Goal: Task Accomplishment & Management: Use online tool/utility

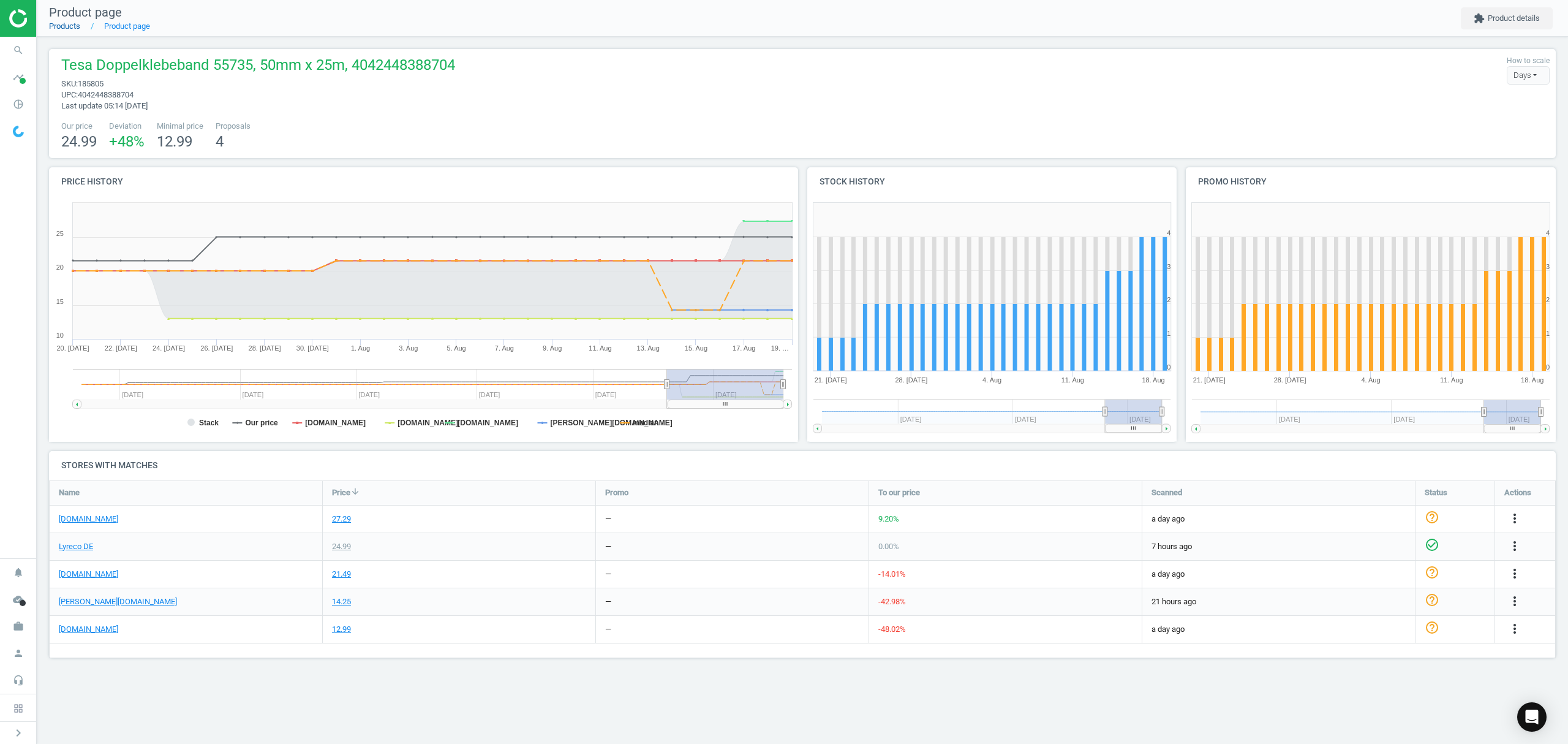
scroll to position [204, 1532]
click at [62, 23] on link "Products" at bounding box center [64, 26] width 31 height 9
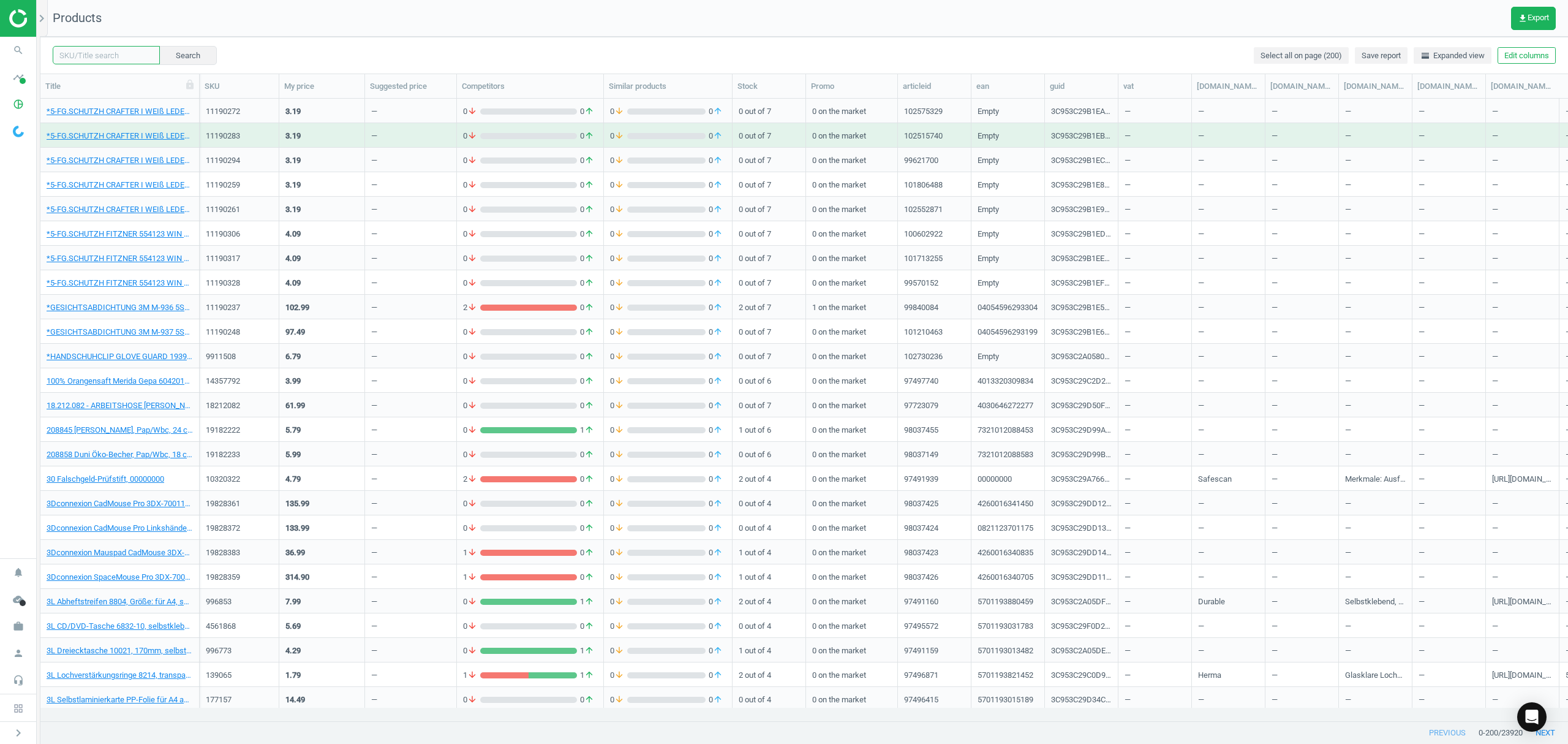
click at [116, 48] on input "text" at bounding box center [106, 55] width 107 height 18
paste input "13232577"
type input "13232577"
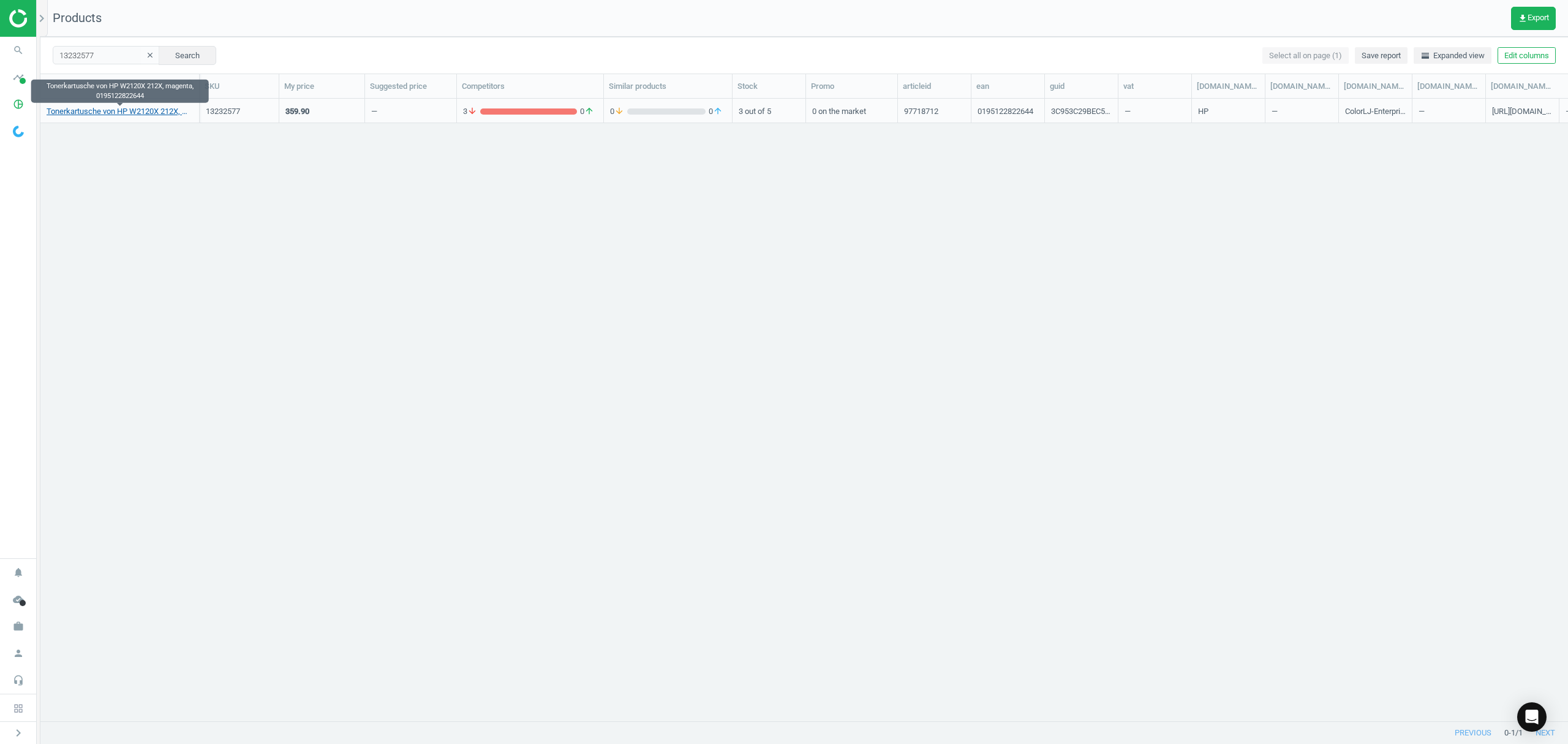
click at [98, 109] on link "Tonerkartusche von HP W2120X 212X, magenta, 0195122822644" at bounding box center [120, 111] width 147 height 11
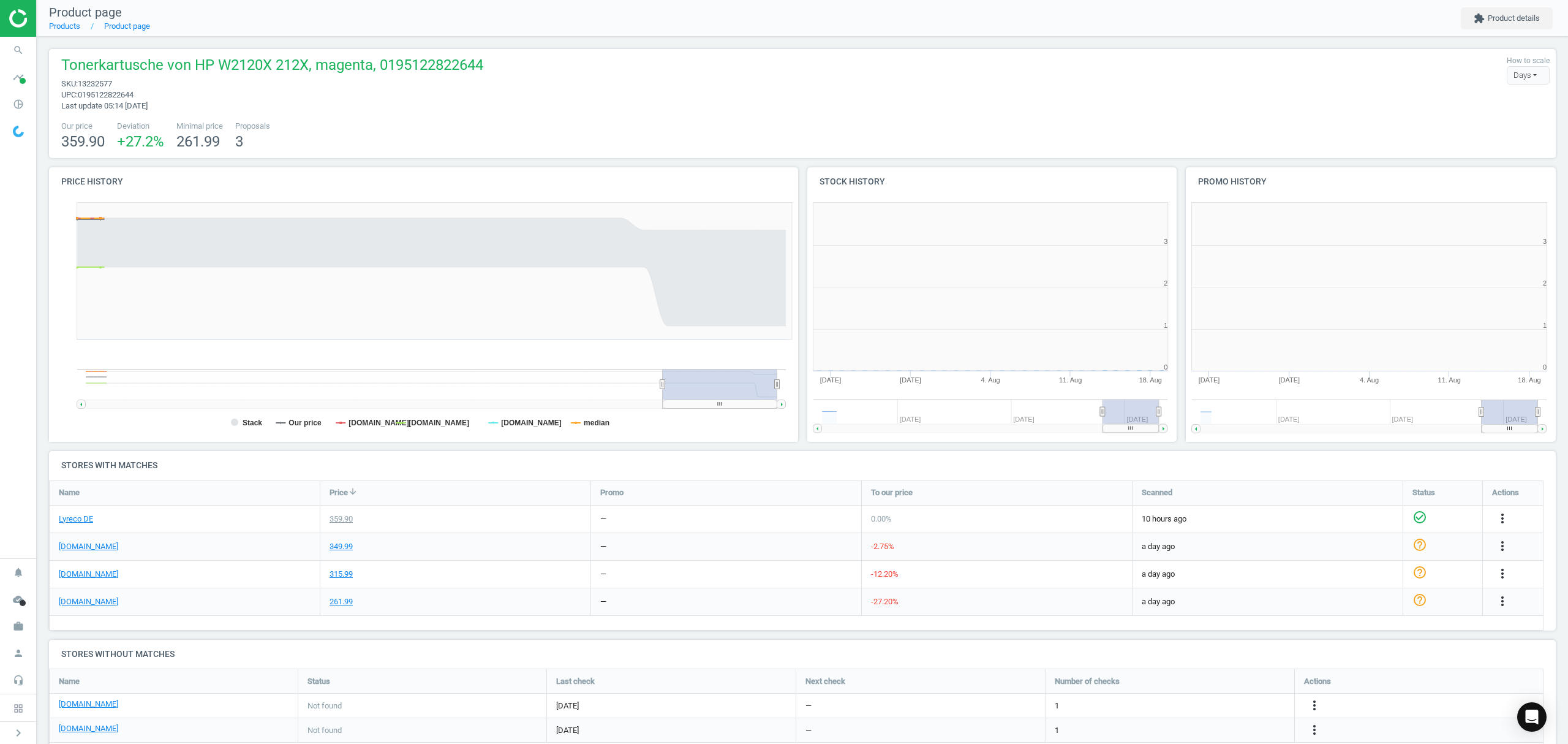
scroll to position [5, 6]
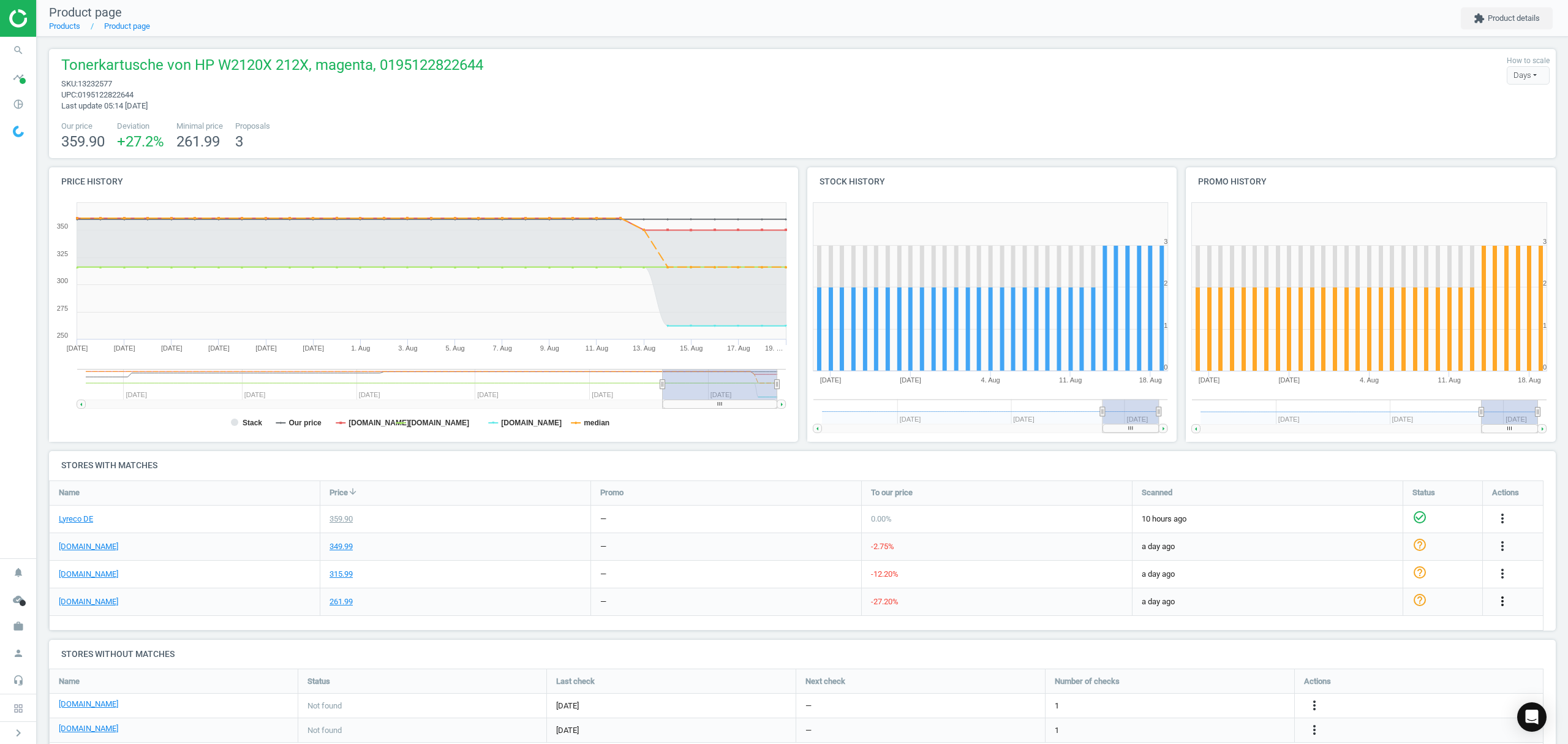
drag, startPoint x: 1505, startPoint y: 597, endPoint x: 1494, endPoint y: 598, distance: 11.0
click at [1504, 597] on icon "more_vert" at bounding box center [1502, 601] width 15 height 15
click at [1371, 650] on link "Edit packaging coefficient" at bounding box center [1407, 649] width 168 height 19
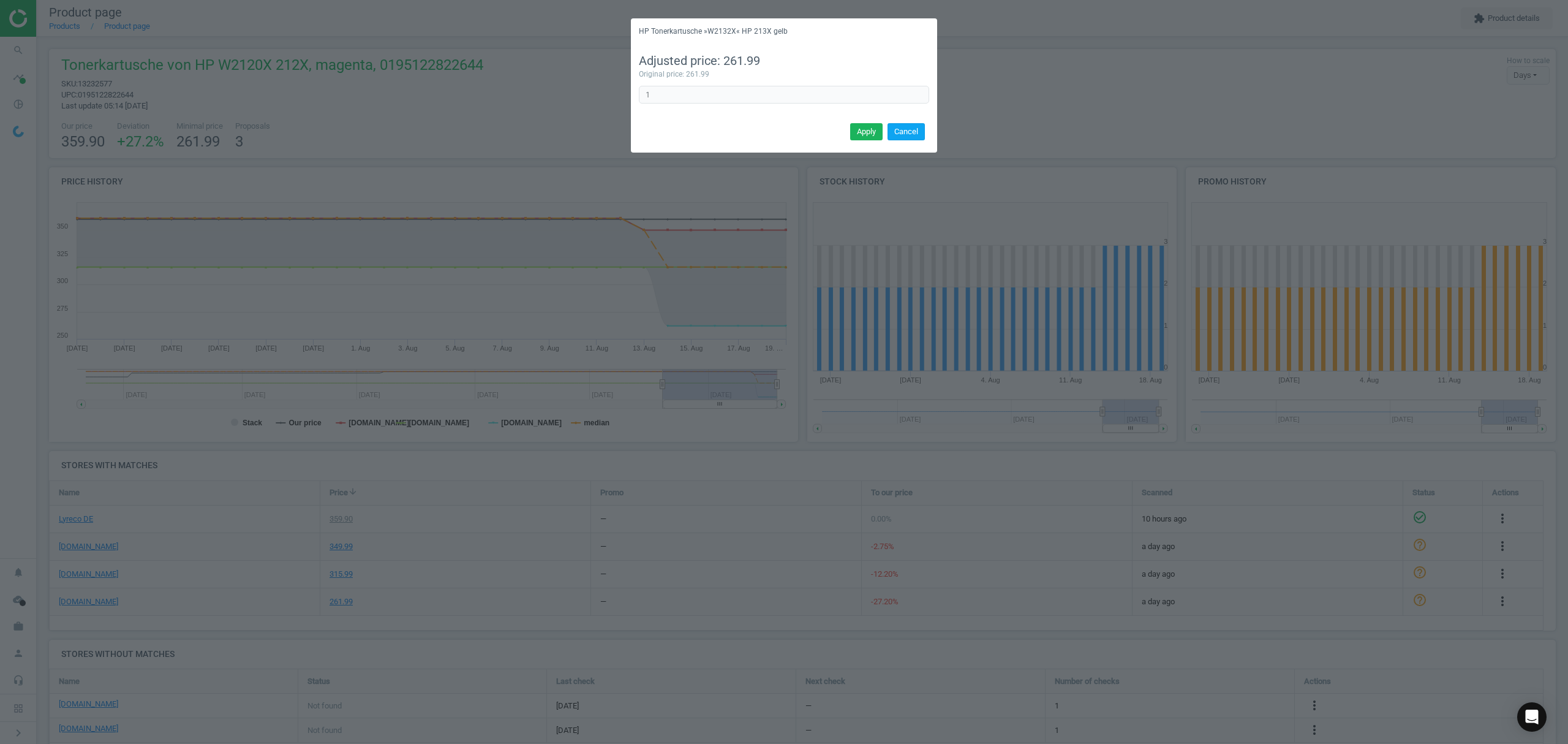
click at [917, 126] on button "Cancel" at bounding box center [907, 132] width 37 height 17
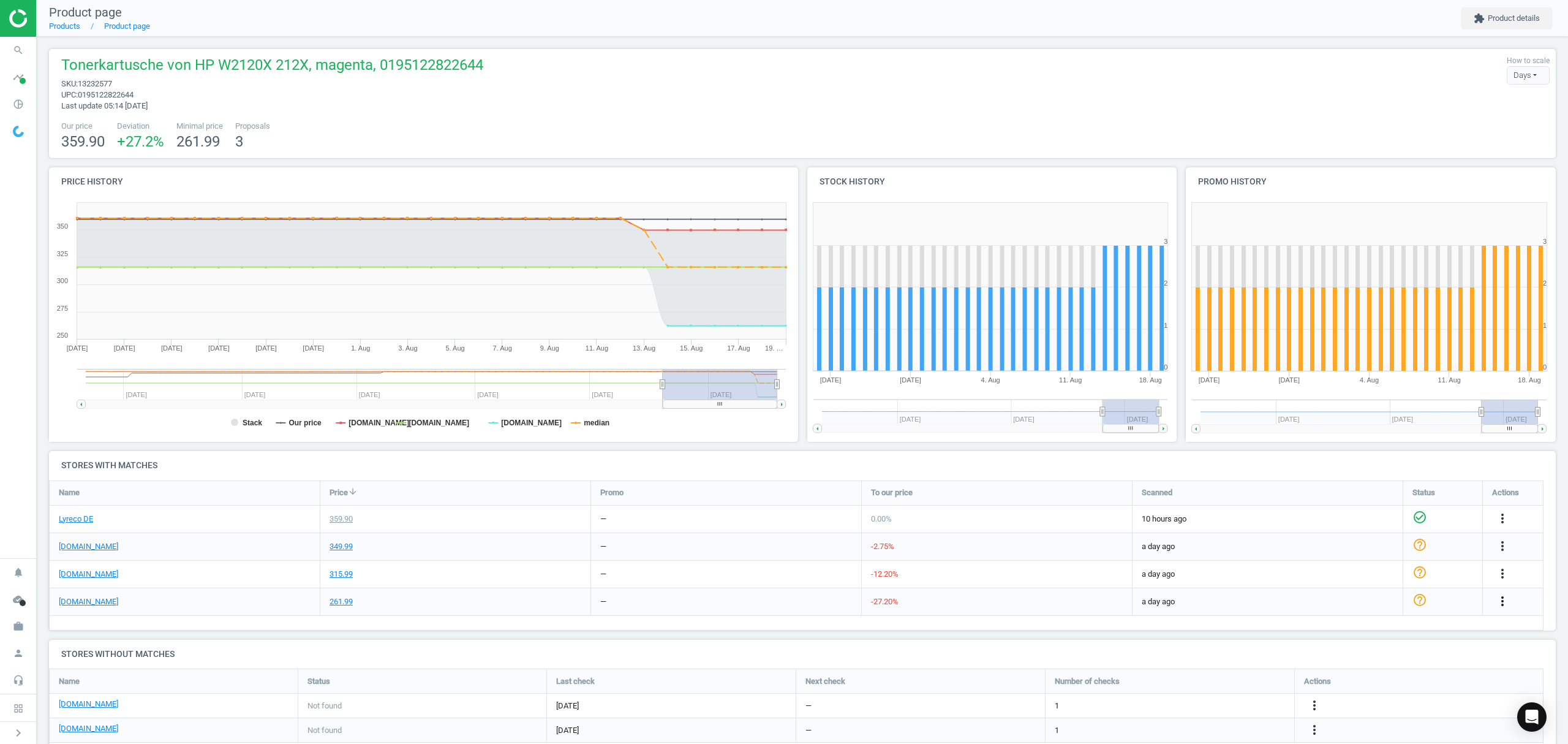
click at [1502, 595] on icon "more_vert" at bounding box center [1502, 601] width 15 height 15
click at [1358, 629] on link "Edit URL/product option" at bounding box center [1407, 630] width 168 height 19
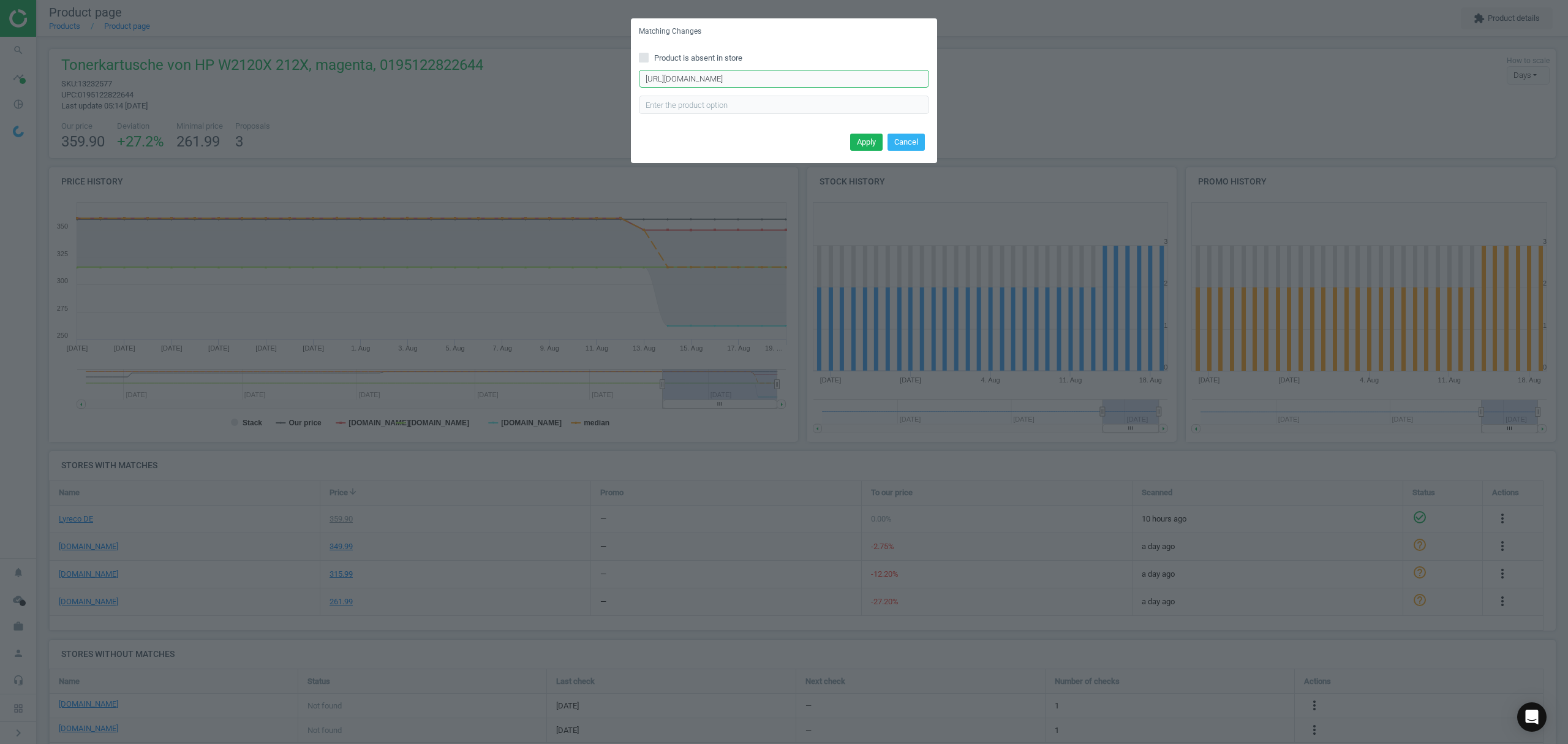
click at [741, 76] on input "[URL][DOMAIN_NAME]" at bounding box center [784, 78] width 291 height 18
click at [740, 74] on input "[URL][DOMAIN_NAME]" at bounding box center [784, 78] width 291 height 18
click at [740, 75] on input "[URL][DOMAIN_NAME]" at bounding box center [784, 78] width 291 height 18
paste input "Druckkassette-W2123X-HP-212X/333887/p"
type input "[URL][DOMAIN_NAME]"
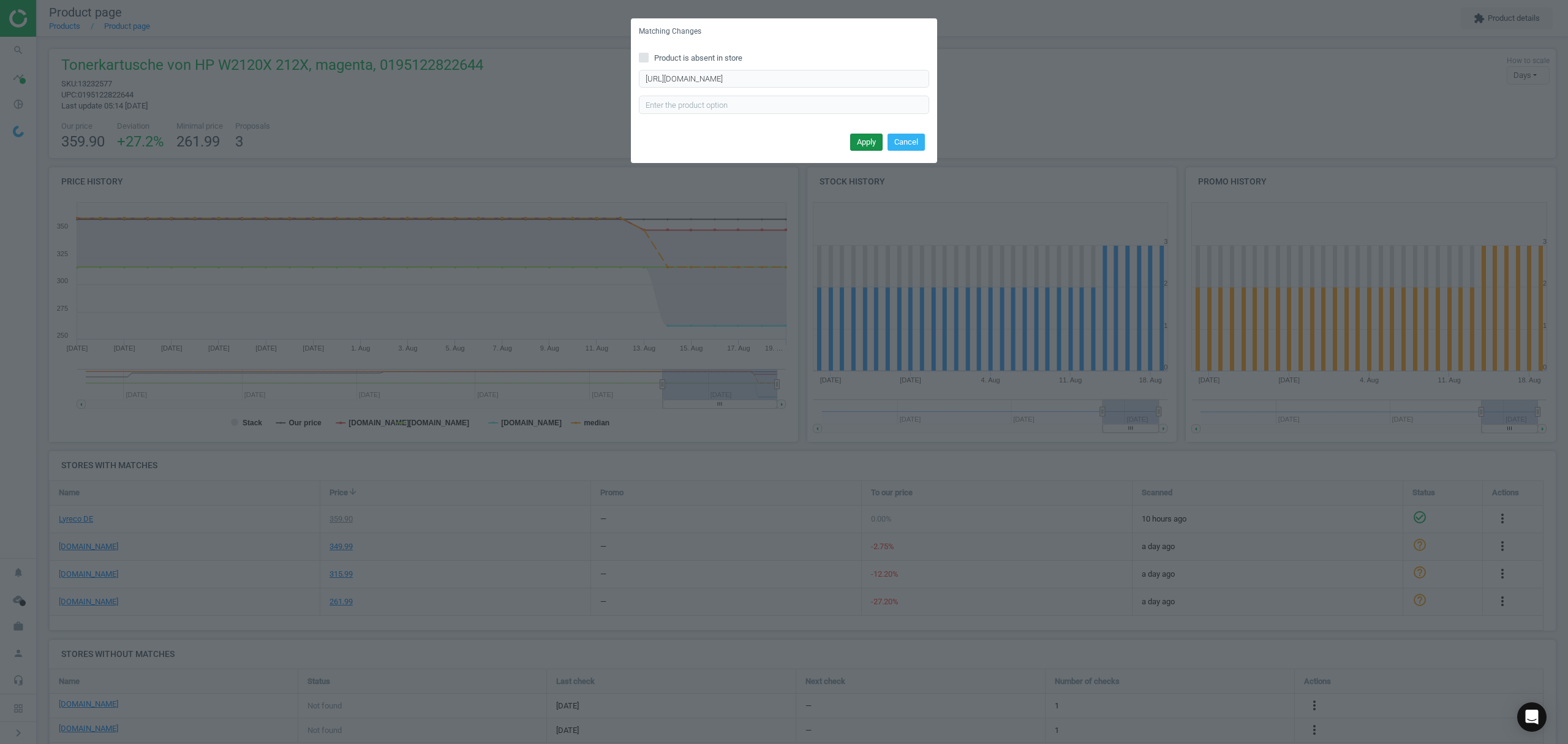
click at [861, 141] on button "Apply" at bounding box center [866, 142] width 32 height 17
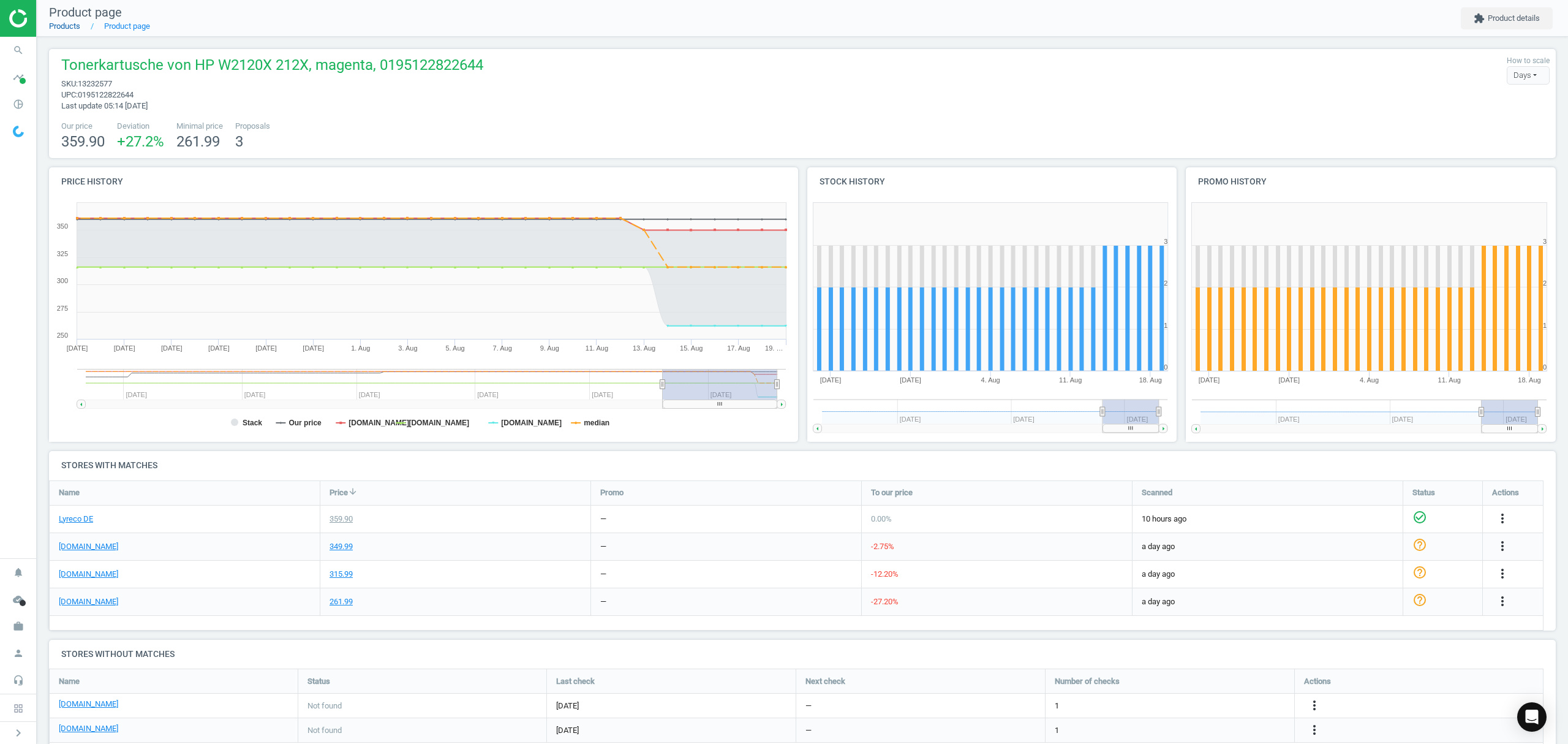
click at [67, 25] on link "Products" at bounding box center [64, 26] width 31 height 9
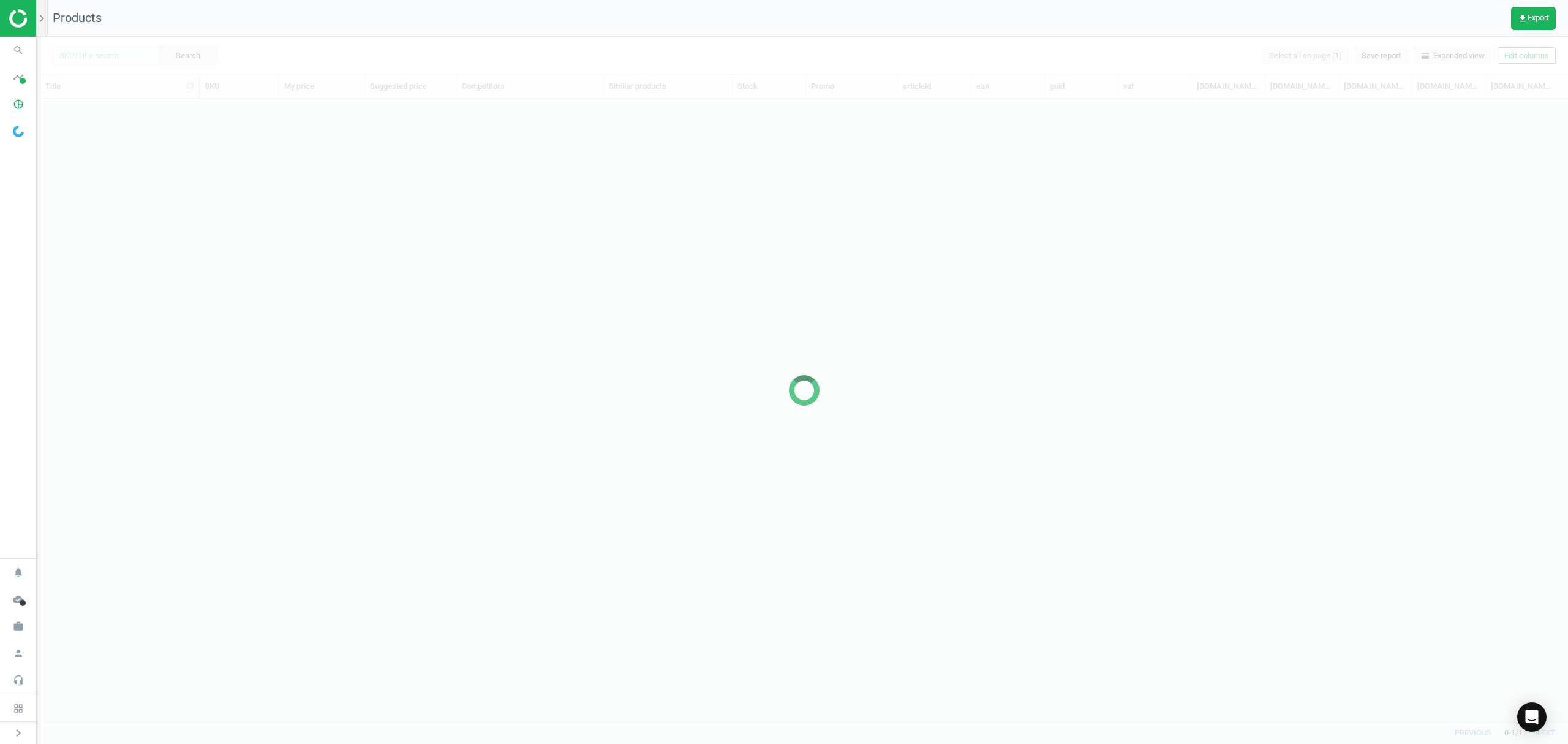
scroll to position [597, 1515]
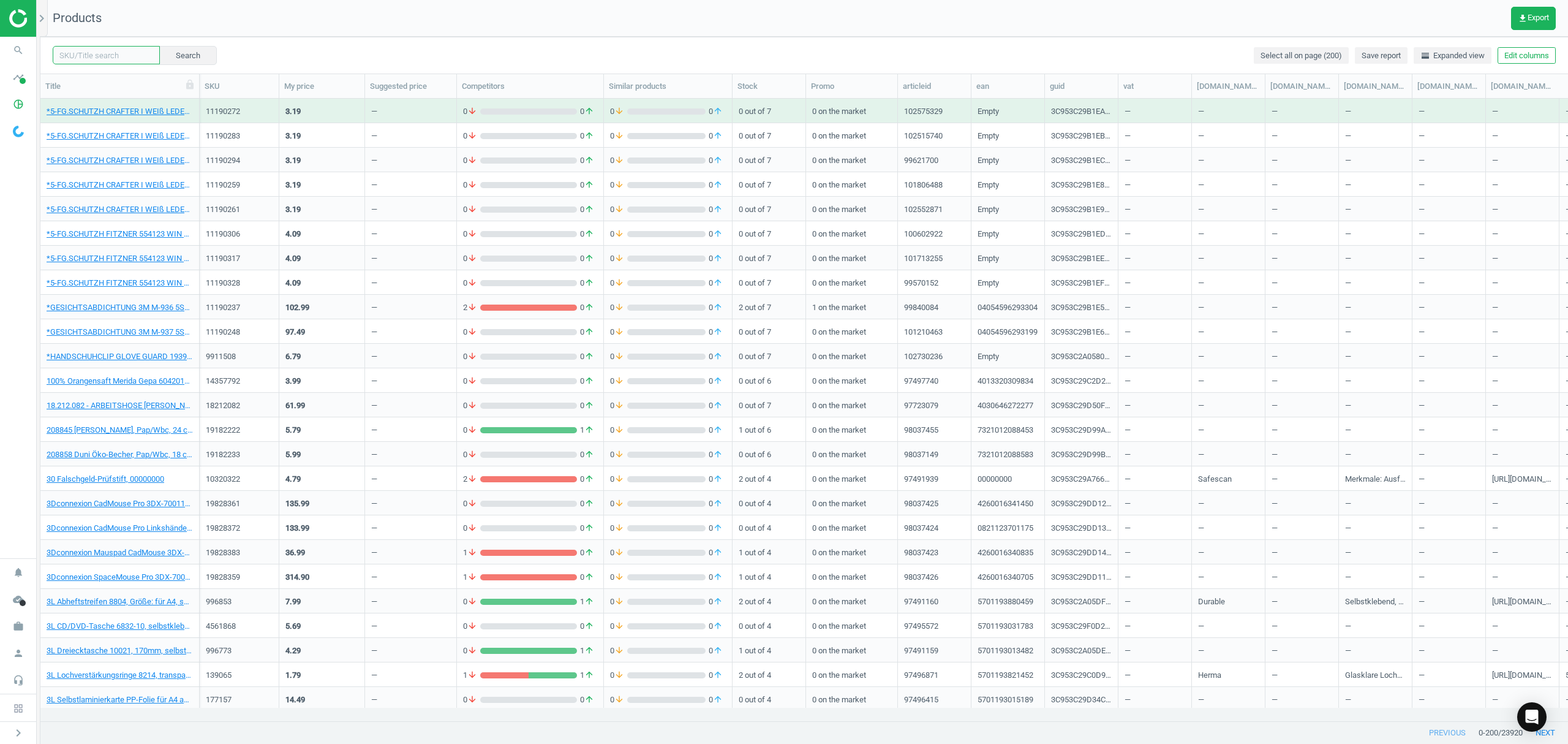
click at [99, 54] on input "text" at bounding box center [106, 55] width 107 height 18
paste input "13232533"
type input "13232533"
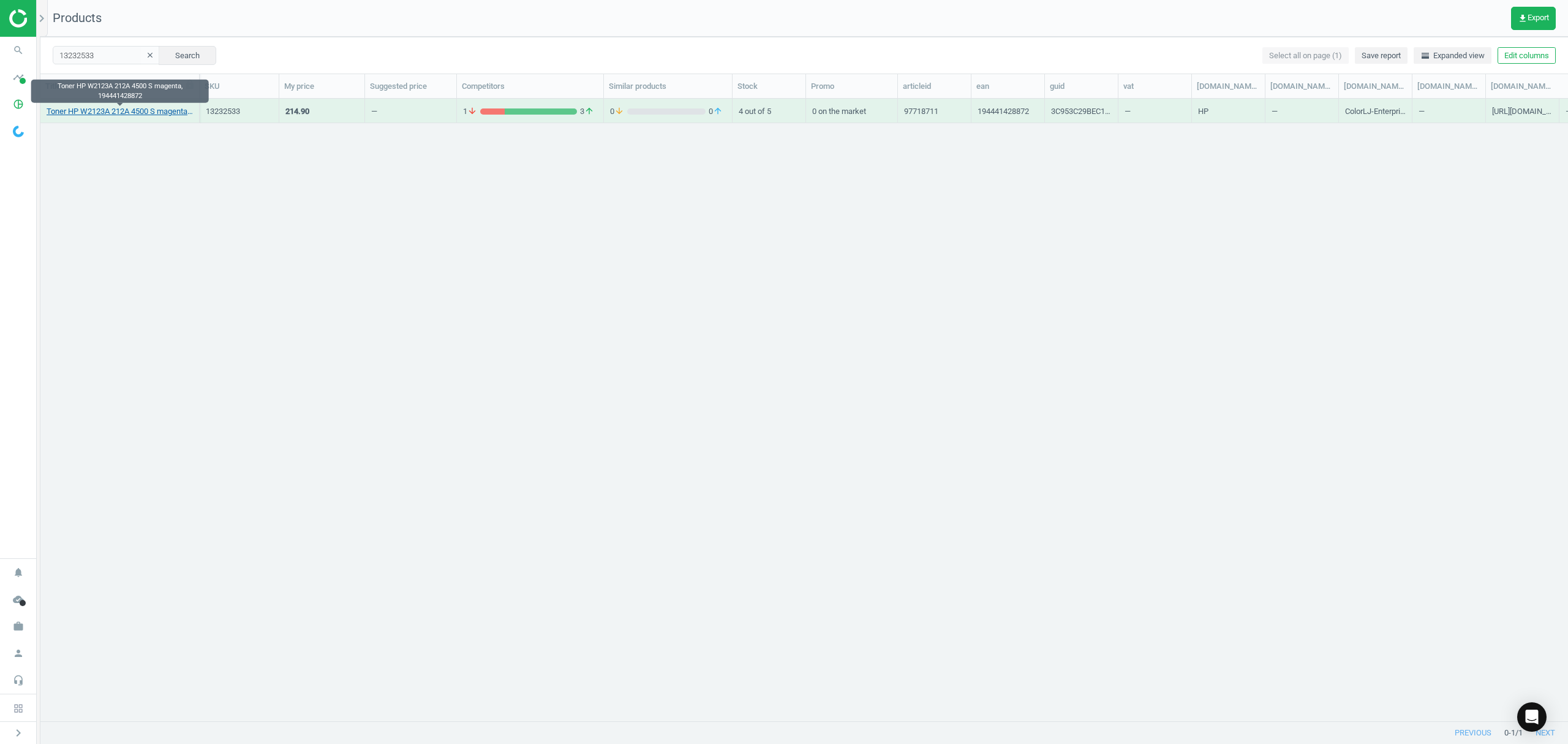
click at [102, 116] on link "Toner HP W2123A 212A 4500 S magenta, 194441428872" at bounding box center [120, 111] width 147 height 11
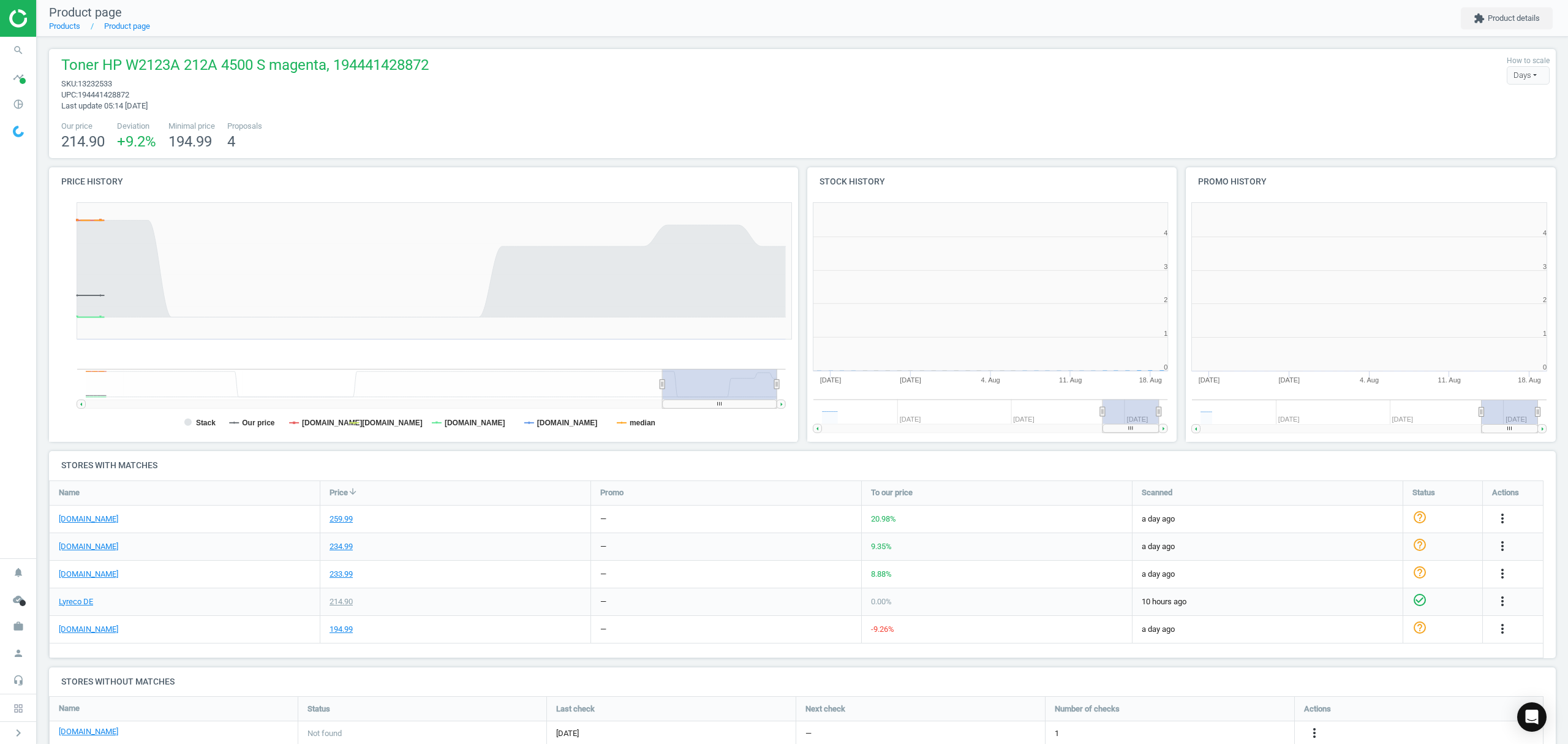
scroll to position [5, 6]
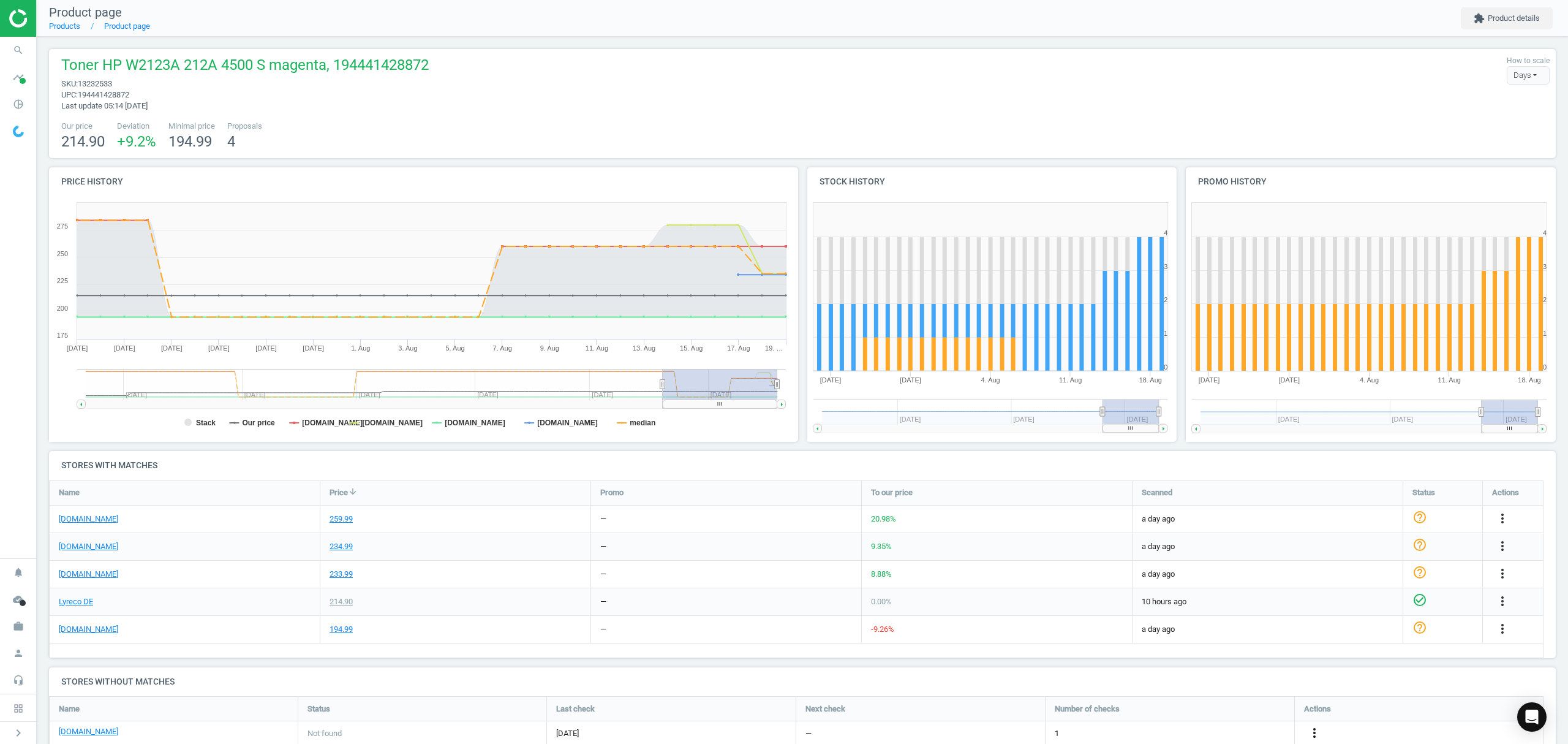
click at [1314, 731] on icon "more_vert" at bounding box center [1314, 733] width 15 height 15
click at [1193, 711] on link "Edit URL/product option" at bounding box center [1219, 715] width 168 height 19
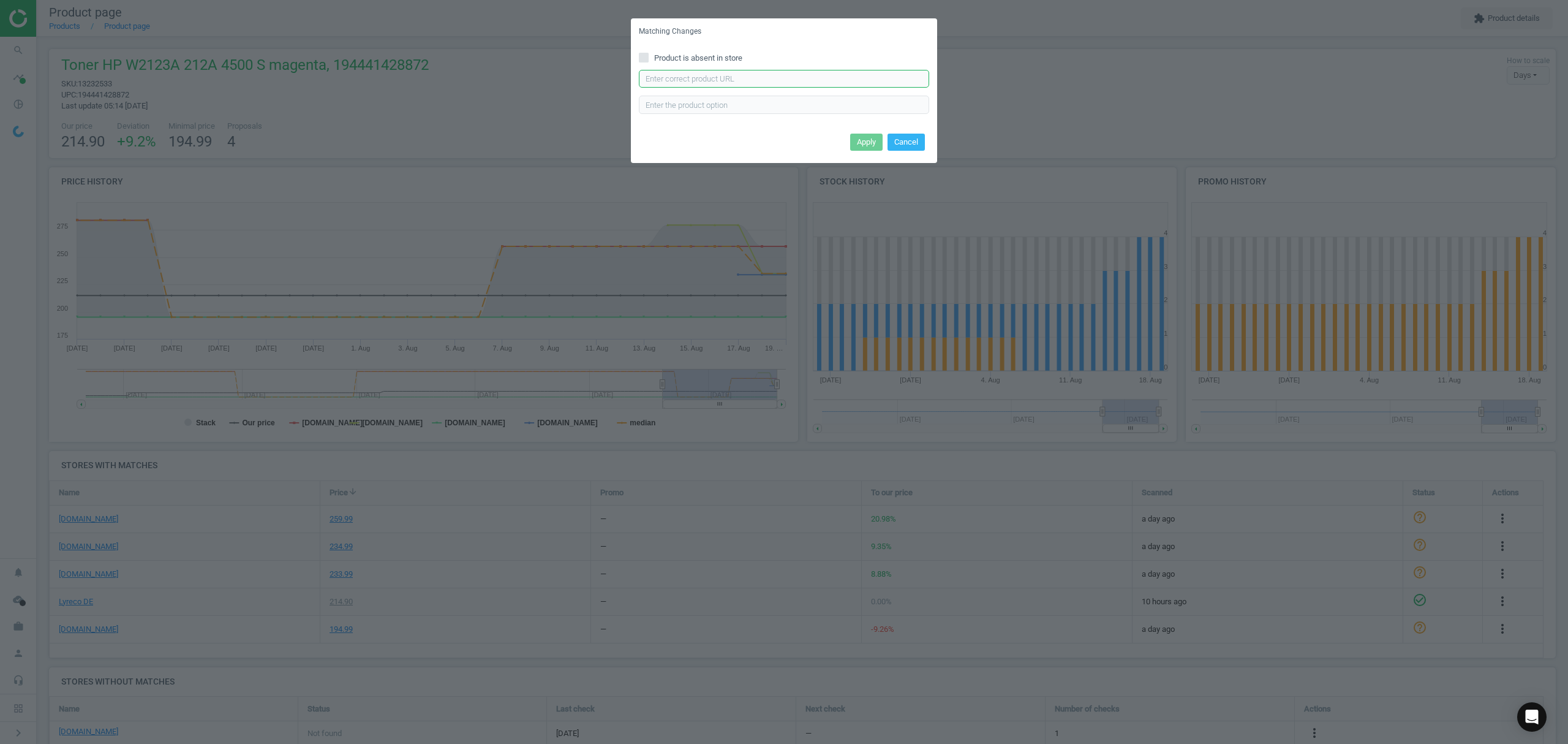
drag, startPoint x: 701, startPoint y: 87, endPoint x: 712, endPoint y: 83, distance: 11.7
click at [702, 87] on input "text" at bounding box center [784, 78] width 291 height 18
paste input "[URL][DOMAIN_NAME]"
type input "[URL][DOMAIN_NAME]"
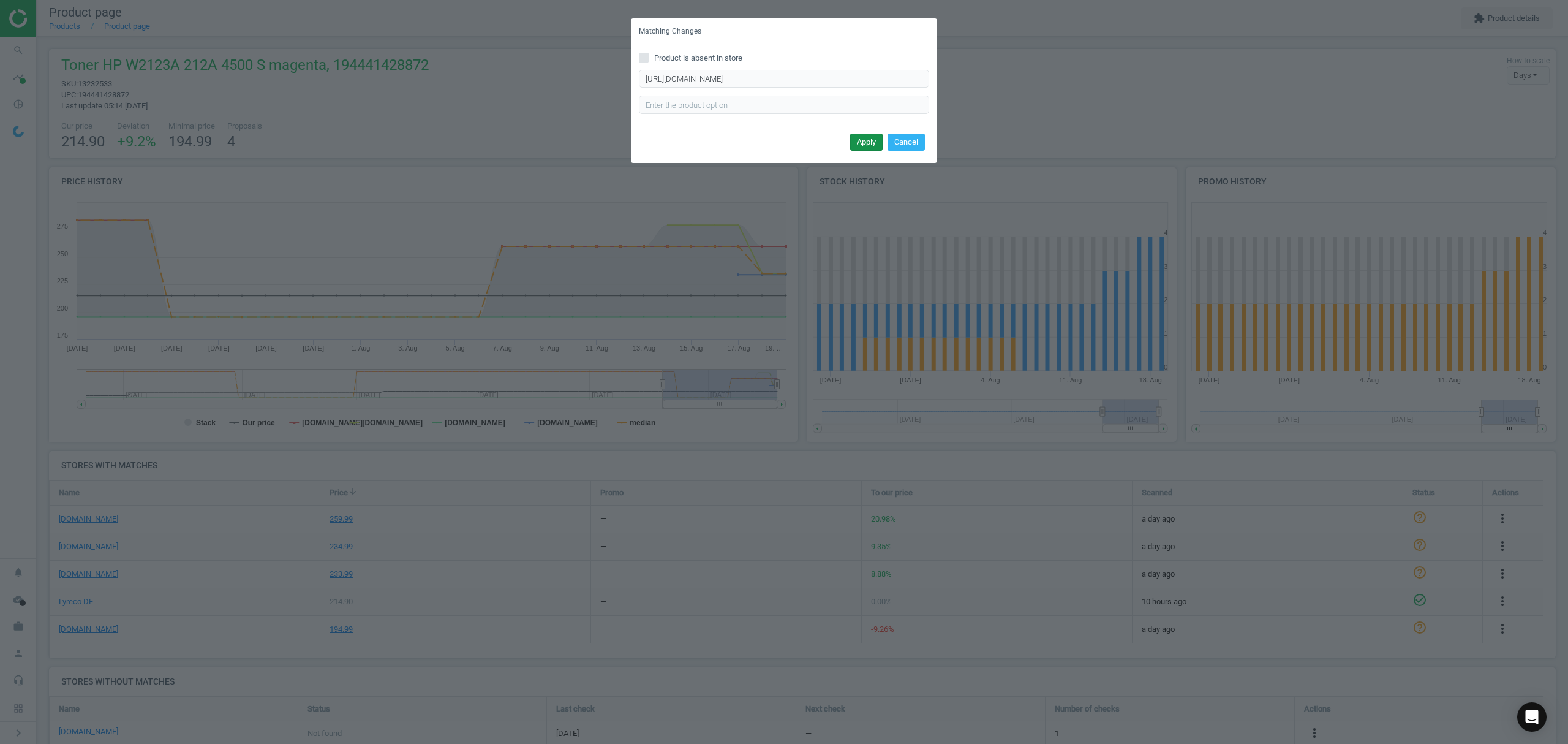
click at [865, 142] on button "Apply" at bounding box center [866, 142] width 32 height 17
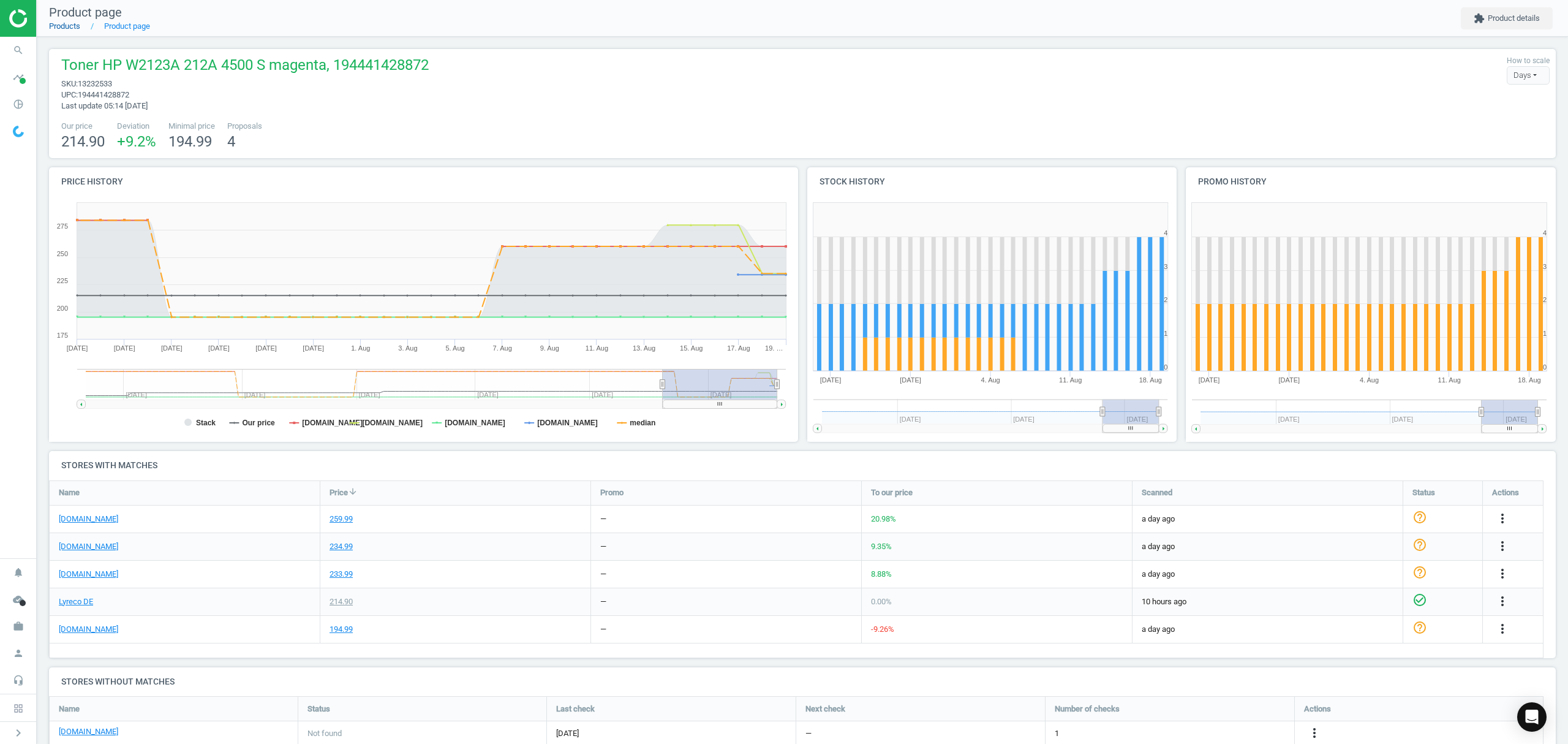
click at [69, 23] on link "Products" at bounding box center [64, 26] width 31 height 9
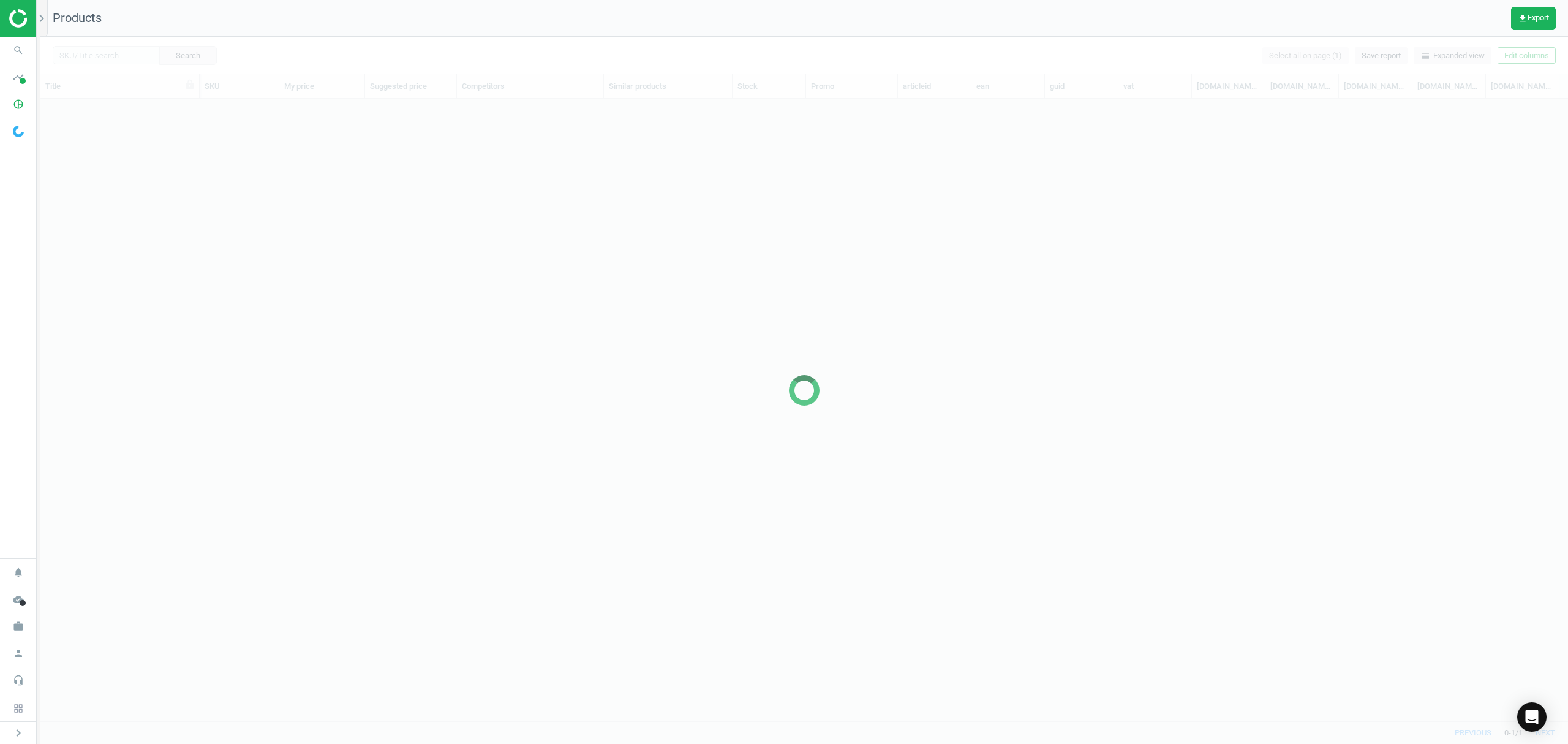
scroll to position [597, 1515]
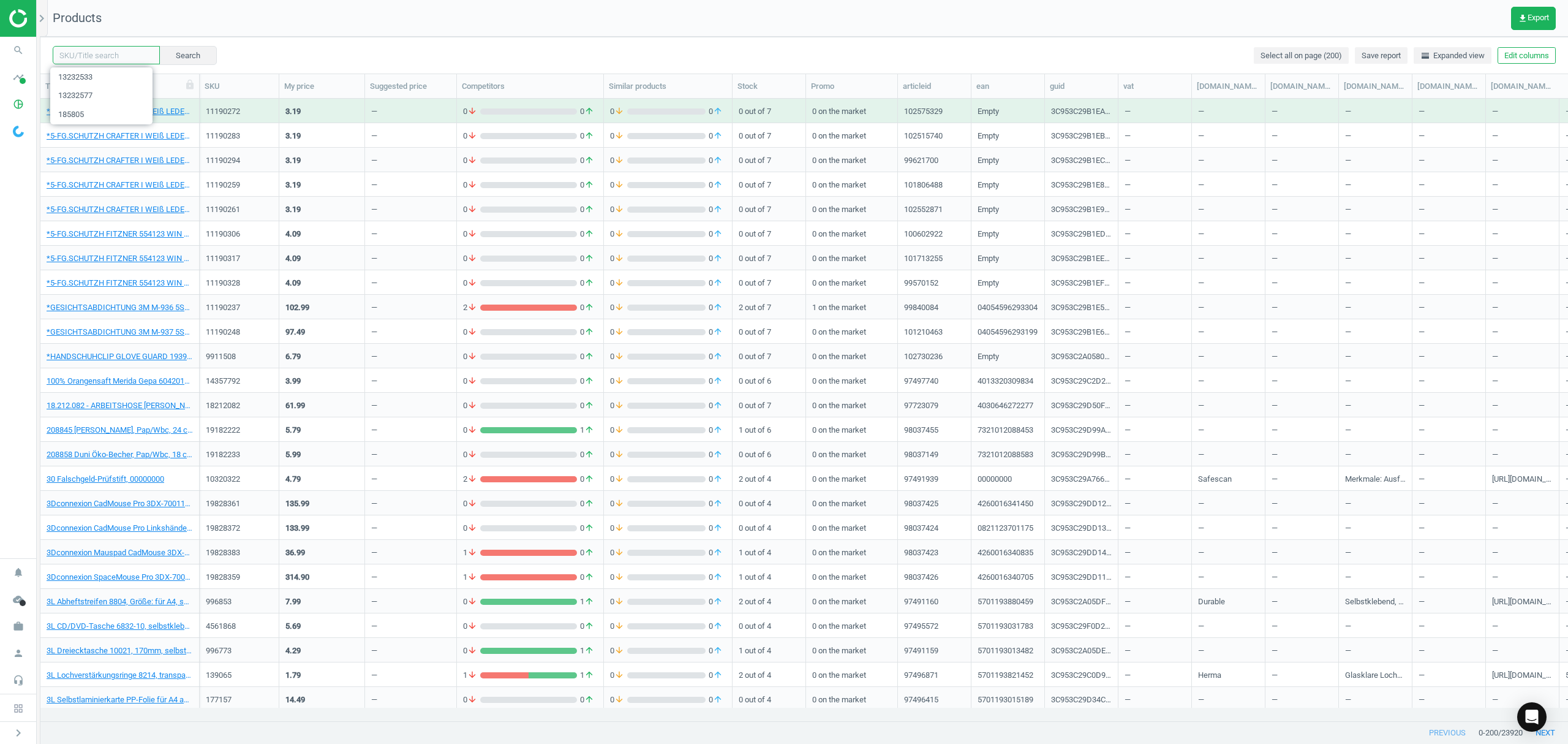
click at [101, 53] on input "text" at bounding box center [106, 55] width 107 height 18
paste input "13232577"
type input "13232577"
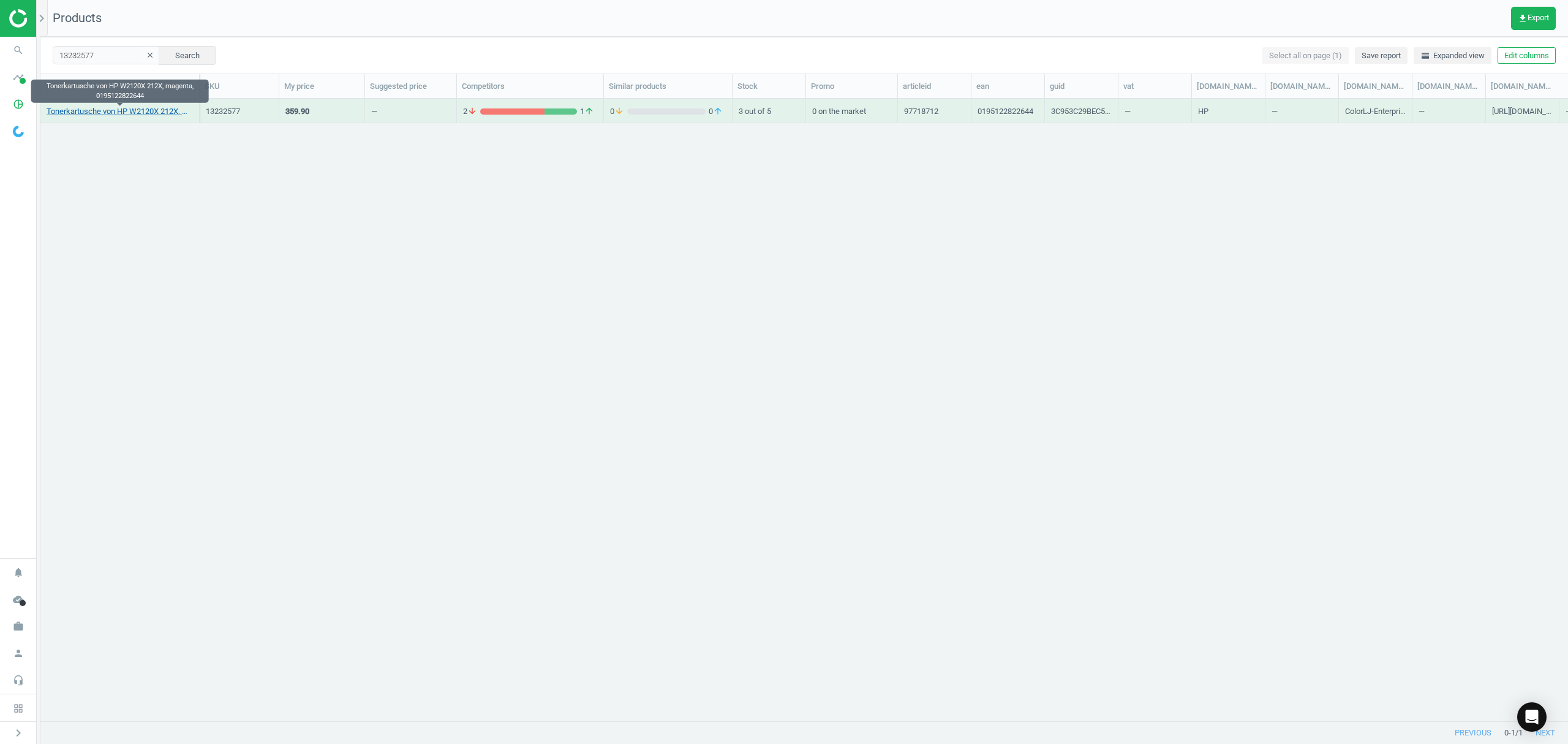
click at [110, 111] on link "Tonerkartusche von HP W2120X 212X, magenta, 0195122822644" at bounding box center [120, 111] width 147 height 11
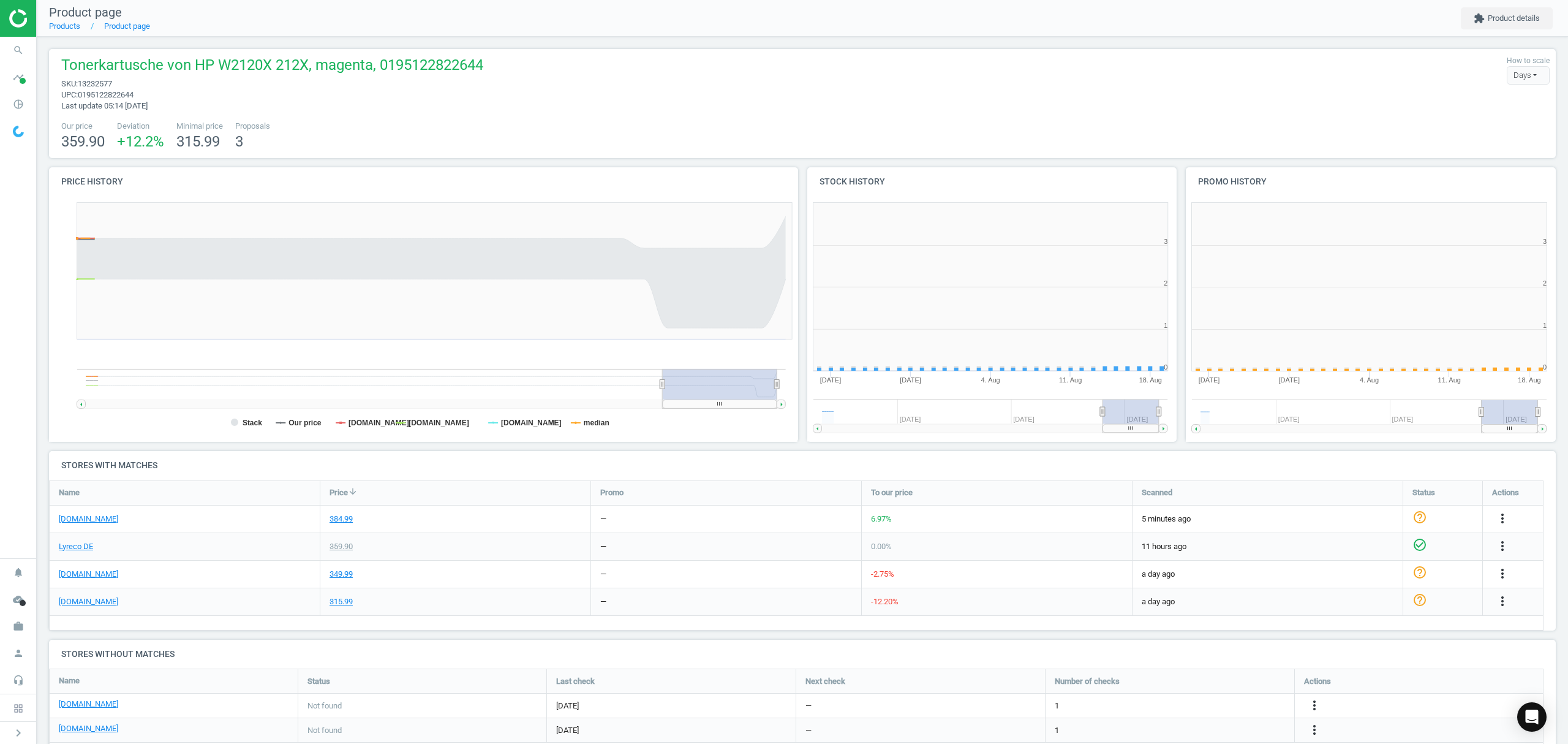
scroll to position [270, 392]
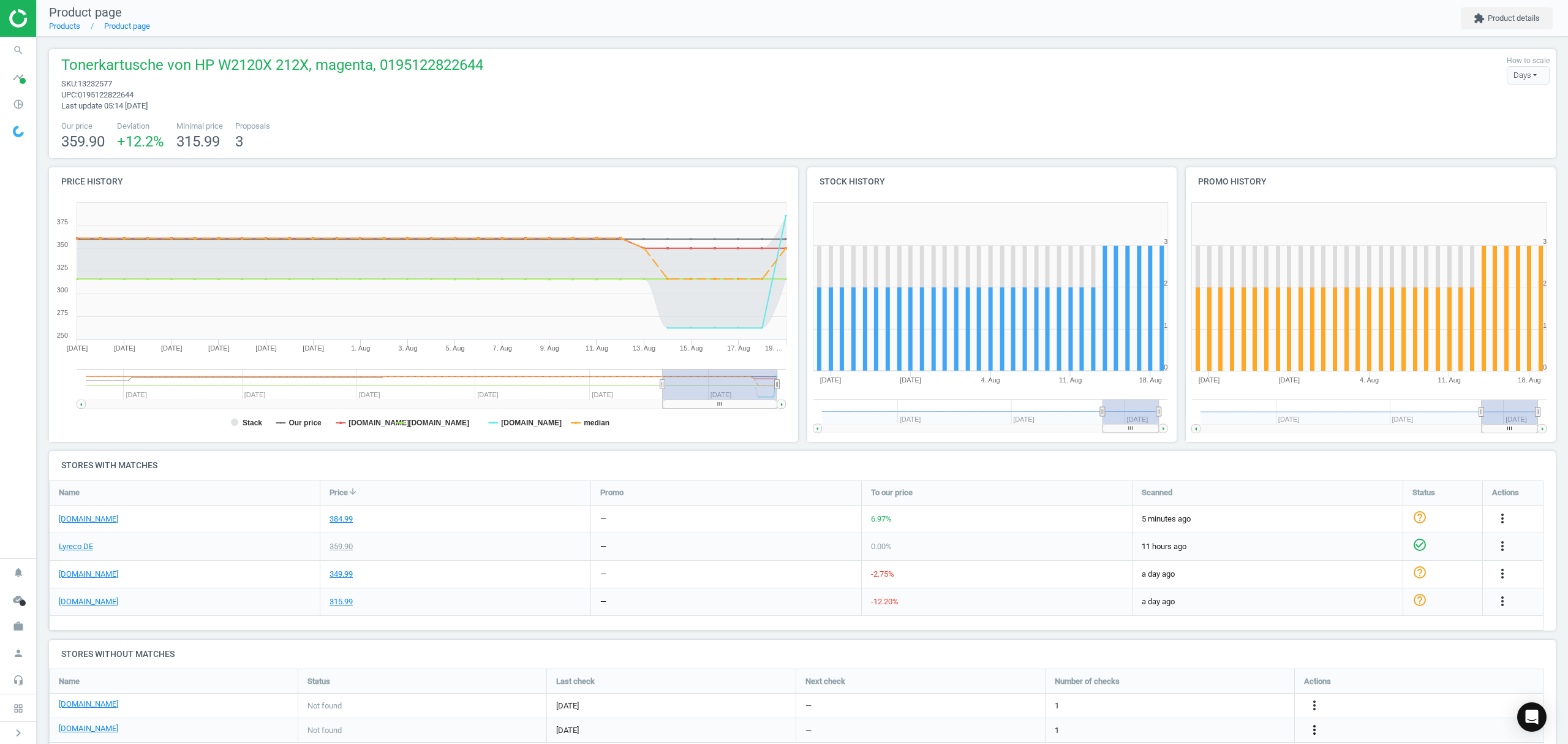
click at [1495, 609] on icon "more_vert" at bounding box center [1502, 601] width 15 height 15
click at [1175, 713] on link "Edit URL/product option" at bounding box center [1219, 715] width 168 height 19
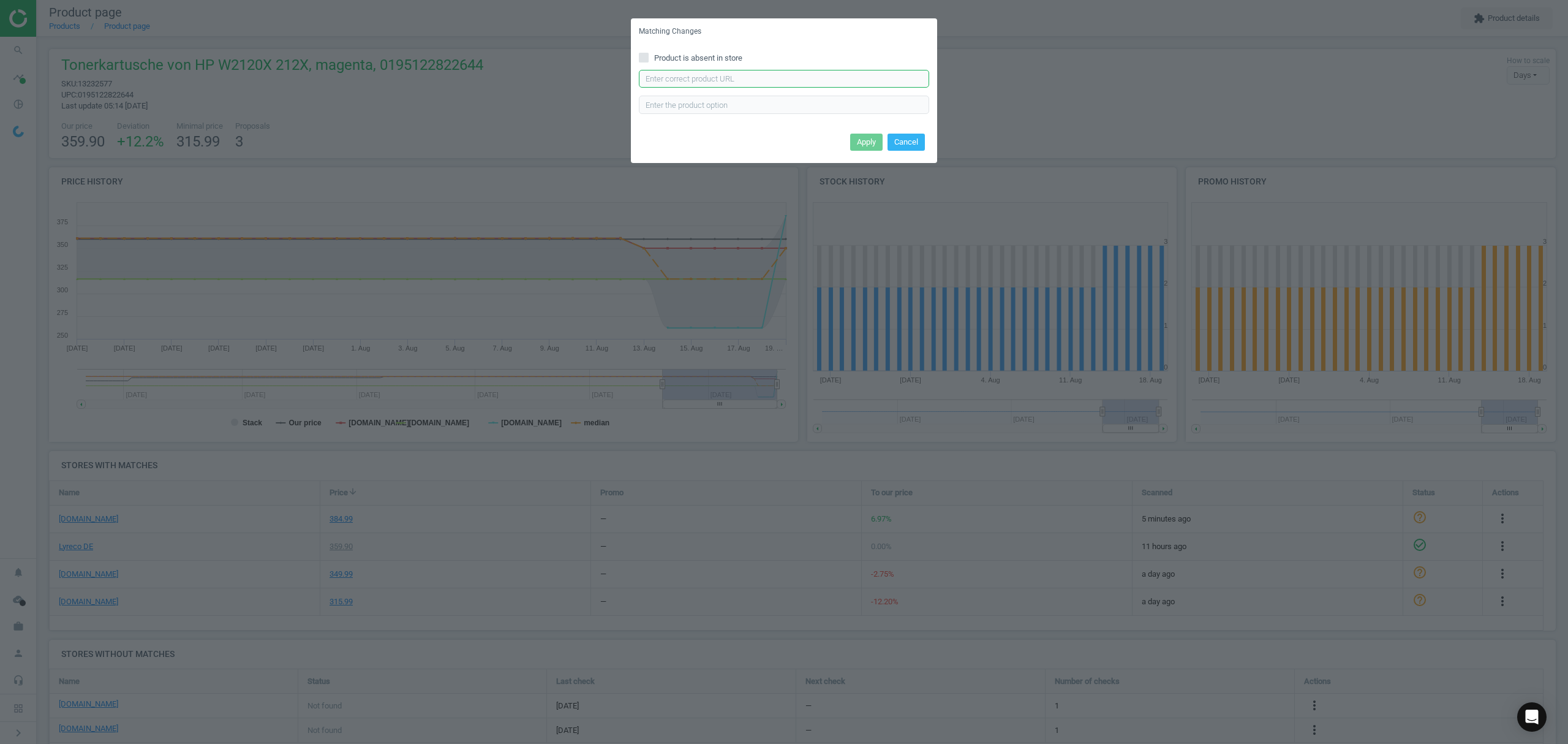
click at [684, 74] on input "text" at bounding box center [784, 78] width 291 height 18
paste input "[URL][DOMAIN_NAME]"
type input "[URL][DOMAIN_NAME]"
click at [917, 151] on button "Cancel" at bounding box center [907, 153] width 37 height 17
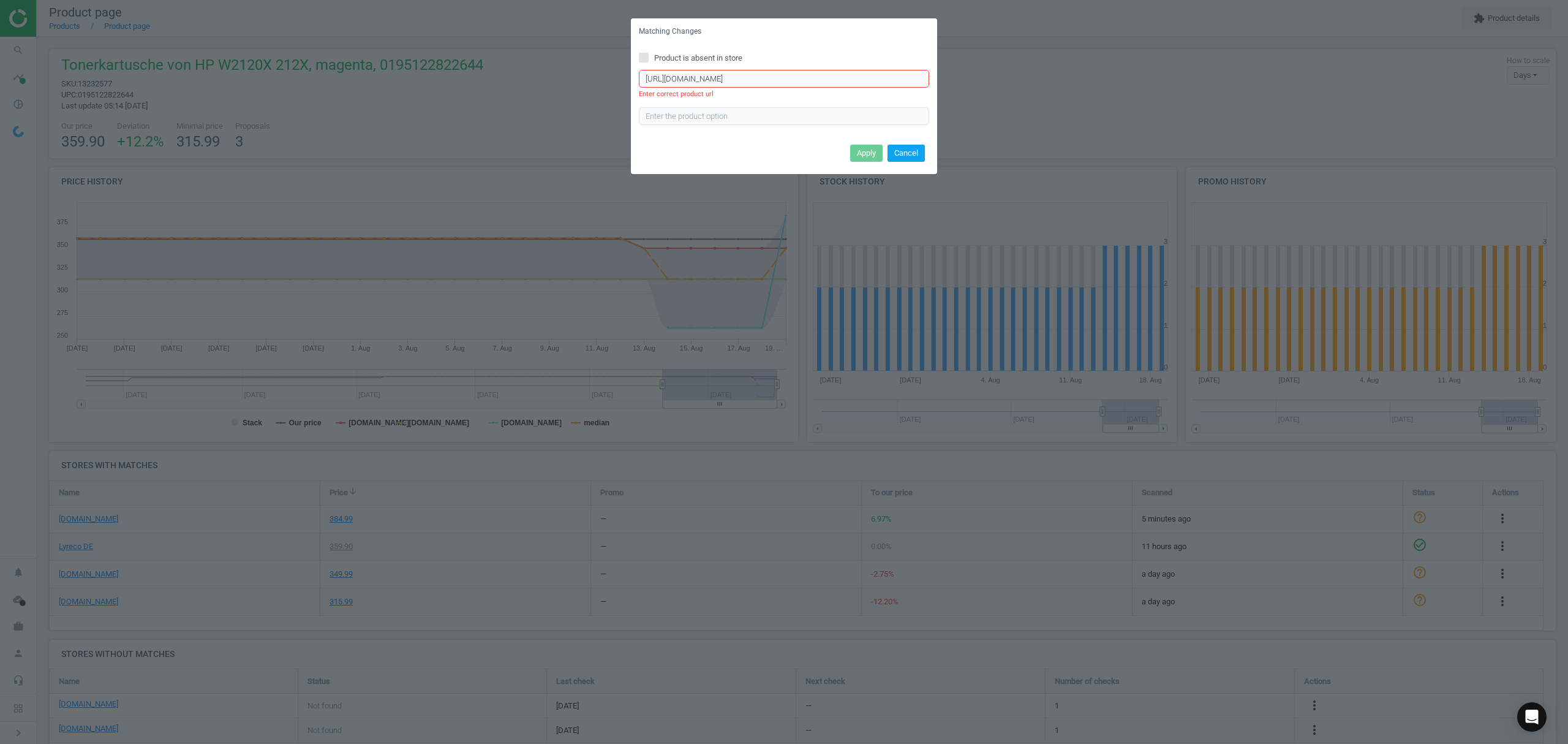
scroll to position [0, 0]
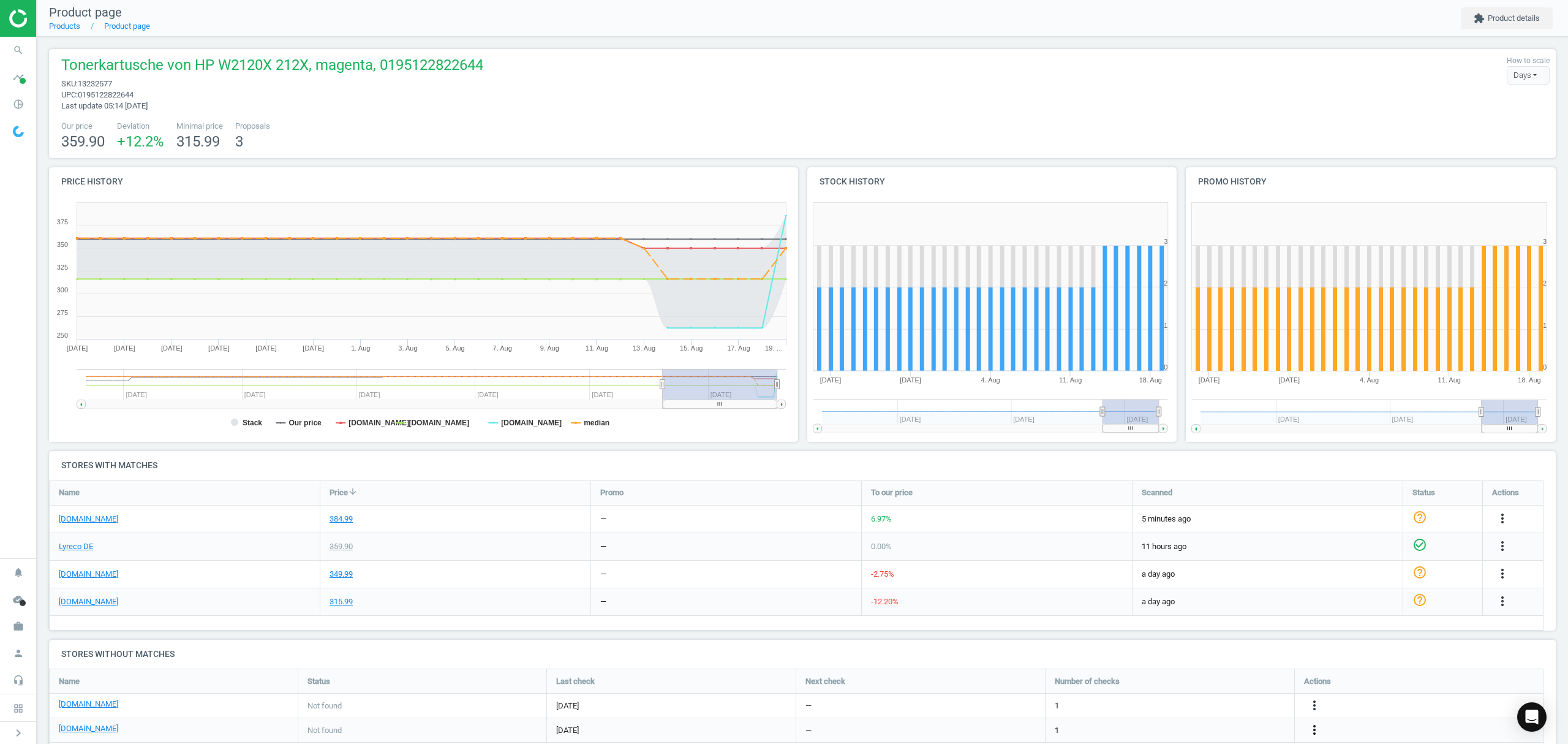
click at [1495, 609] on icon "more_vert" at bounding box center [1502, 601] width 15 height 15
click at [1201, 714] on link "Edit URL/product option" at bounding box center [1219, 715] width 168 height 19
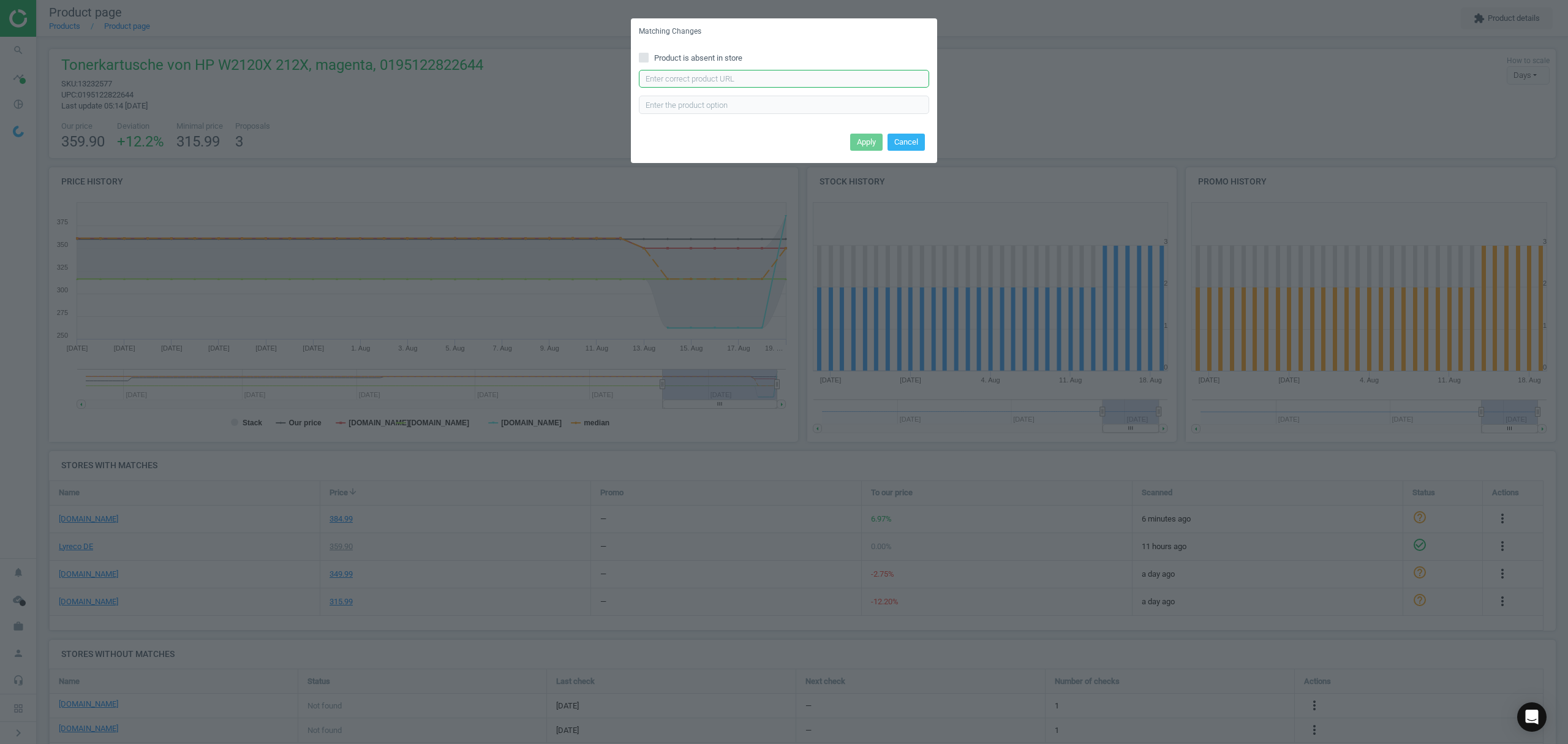
drag, startPoint x: 675, startPoint y: 79, endPoint x: 707, endPoint y: 78, distance: 32.0
click at [676, 78] on input "text" at bounding box center [784, 78] width 291 height 18
paste input "[URL][DOMAIN_NAME]"
type input "[URL][DOMAIN_NAME]"
click at [855, 141] on button "Apply" at bounding box center [866, 142] width 32 height 17
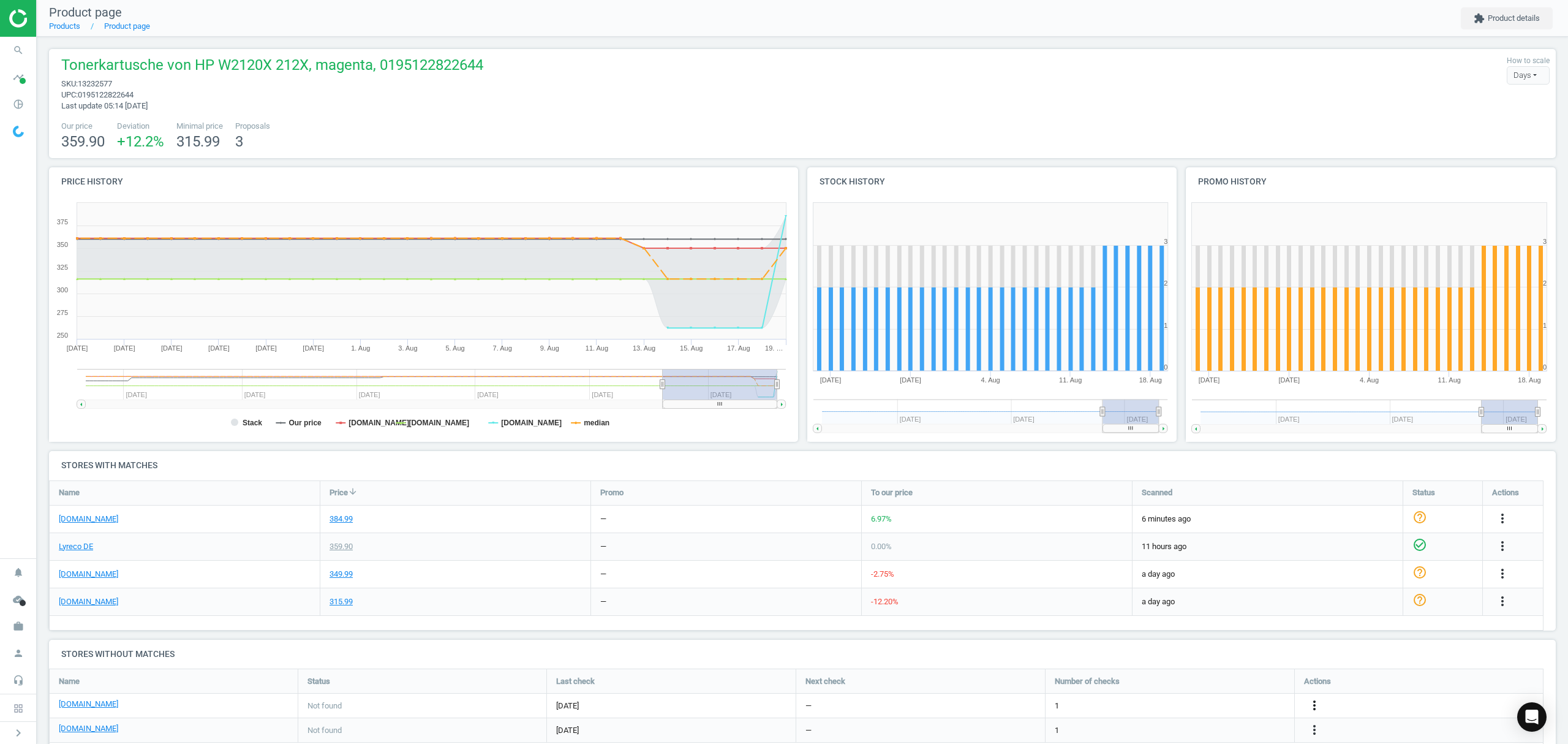
click at [1312, 706] on icon "more_vert" at bounding box center [1314, 705] width 15 height 15
click at [1208, 707] on link "Edit URL/product option" at bounding box center [1219, 706] width 168 height 19
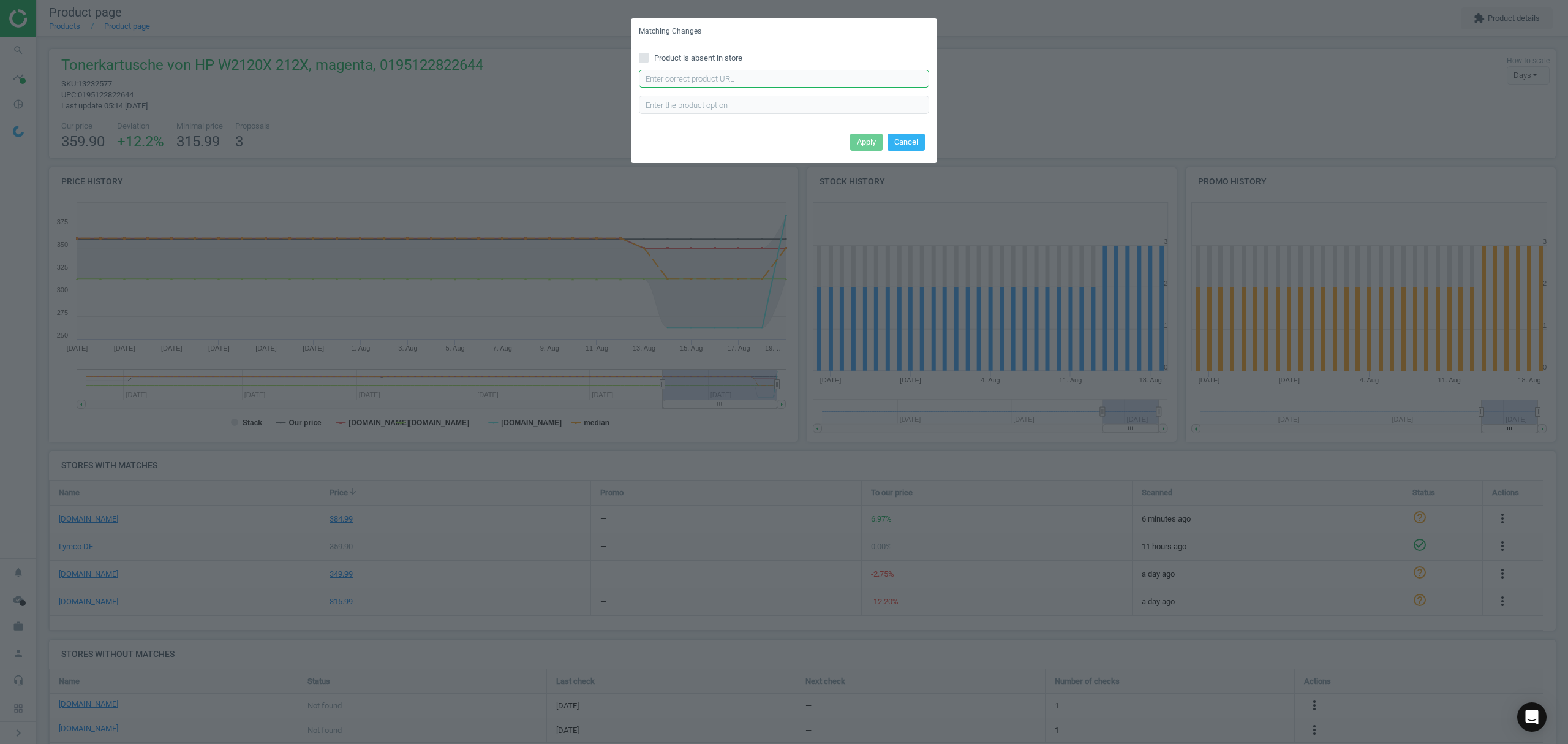
click at [669, 81] on input "text" at bounding box center [784, 78] width 291 height 18
paste input "[URL][DOMAIN_NAME]"
type input "[URL][DOMAIN_NAME]"
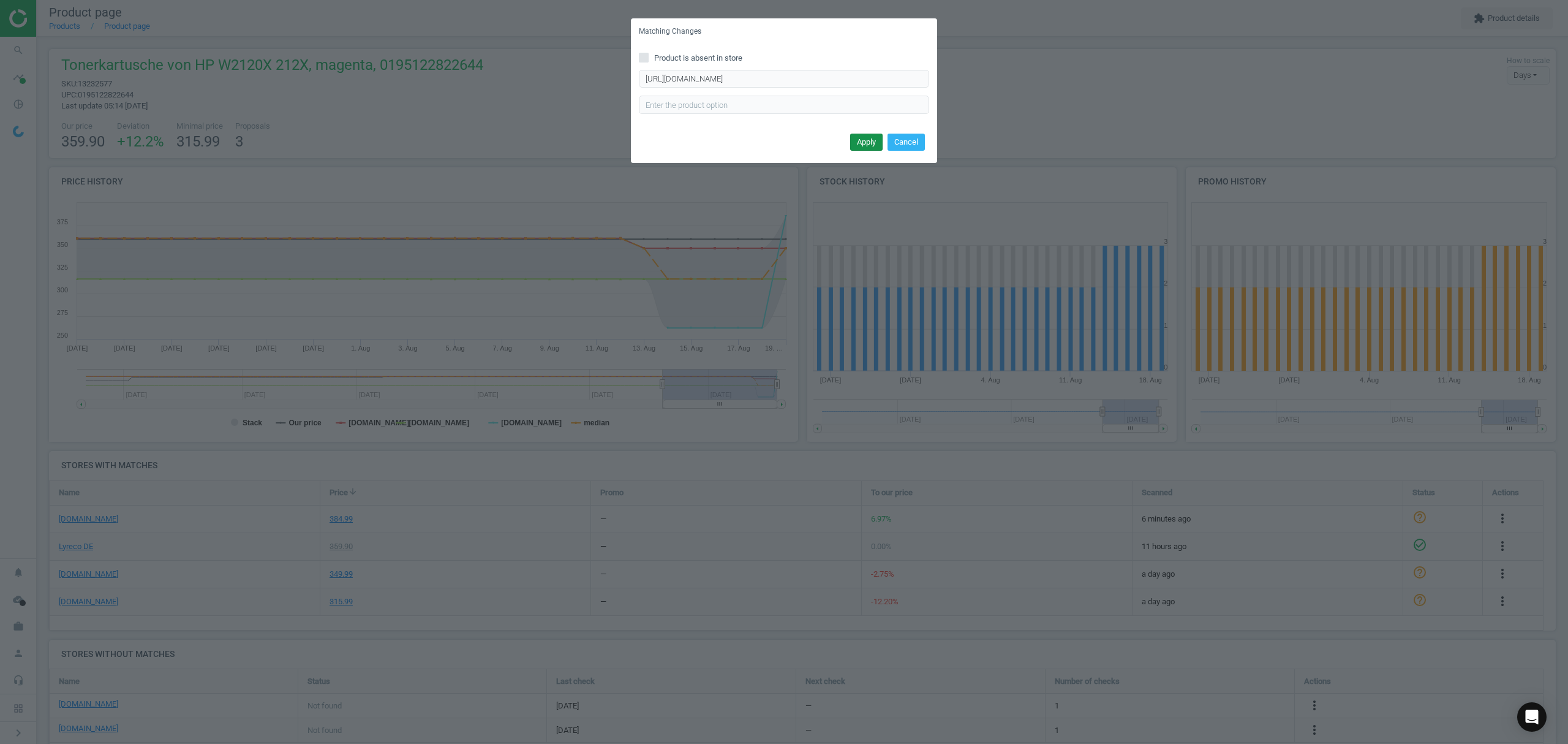
click at [862, 133] on button "Apply" at bounding box center [866, 142] width 32 height 17
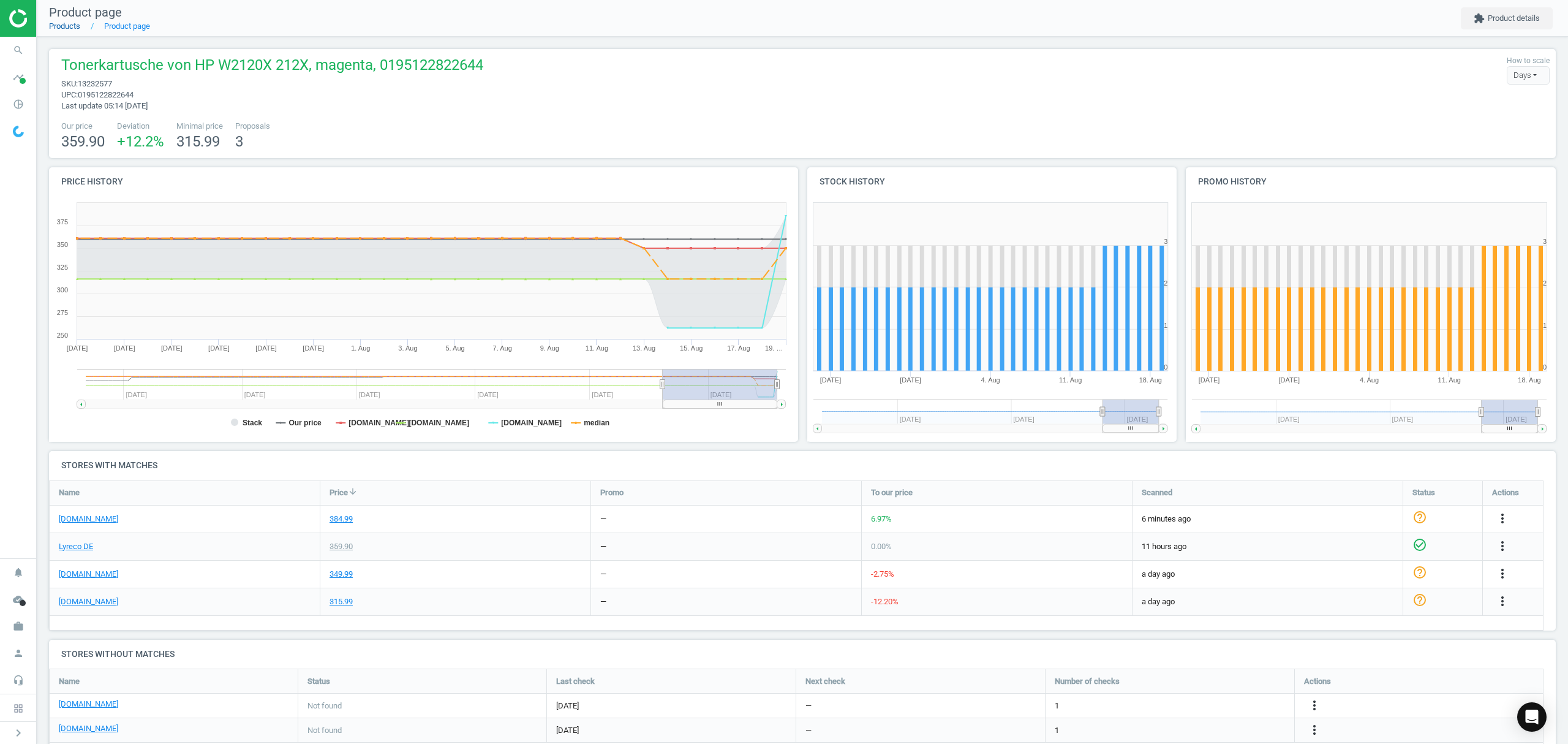
click at [68, 27] on link "Products" at bounding box center [64, 26] width 31 height 9
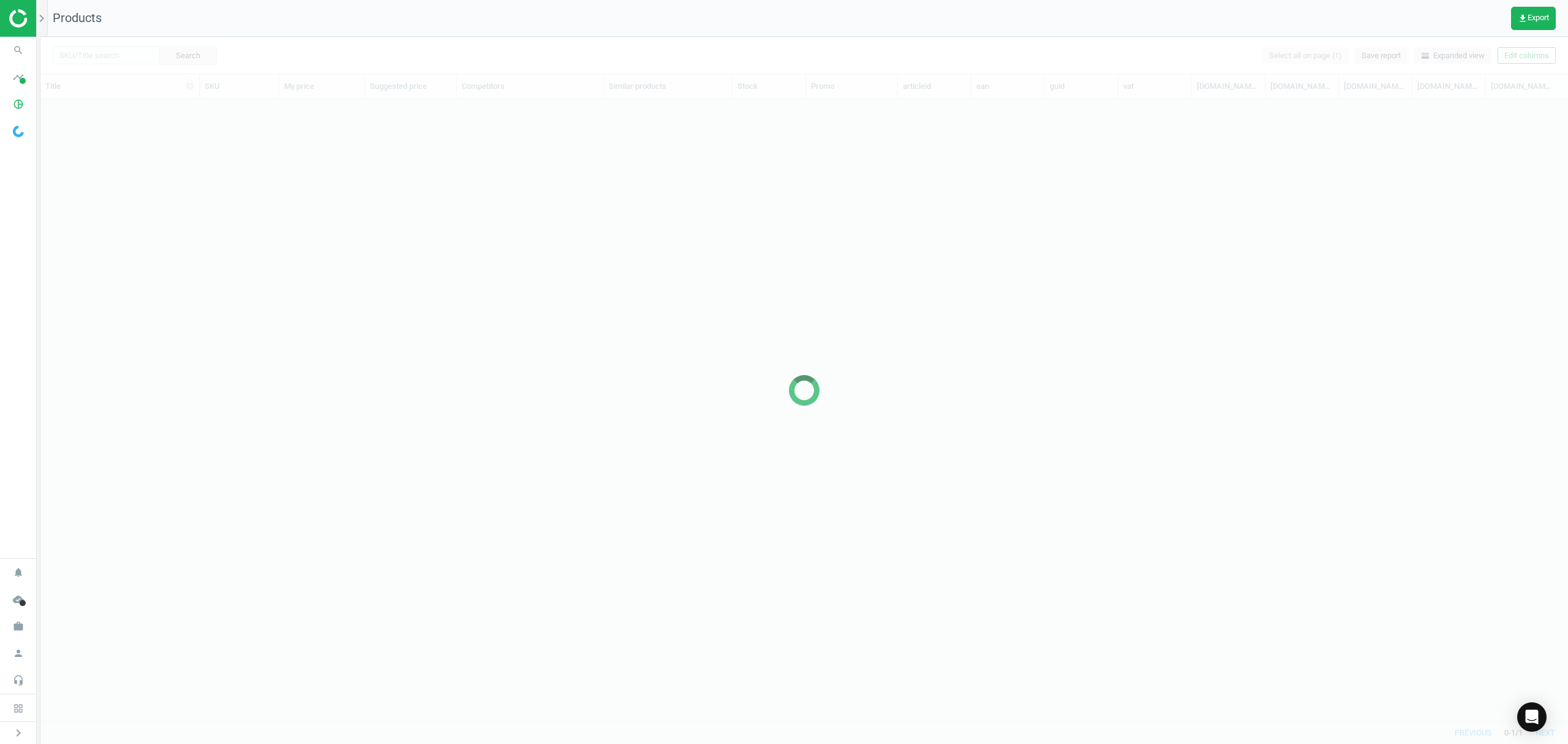
scroll to position [597, 1515]
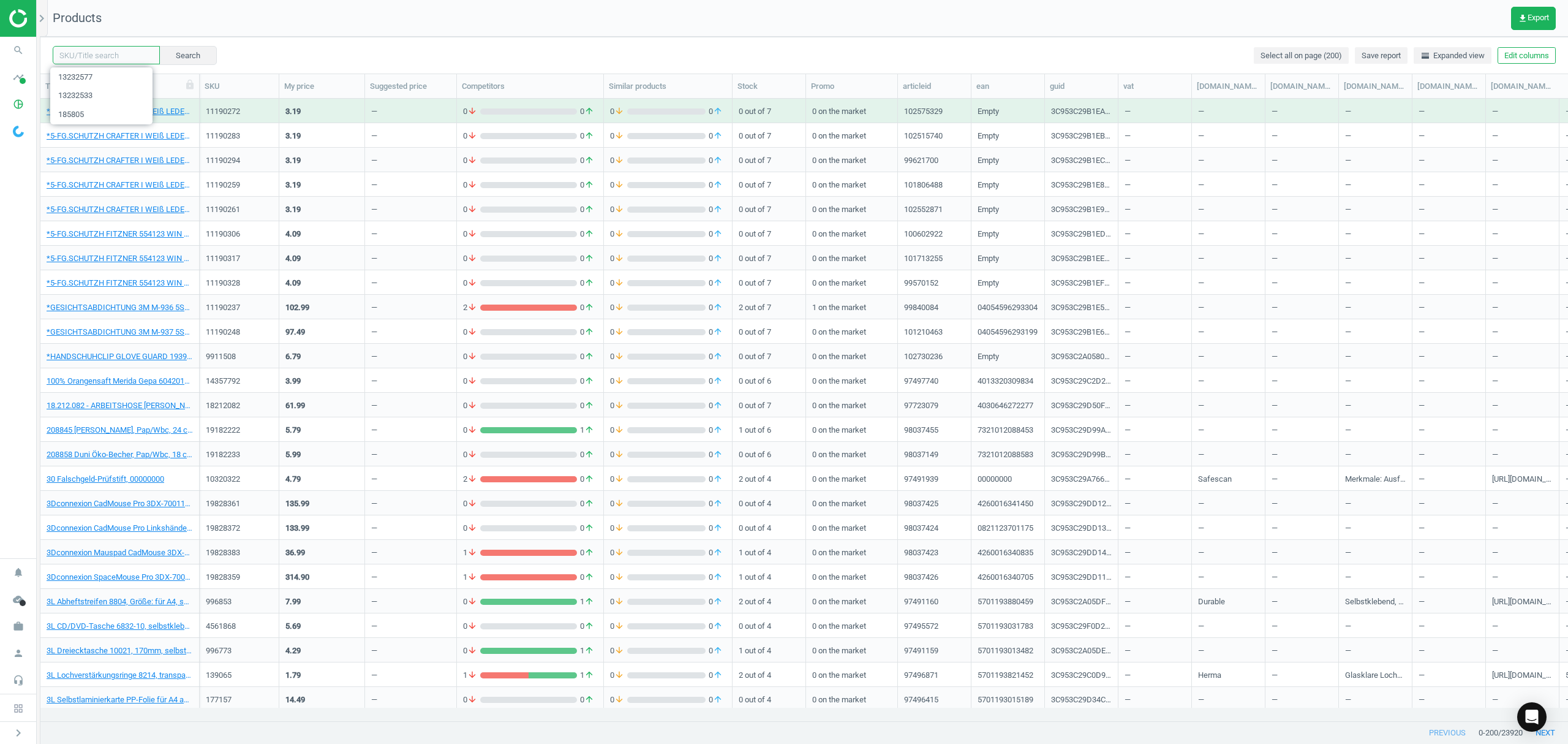
drag, startPoint x: 82, startPoint y: 52, endPoint x: 285, endPoint y: 82, distance: 205.2
click at [82, 52] on input "text" at bounding box center [106, 55] width 107 height 18
paste input "13232566"
type input "13232566"
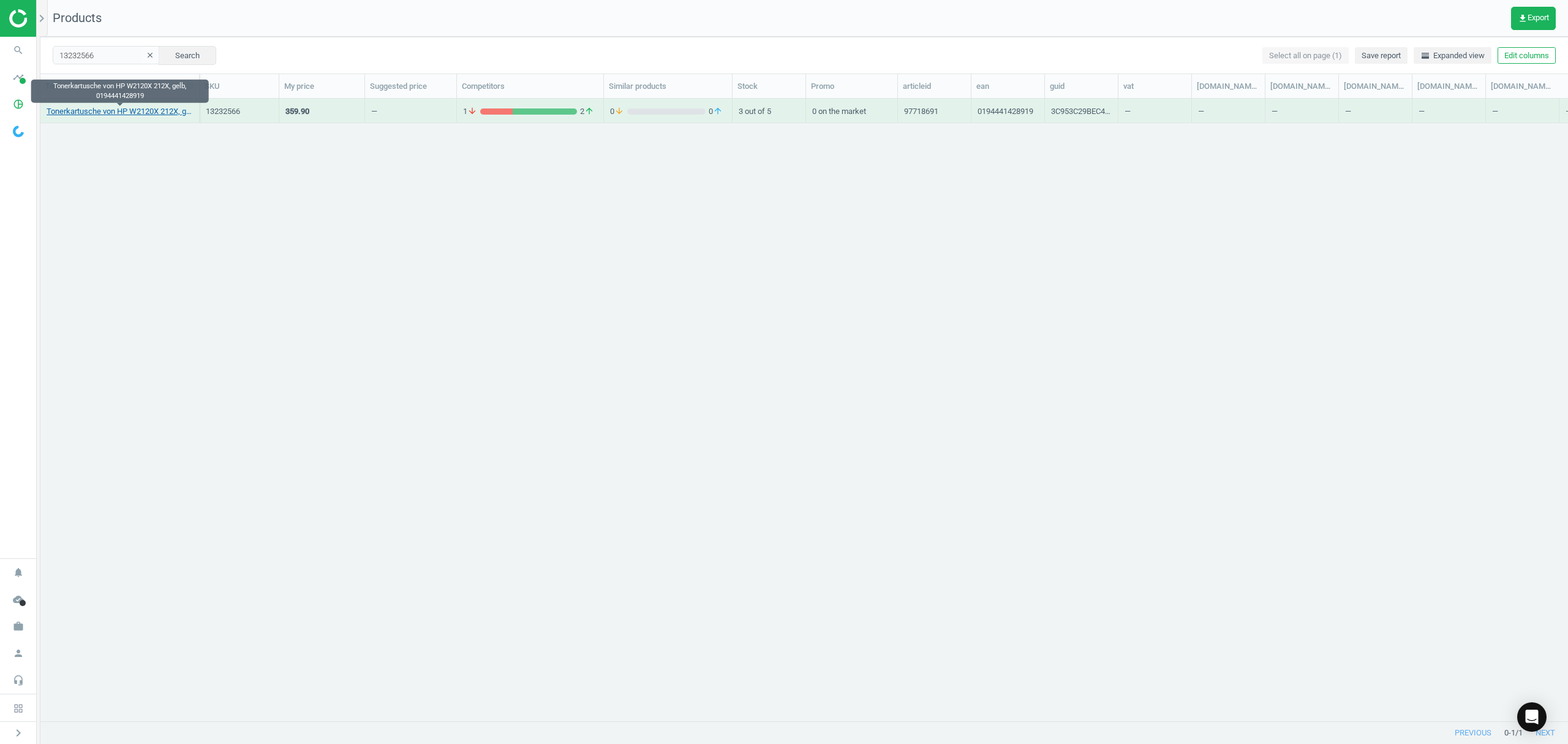
click at [123, 112] on link "Tonerkartusche von HP W2120X 212X, gelb, 0194441428919" at bounding box center [120, 111] width 147 height 11
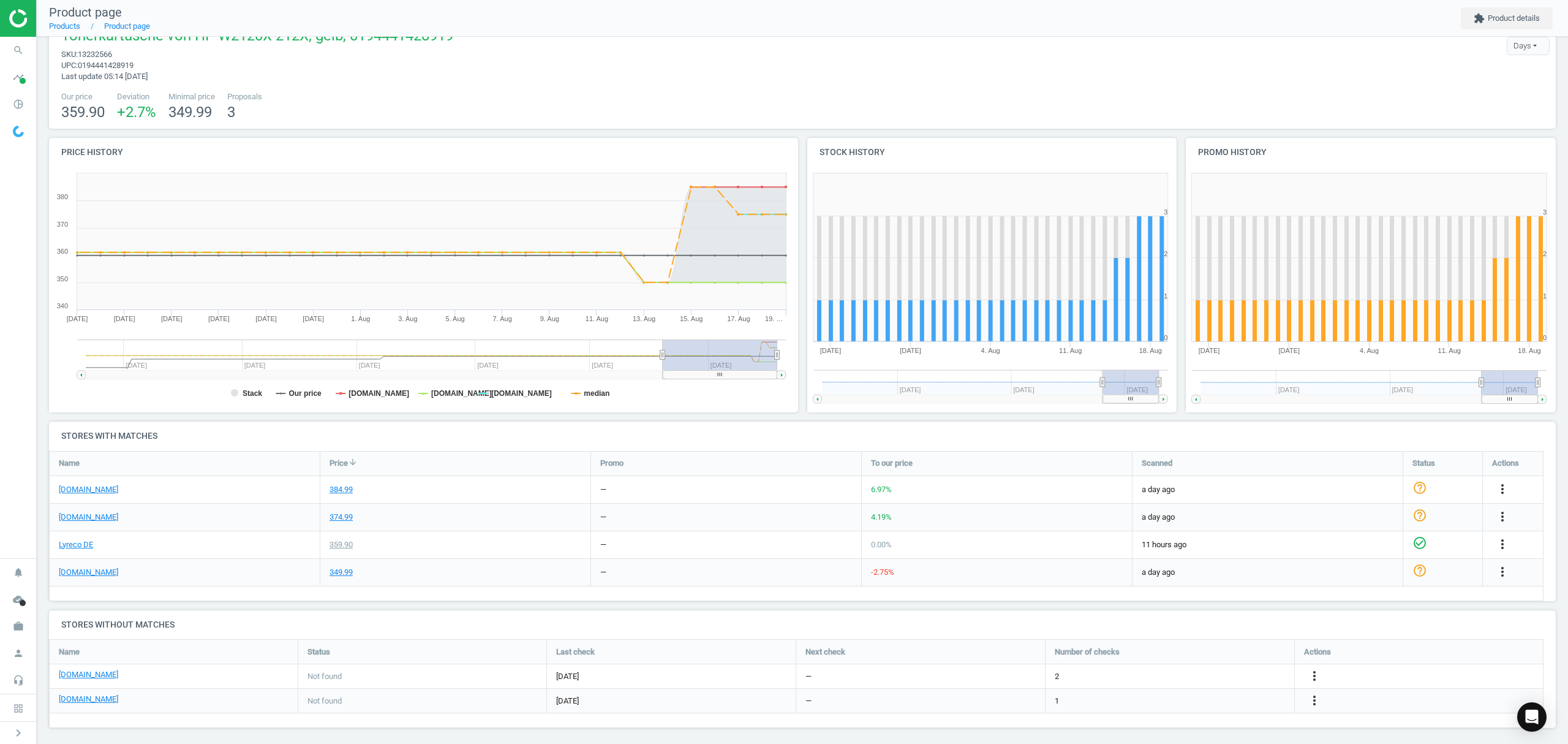
scroll to position [35, 0]
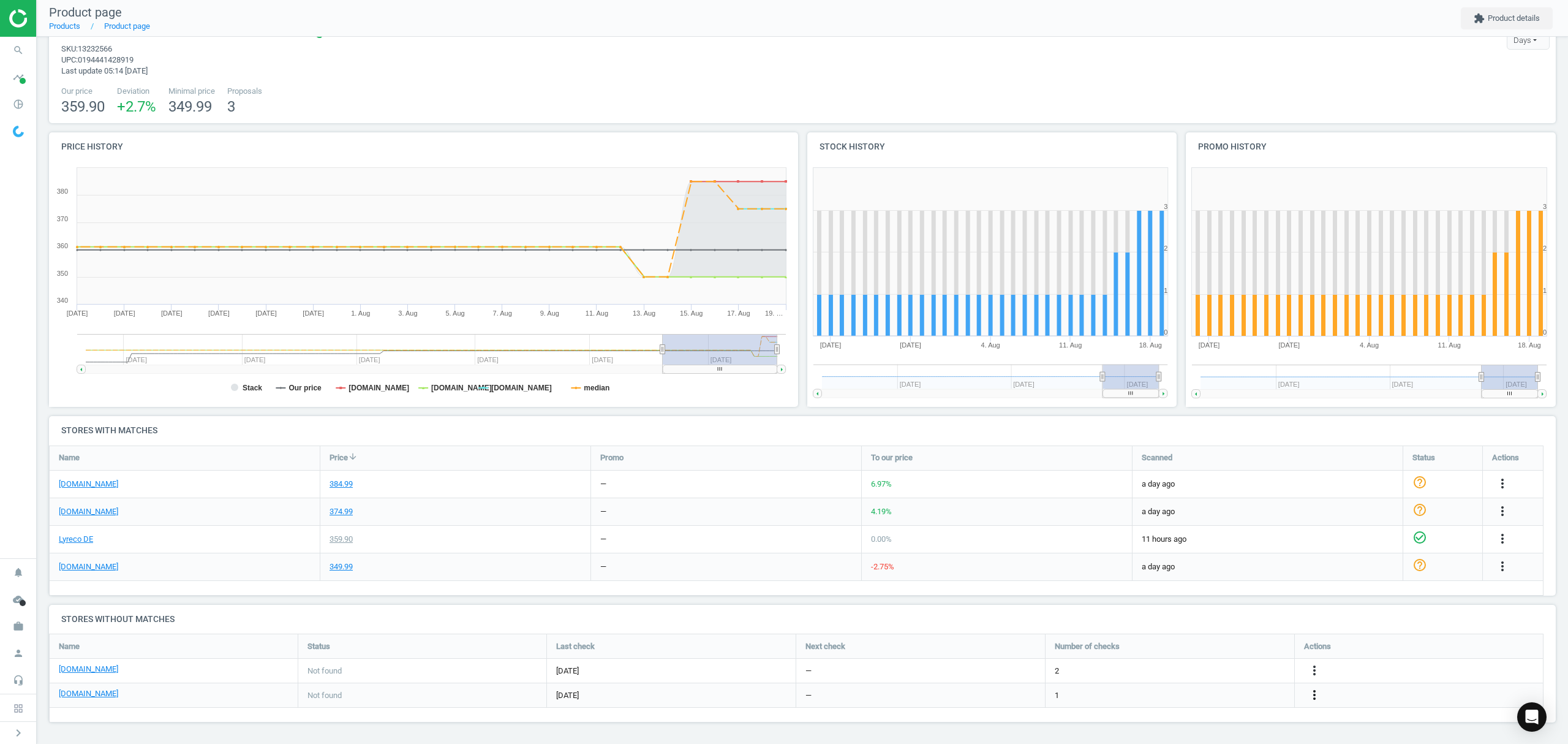
click at [1495, 573] on icon "more_vert" at bounding box center [1502, 566] width 15 height 15
click at [1204, 698] on link "Edit URL/product option" at bounding box center [1219, 696] width 168 height 19
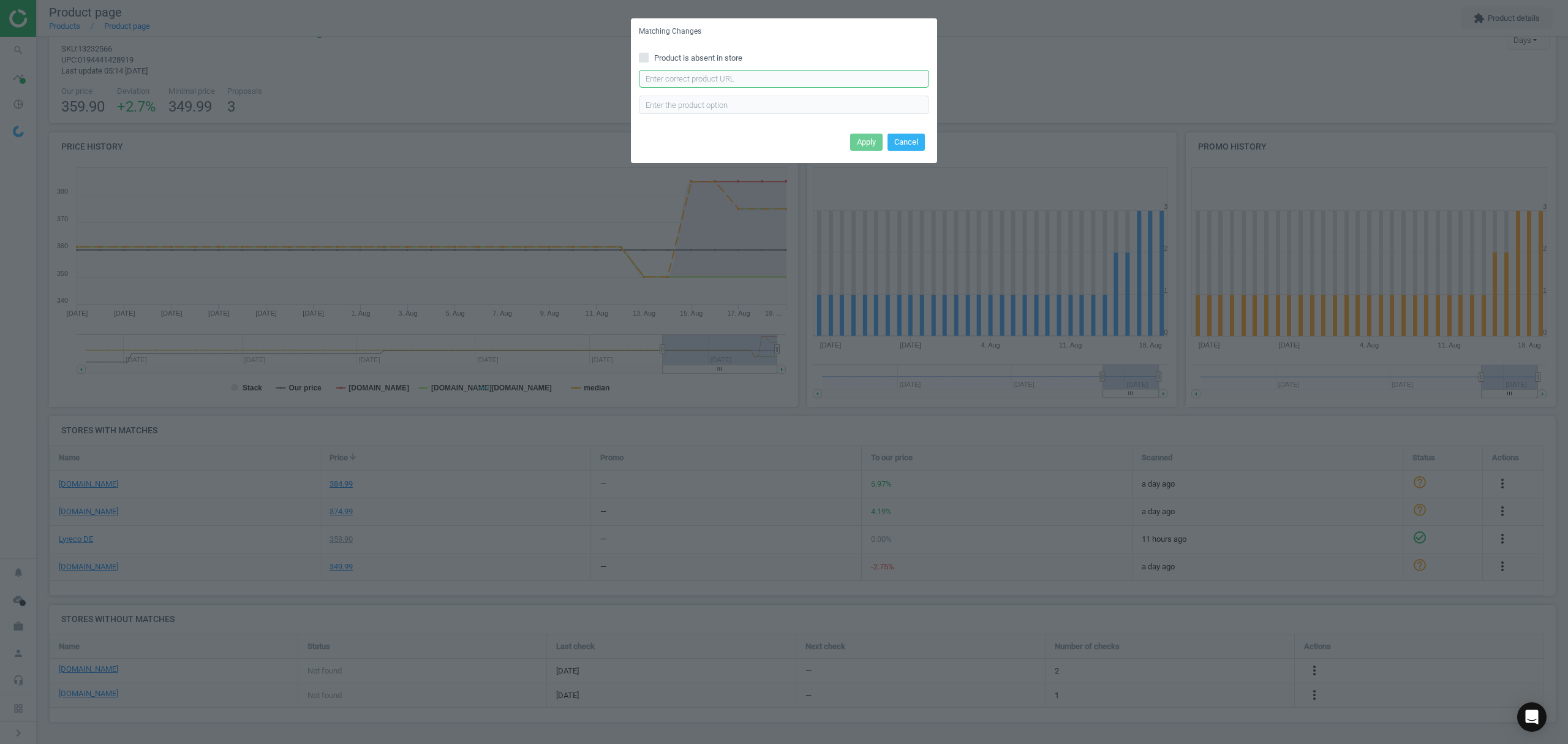
click at [716, 77] on input "text" at bounding box center [784, 78] width 291 height 18
paste input "[URL][DOMAIN_NAME]"
type input "[URL][DOMAIN_NAME]"
click at [860, 138] on button "Apply" at bounding box center [866, 142] width 32 height 17
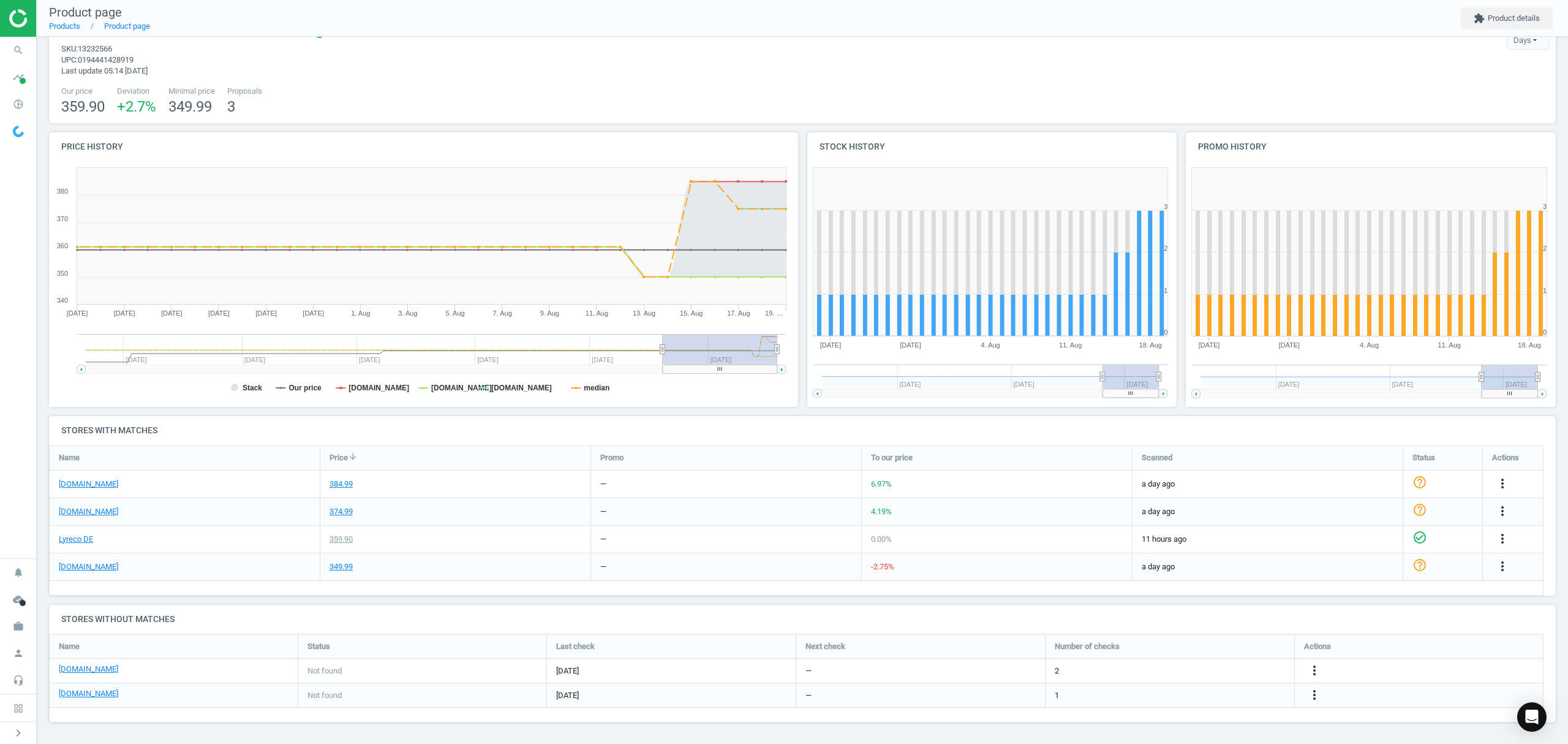
scroll to position [0, 0]
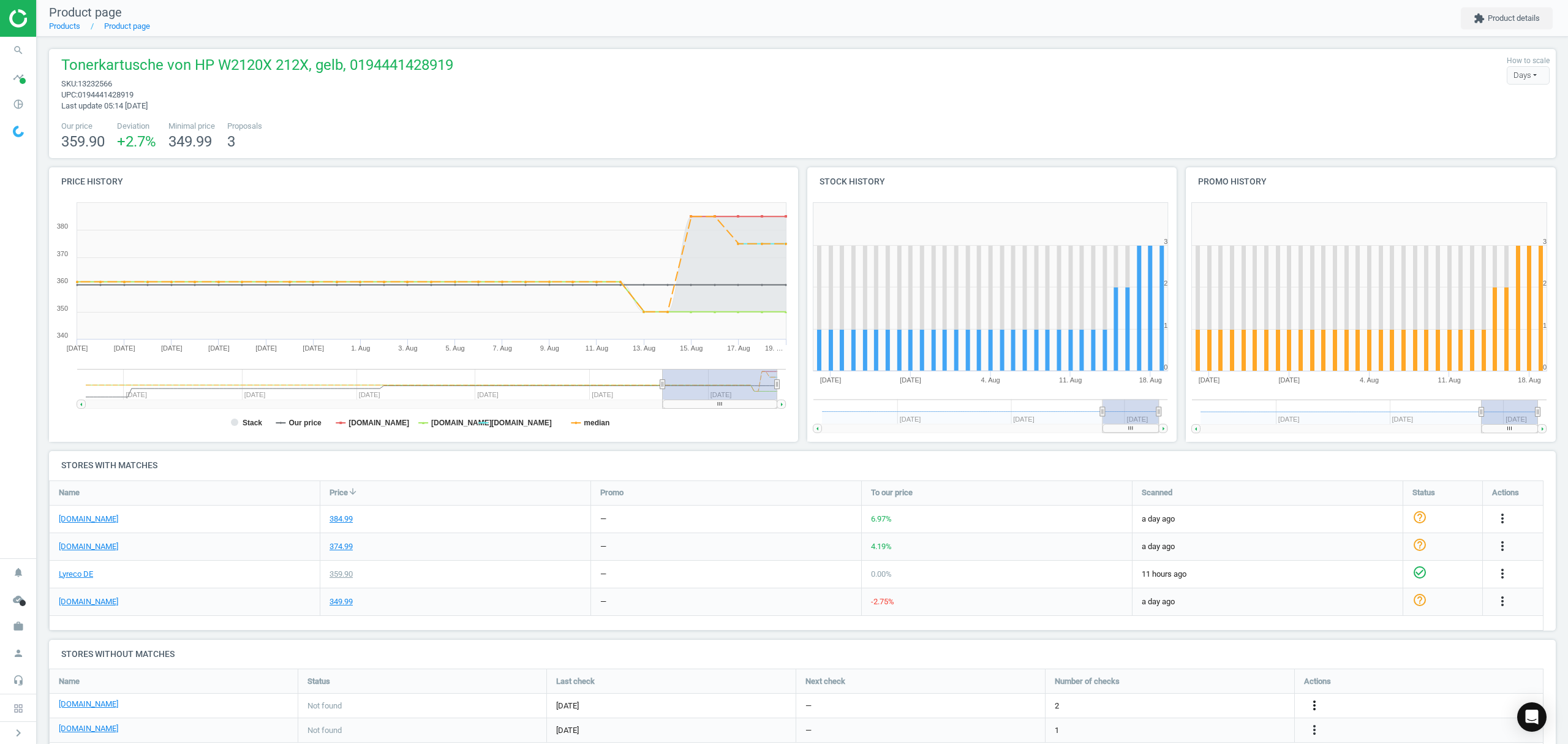
click at [1495, 581] on icon "more_vert" at bounding box center [1502, 573] width 15 height 15
click at [1213, 704] on link "Edit URL/product option" at bounding box center [1219, 706] width 168 height 19
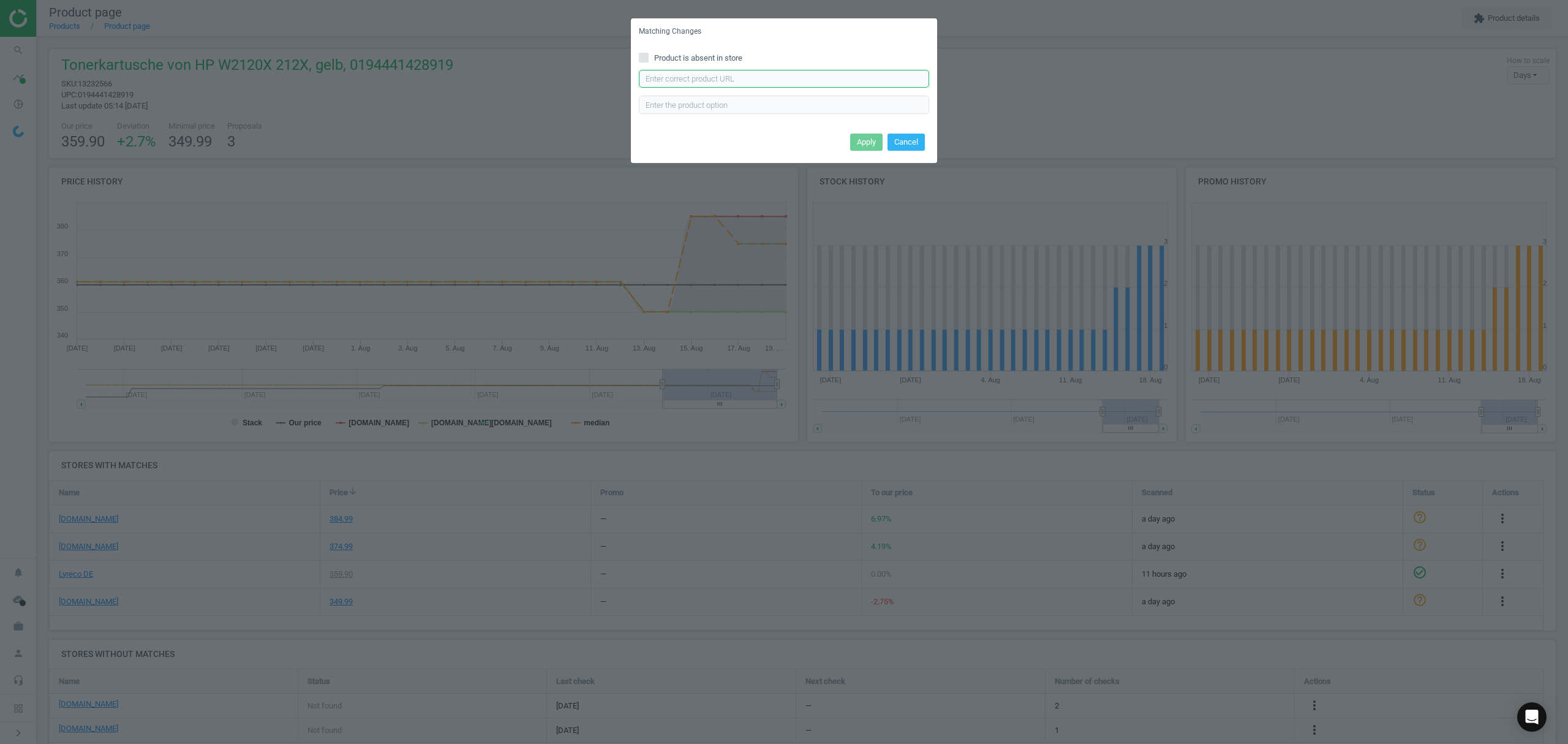
click at [716, 75] on input "text" at bounding box center [784, 78] width 291 height 18
paste input "[URL][DOMAIN_NAME]"
type input "[URL][DOMAIN_NAME]"
click at [871, 143] on button "Apply" at bounding box center [866, 142] width 32 height 17
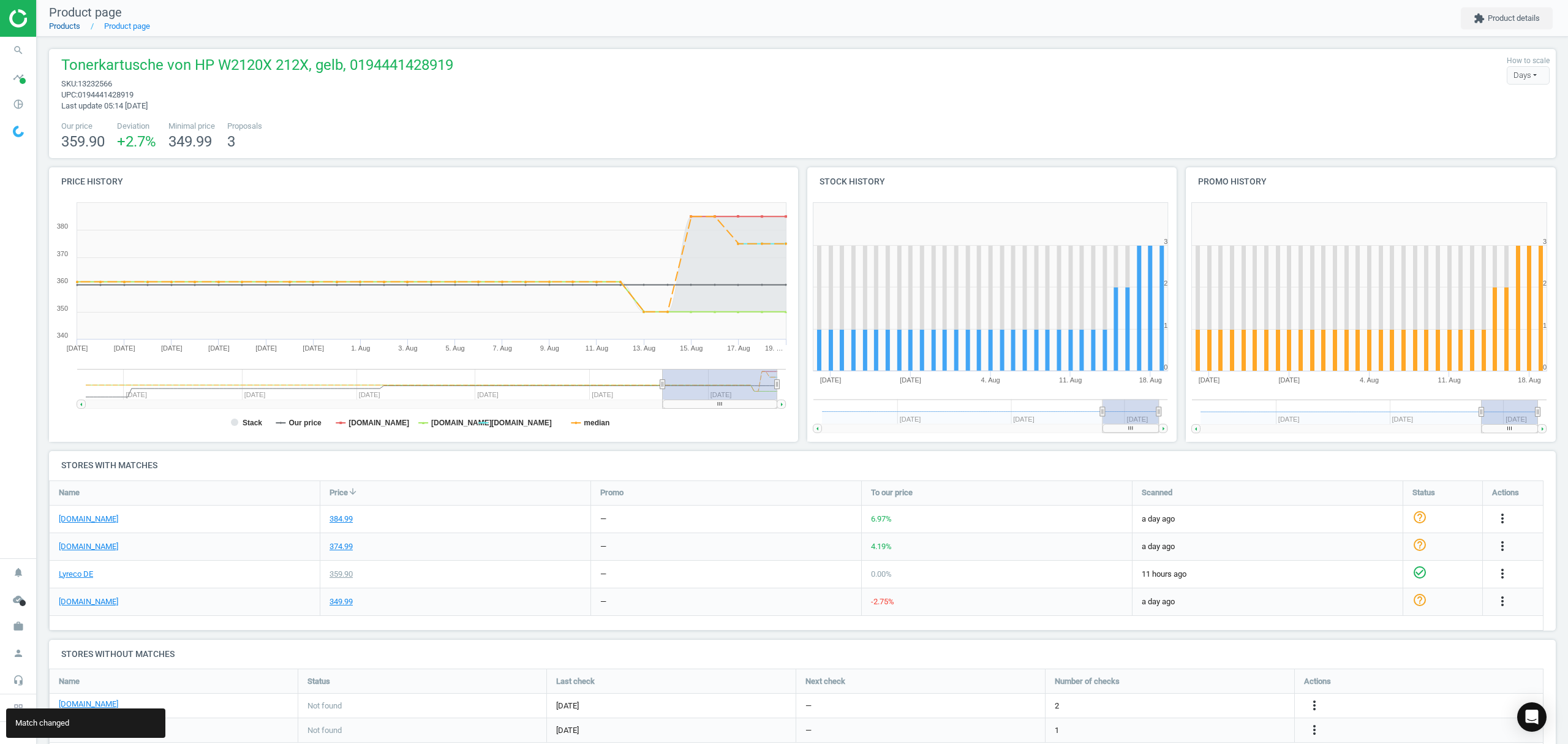
click at [72, 25] on link "Products" at bounding box center [64, 26] width 31 height 9
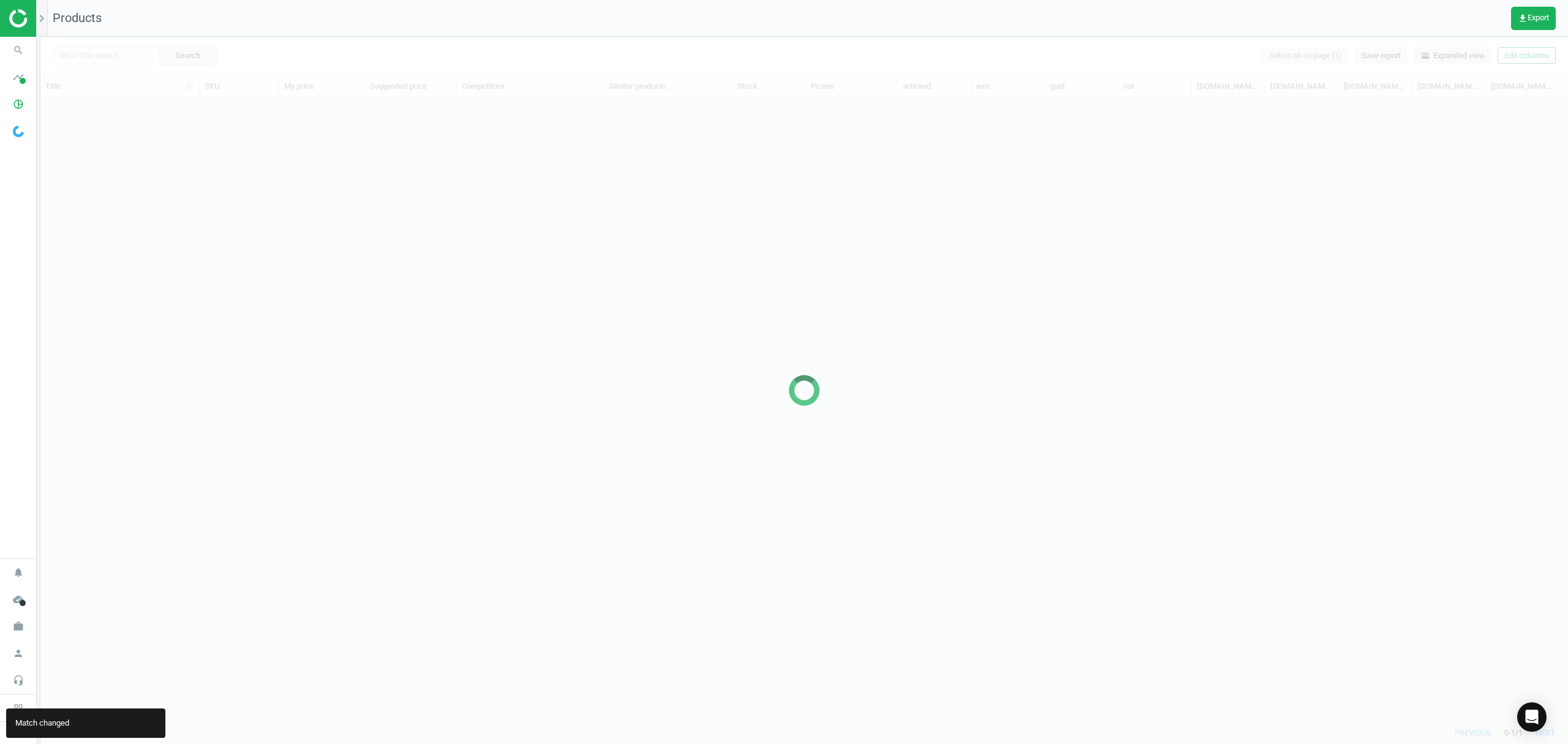
scroll to position [597, 1515]
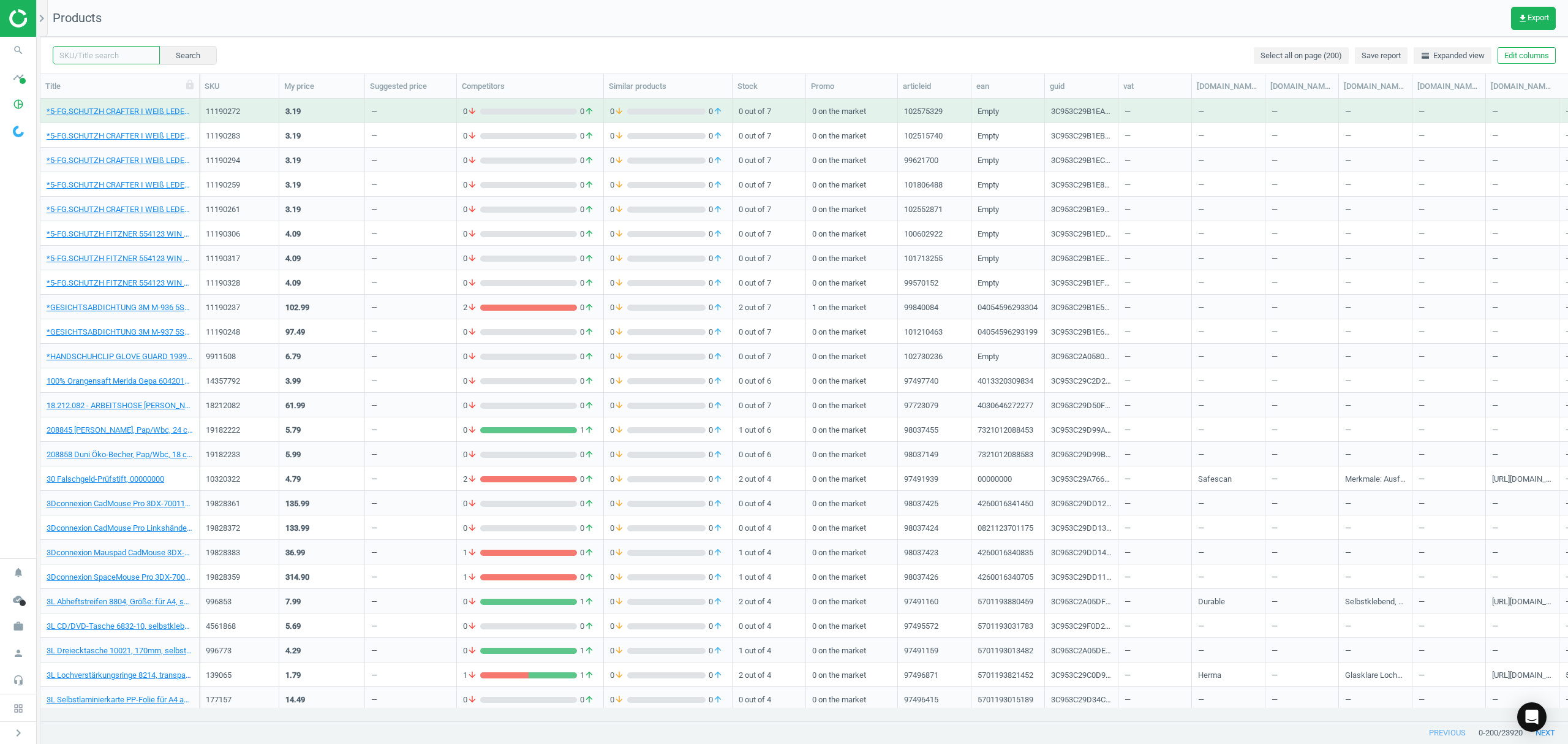
click at [89, 54] on input "text" at bounding box center [106, 55] width 107 height 18
paste input "13232555"
type input "13232555"
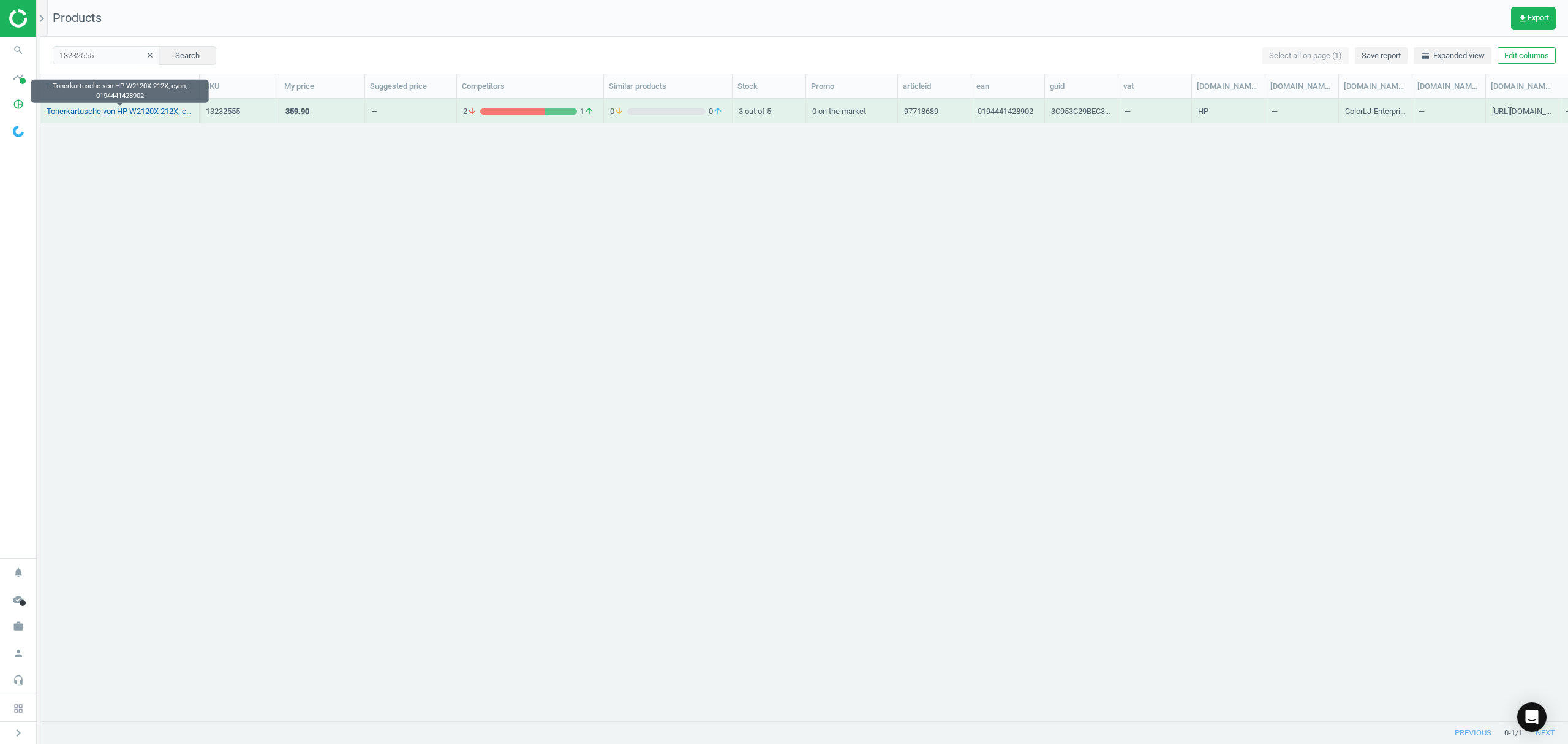
click at [114, 113] on link "Tonerkartusche von HP W2120X 212X, cyan, 0194441428902" at bounding box center [120, 111] width 147 height 11
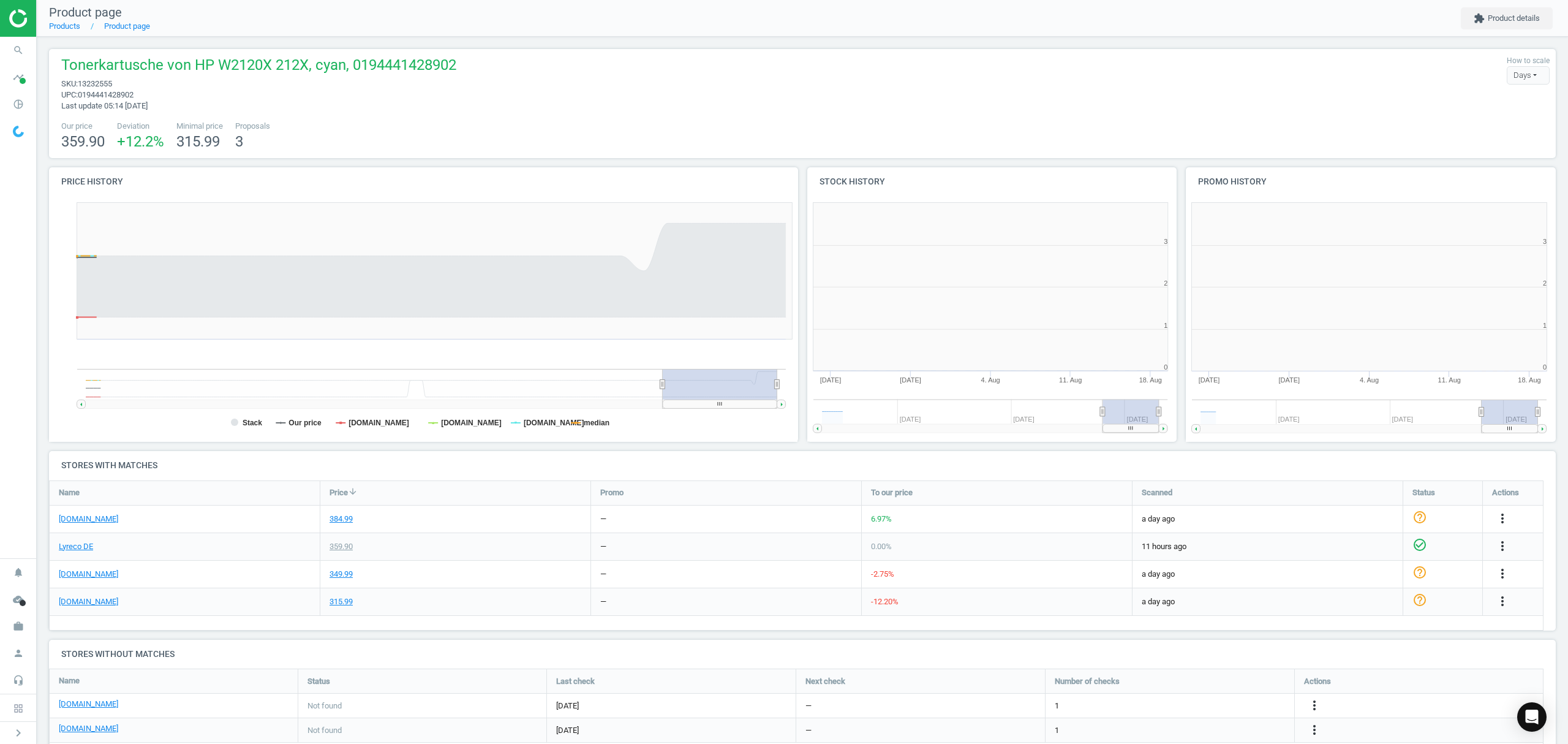
scroll to position [270, 392]
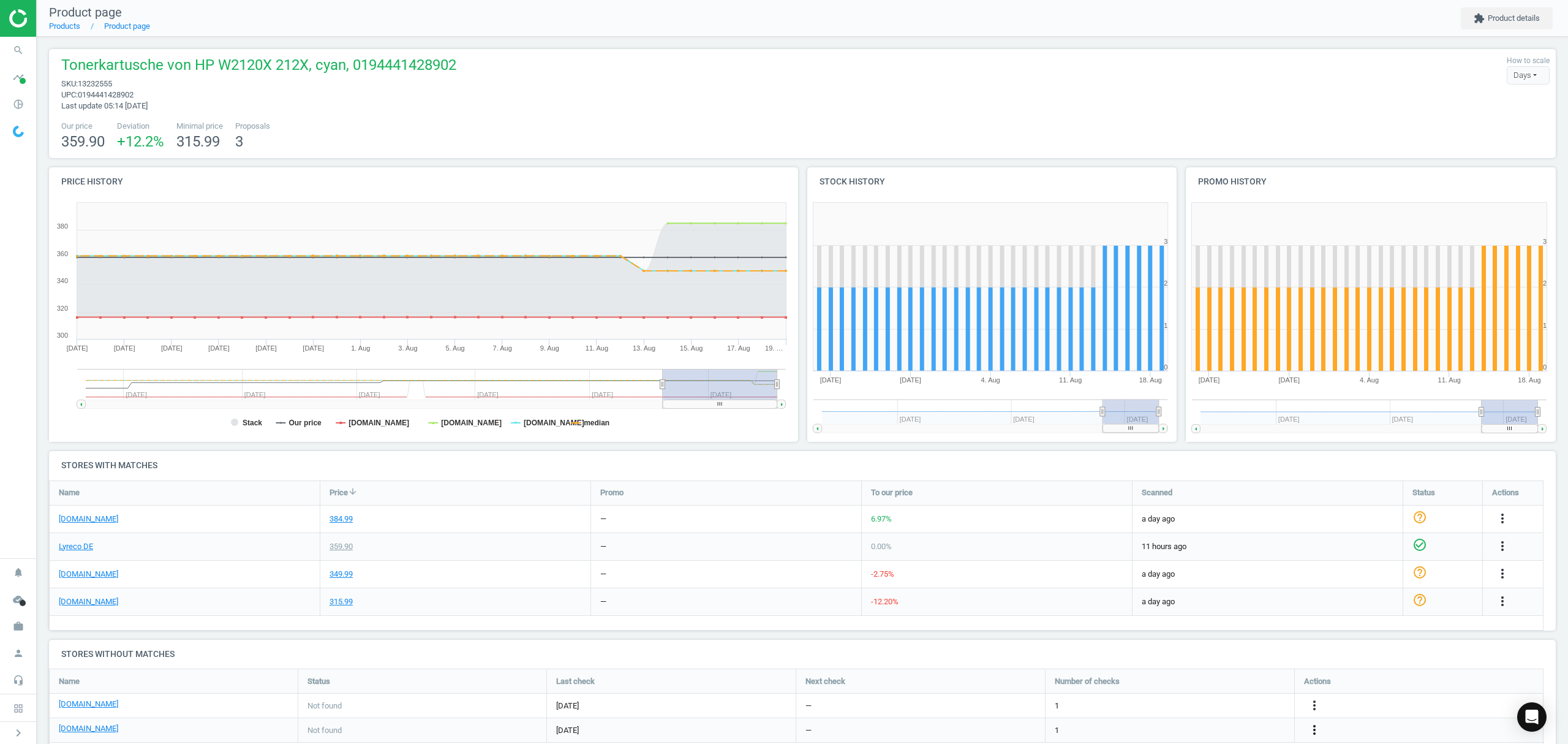
click at [1495, 609] on icon "more_vert" at bounding box center [1502, 601] width 15 height 15
click at [1188, 724] on ul "Report error in other Edit URL/product option Best Practice Guide" at bounding box center [1219, 715] width 168 height 57
click at [1495, 609] on icon "more_vert" at bounding box center [1502, 601] width 15 height 15
click at [1191, 717] on link "Edit URL/product option" at bounding box center [1219, 715] width 168 height 19
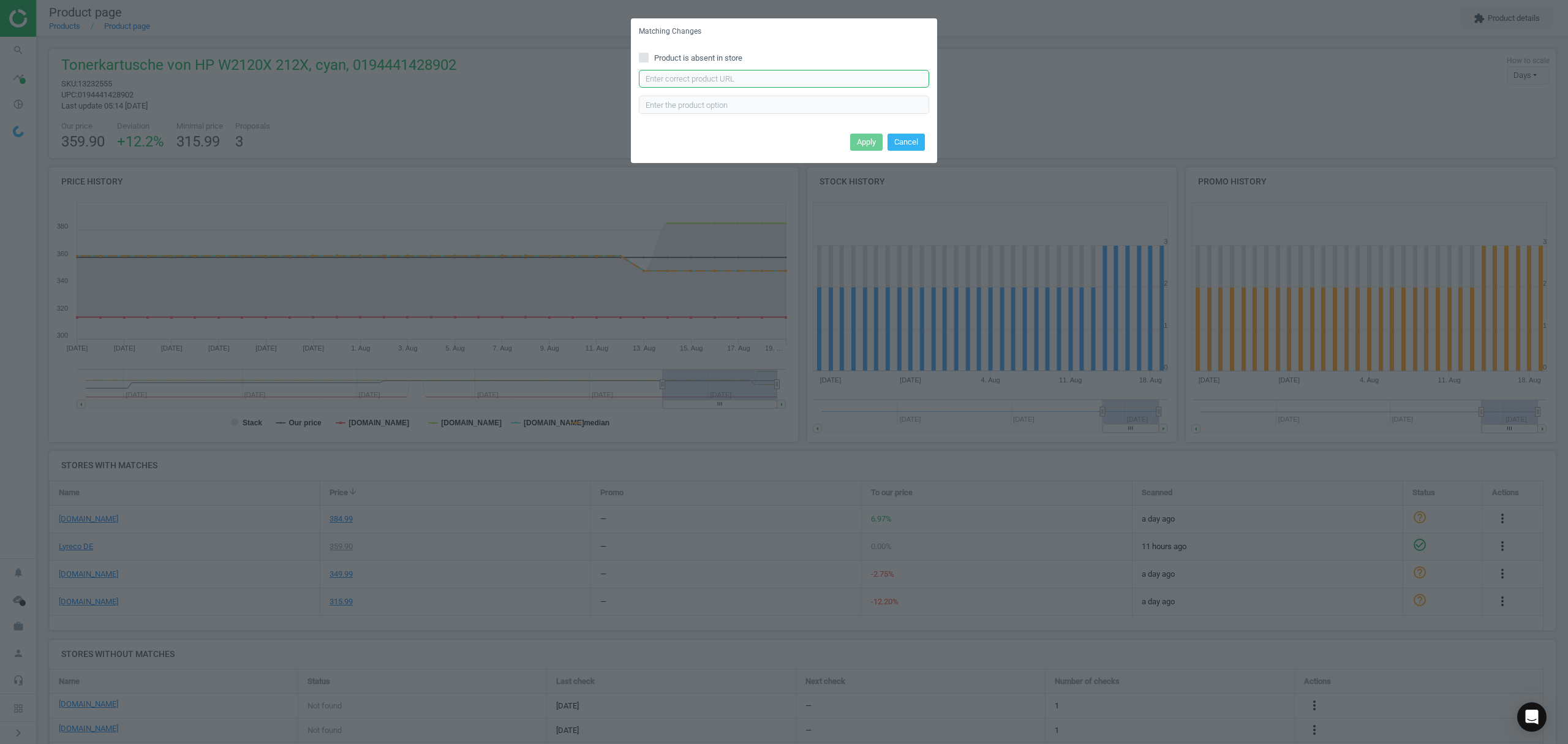
click at [714, 75] on input "text" at bounding box center [784, 78] width 291 height 18
paste input "[URL][DOMAIN_NAME]"
type input "[URL][DOMAIN_NAME]"
click at [862, 139] on button "Apply" at bounding box center [866, 142] width 32 height 17
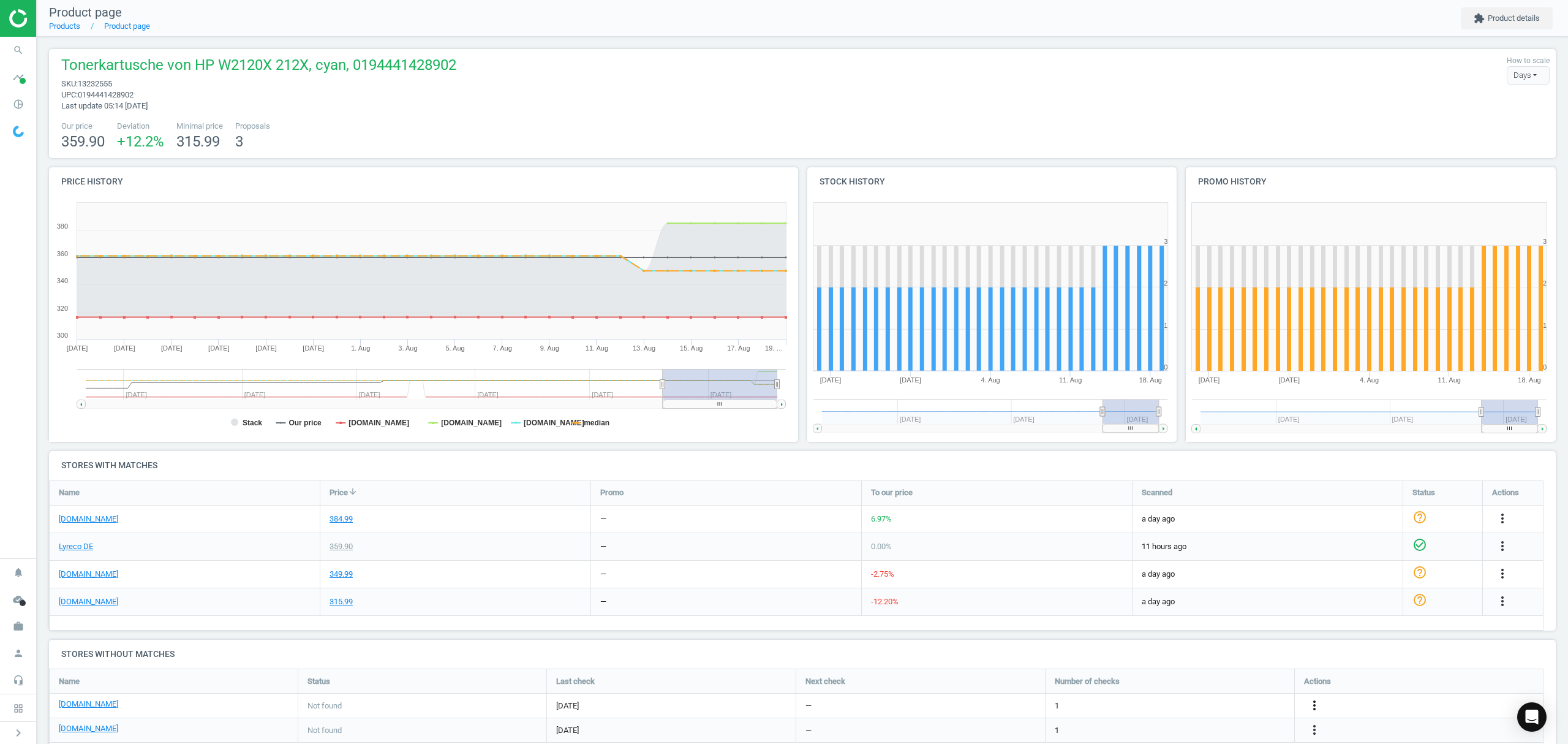
click at [1314, 702] on icon "more_vert" at bounding box center [1314, 705] width 15 height 15
click at [1187, 706] on link "Edit URL/product option" at bounding box center [1219, 706] width 168 height 19
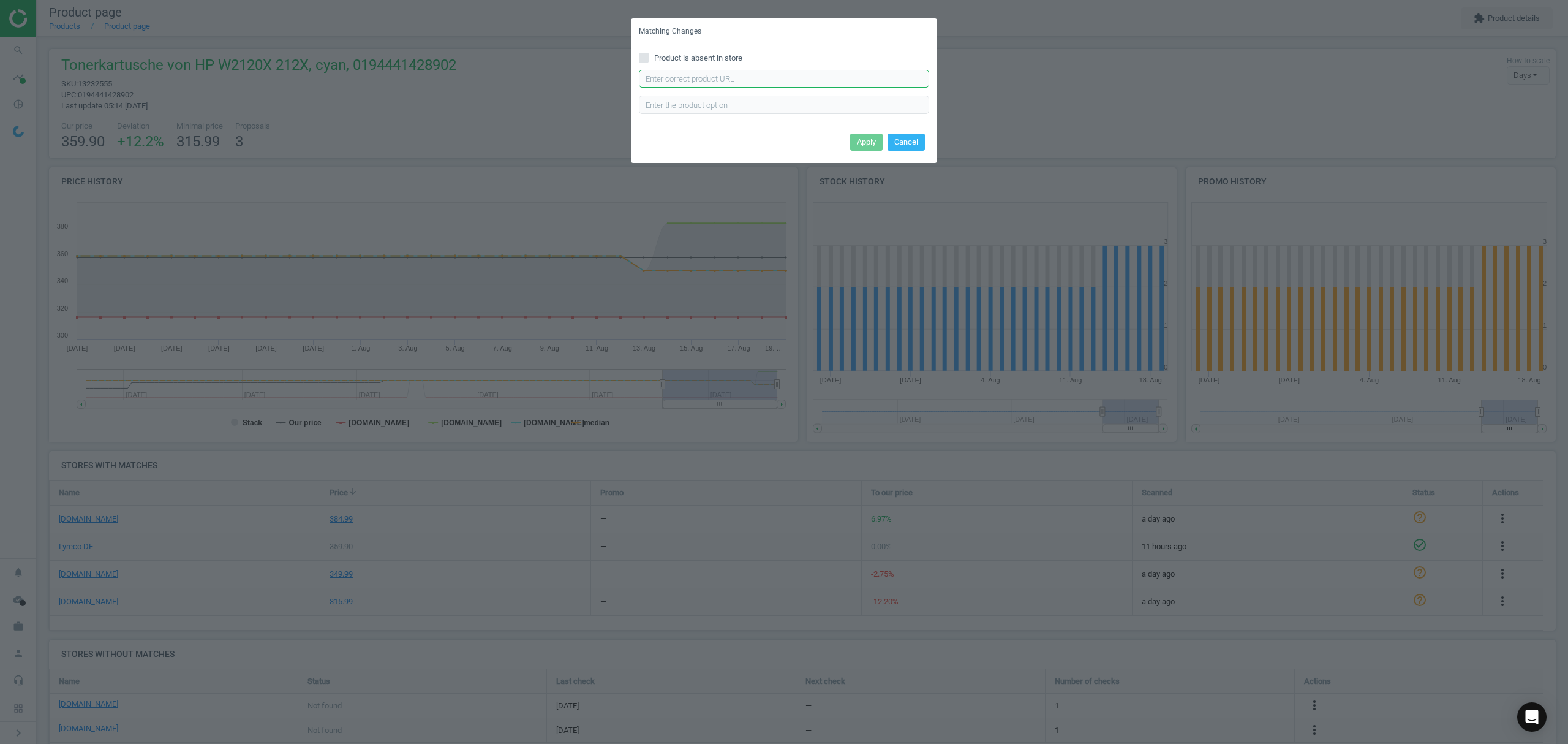
click at [711, 79] on input "text" at bounding box center [784, 78] width 291 height 18
paste input "[URL][DOMAIN_NAME]"
type input "[URL][DOMAIN_NAME]"
click at [862, 139] on button "Apply" at bounding box center [866, 142] width 32 height 17
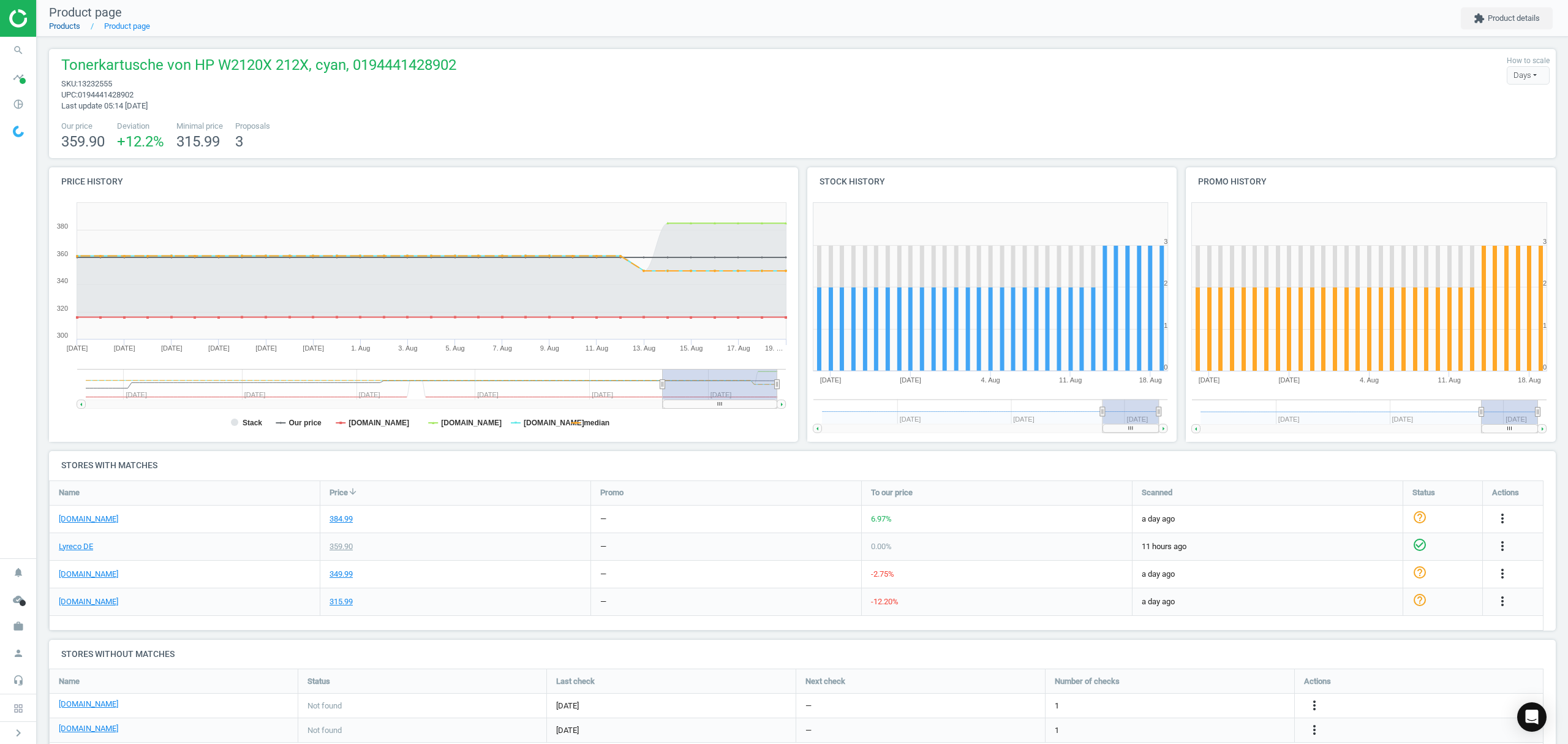
click at [69, 29] on link "Products" at bounding box center [64, 26] width 31 height 9
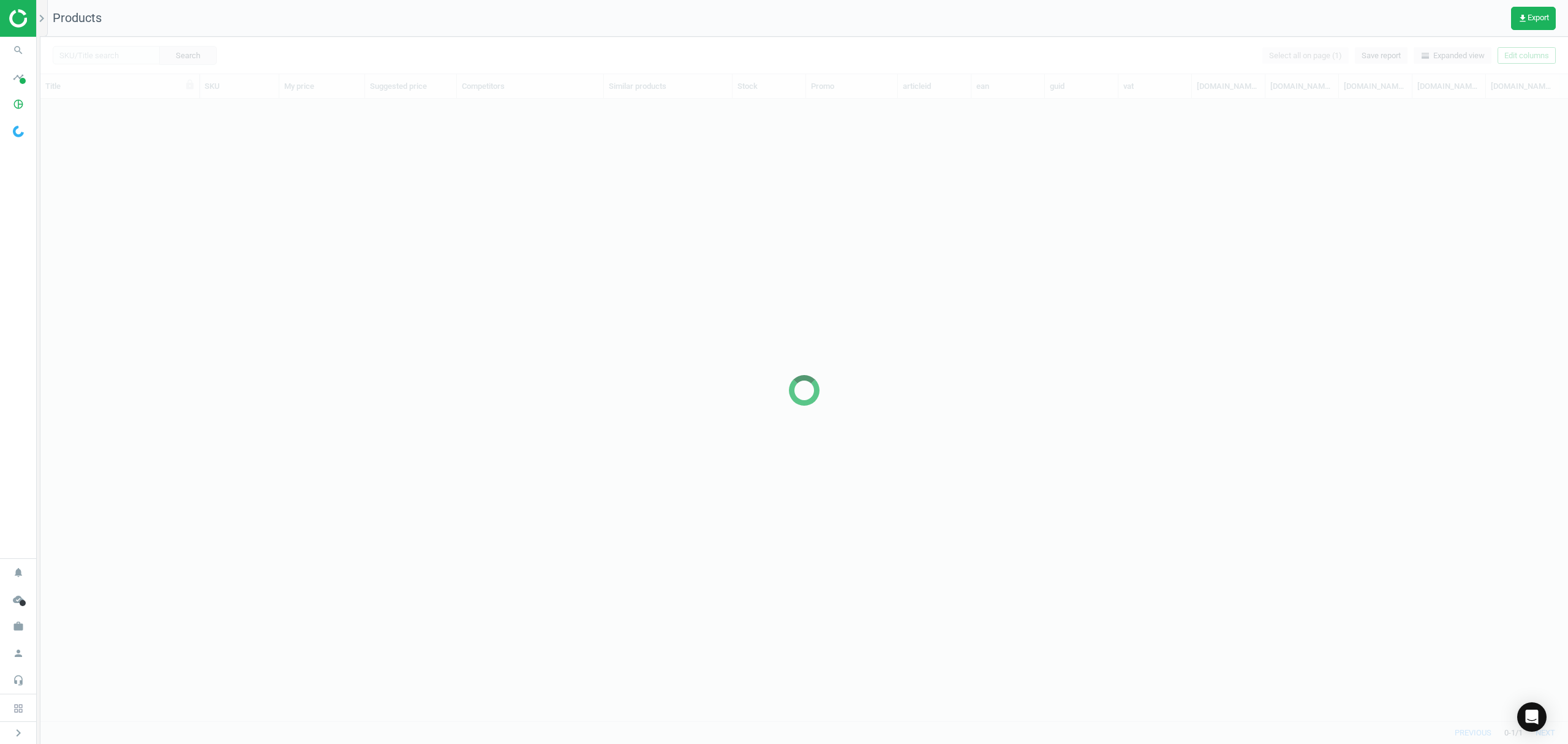
scroll to position [597, 1515]
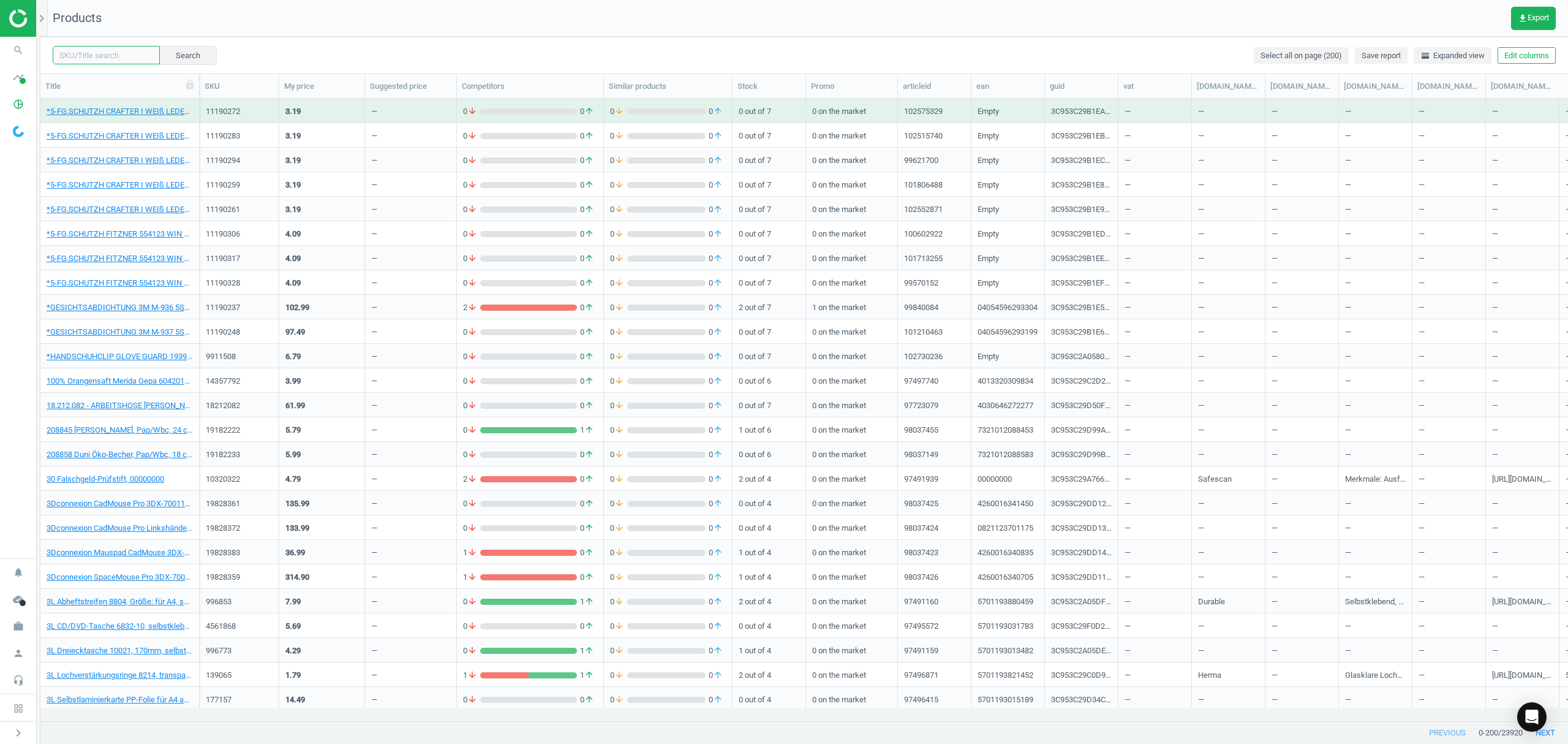
click at [87, 54] on input "text" at bounding box center [106, 55] width 107 height 18
paste input "13232544"
type input "13232544"
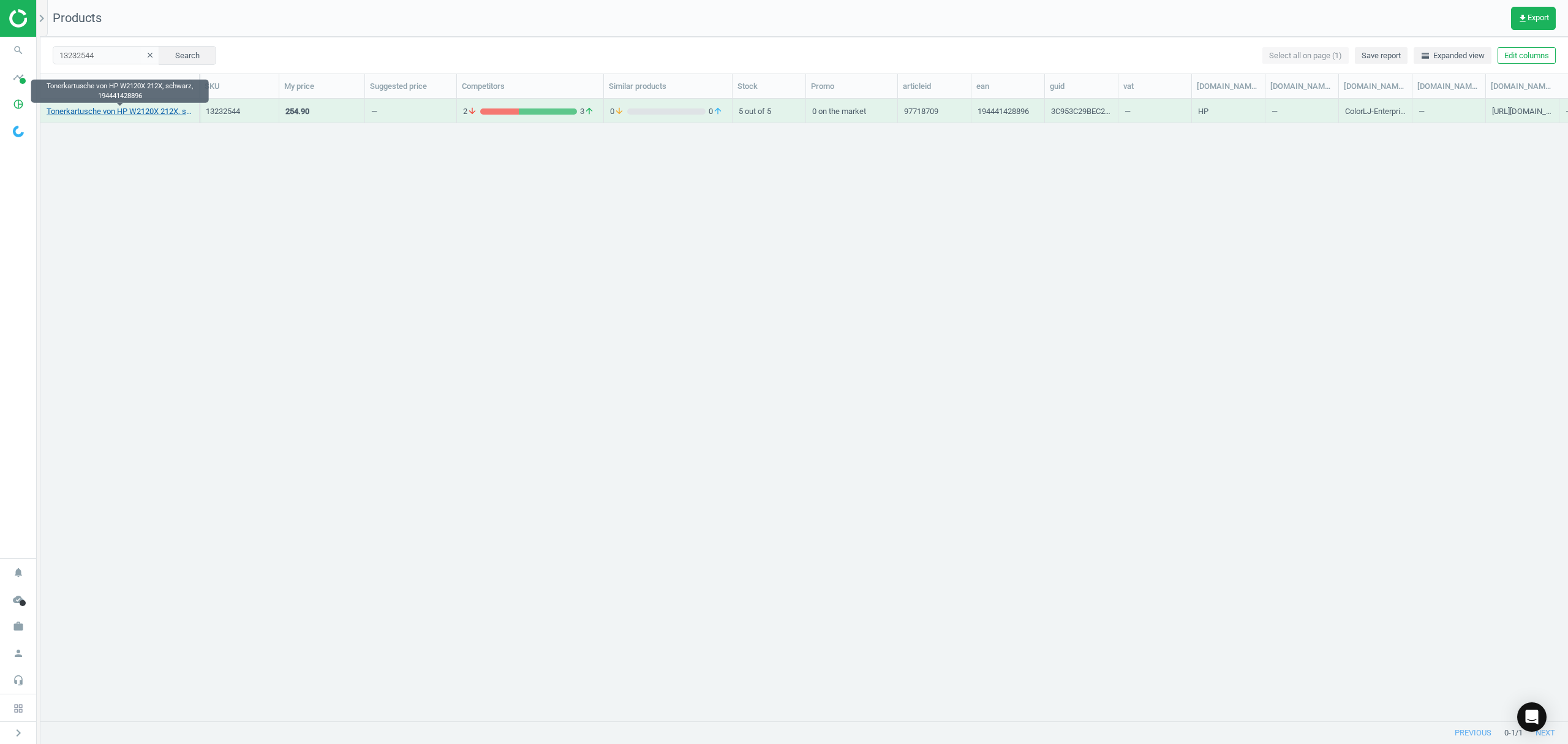
click at [112, 113] on link "Tonerkartusche von HP W2120X 212X, schwarz, 194441428896" at bounding box center [120, 111] width 147 height 11
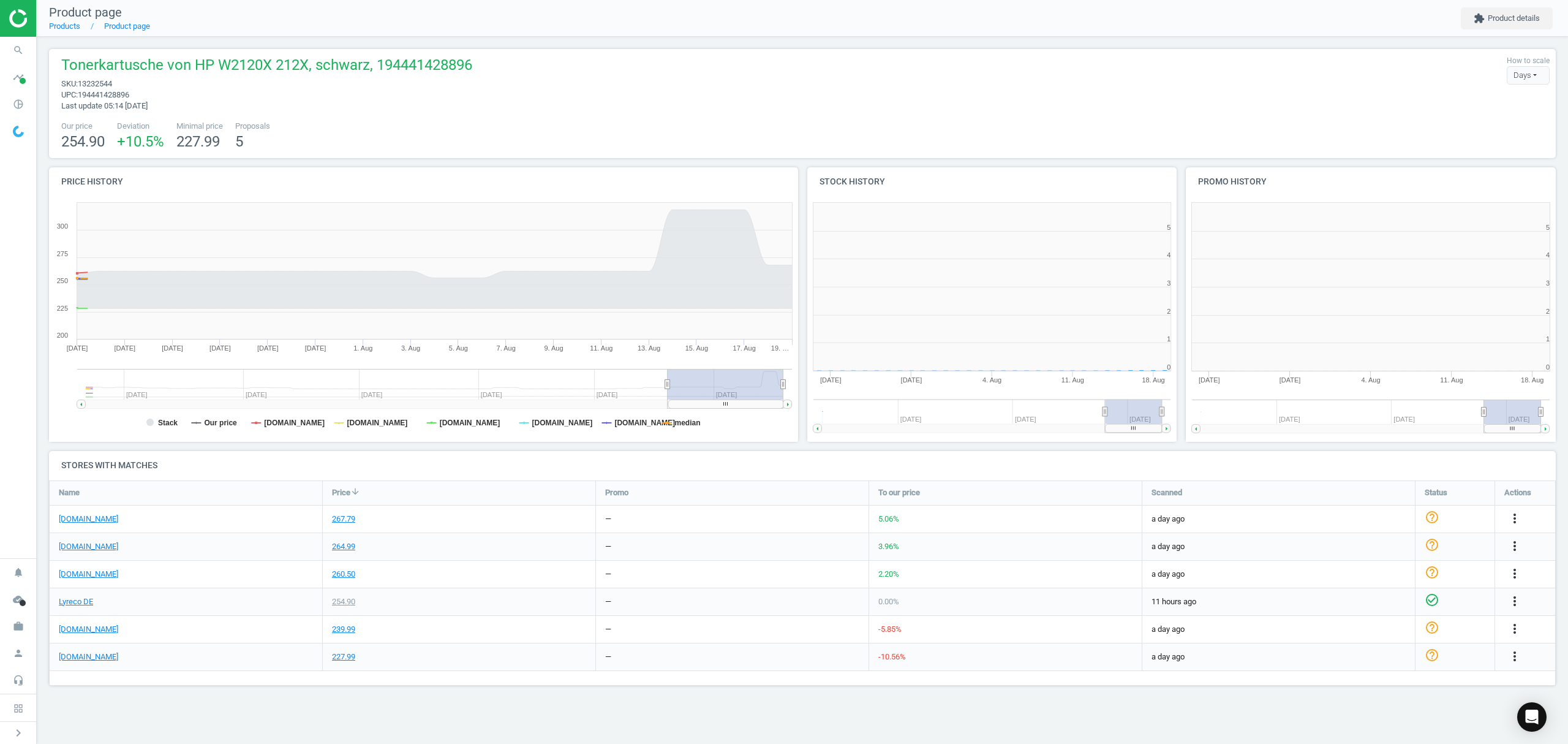
scroll to position [270, 394]
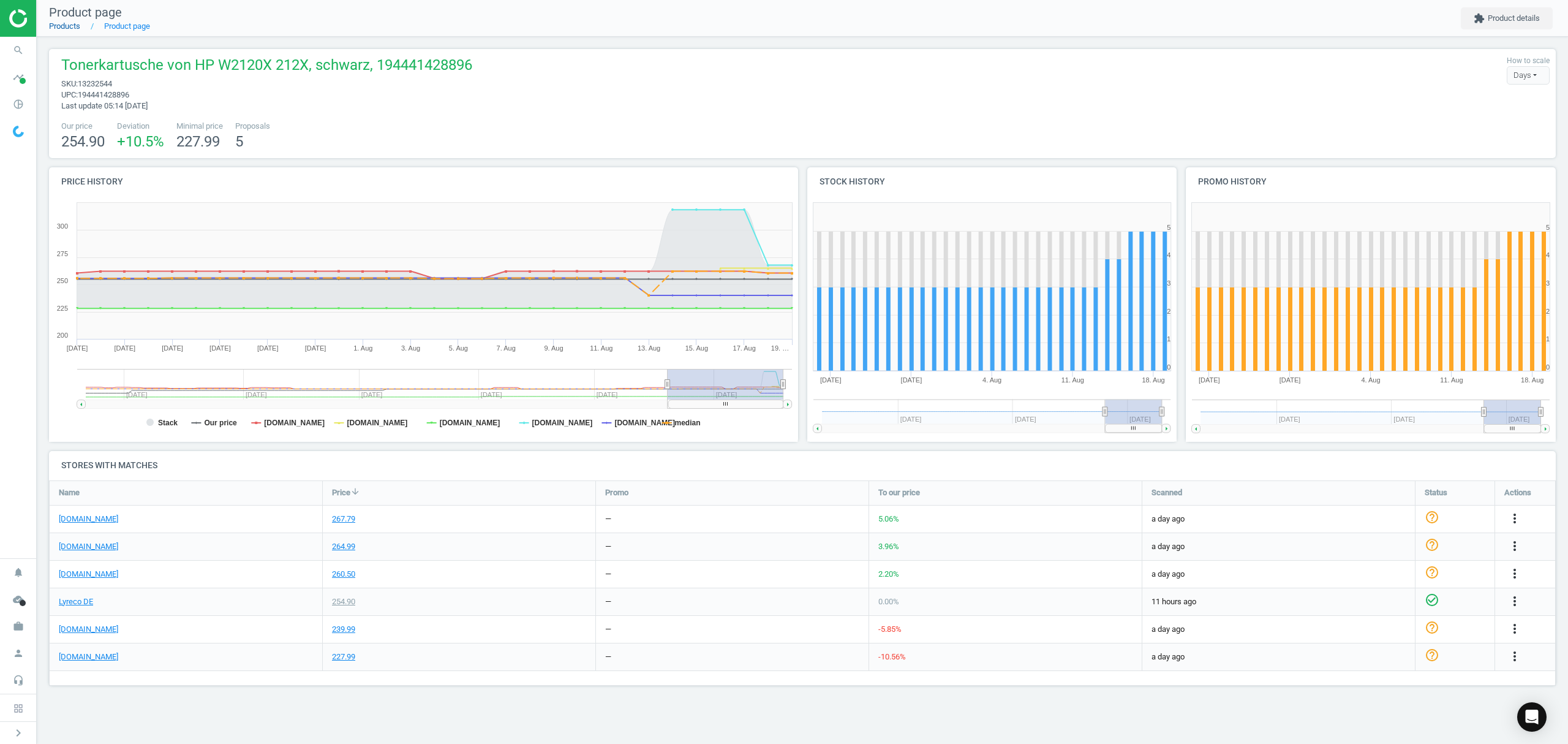
click at [66, 25] on link "Products" at bounding box center [64, 26] width 31 height 9
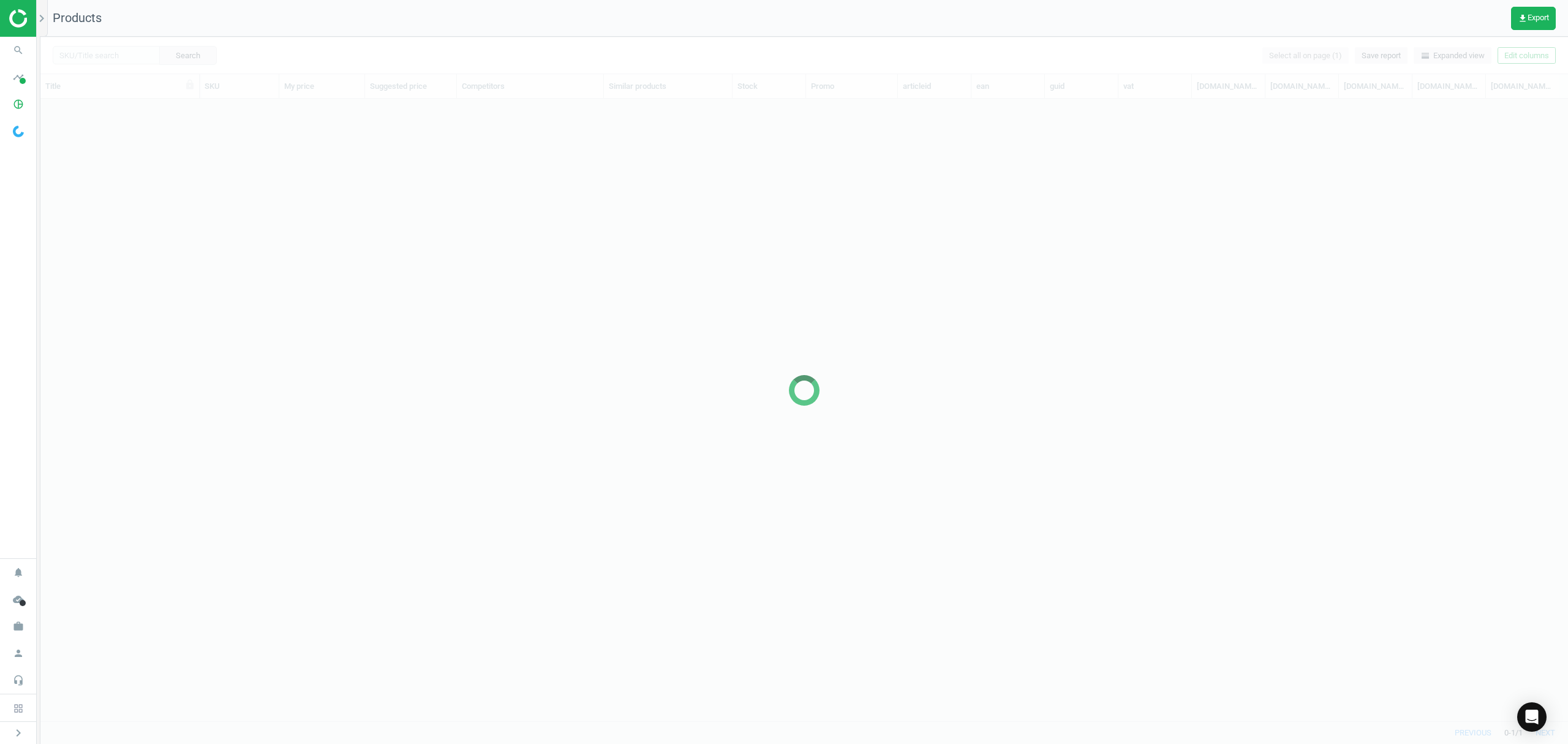
scroll to position [597, 1515]
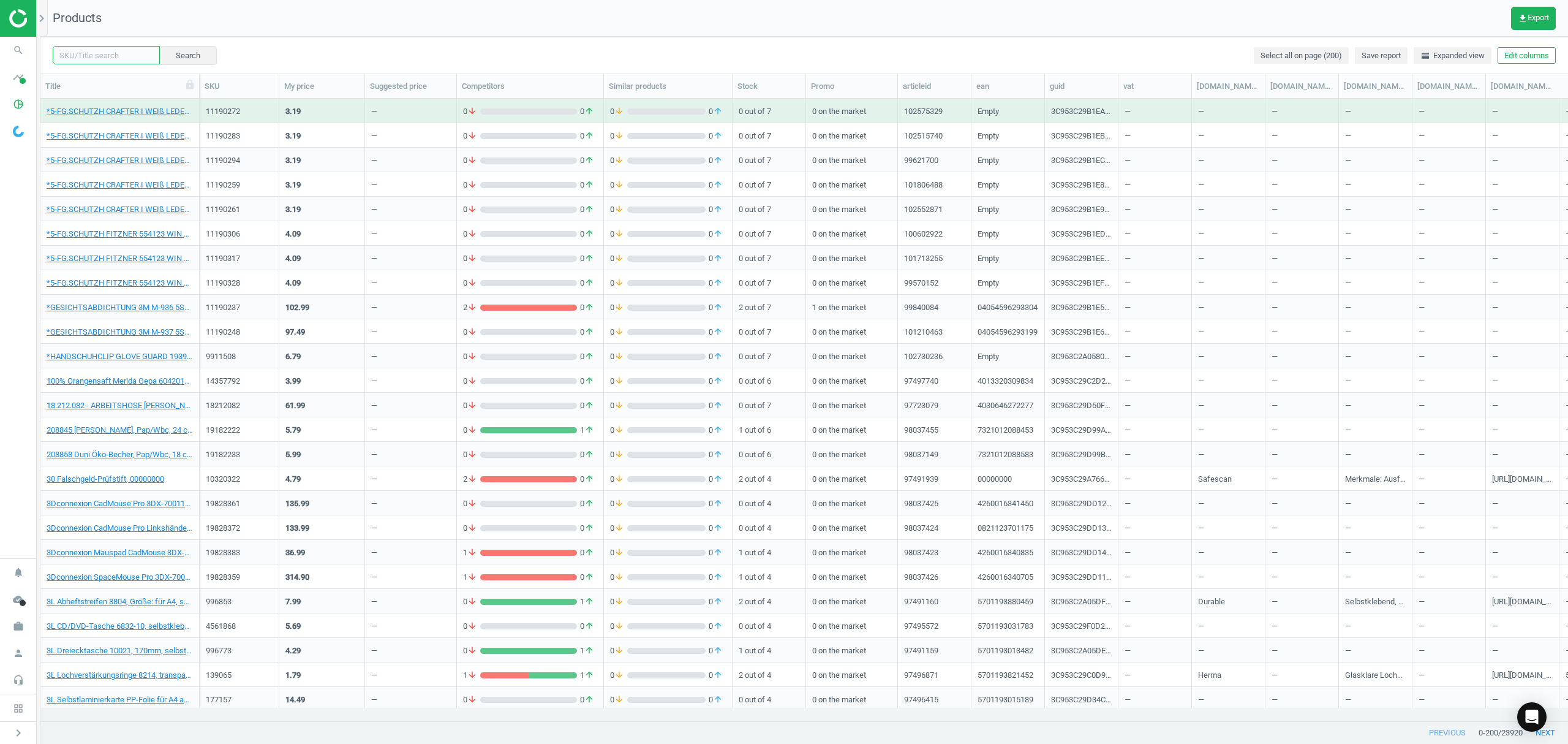
click at [104, 59] on input "text" at bounding box center [106, 55] width 107 height 18
paste input "13232533"
type input "13232533"
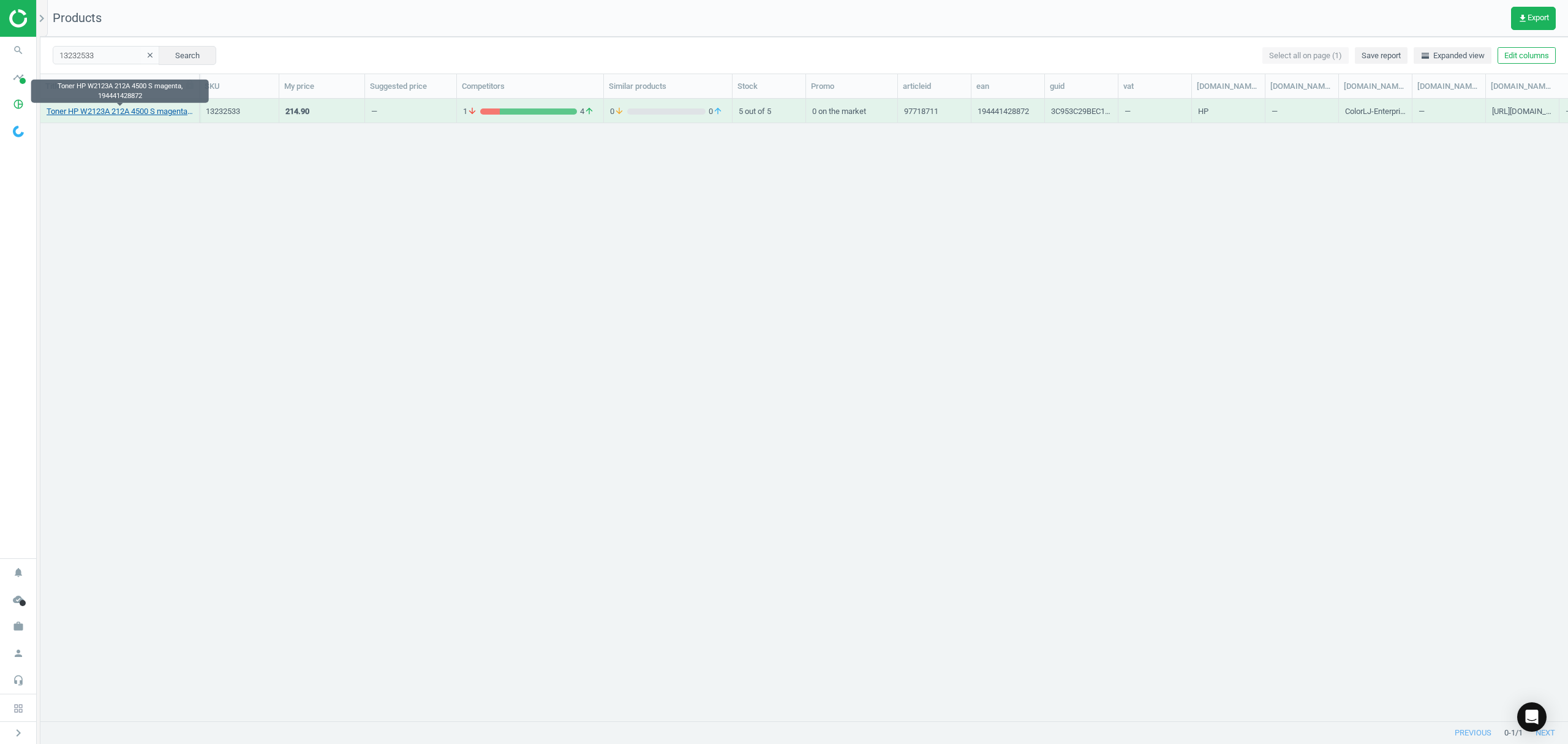
click at [103, 113] on link "Toner HP W2123A 212A 4500 S magenta, 194441428872" at bounding box center [120, 111] width 147 height 11
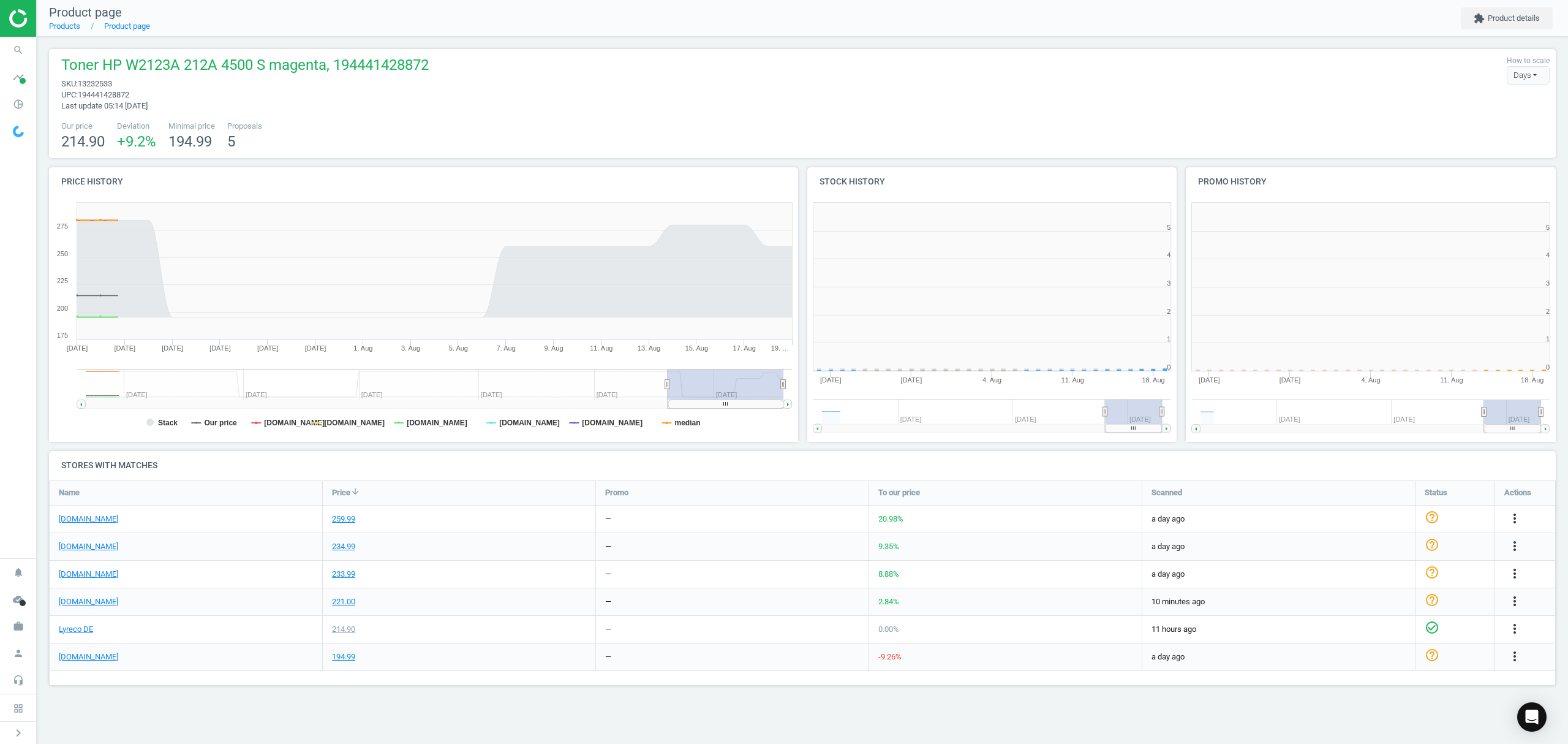
scroll to position [270, 394]
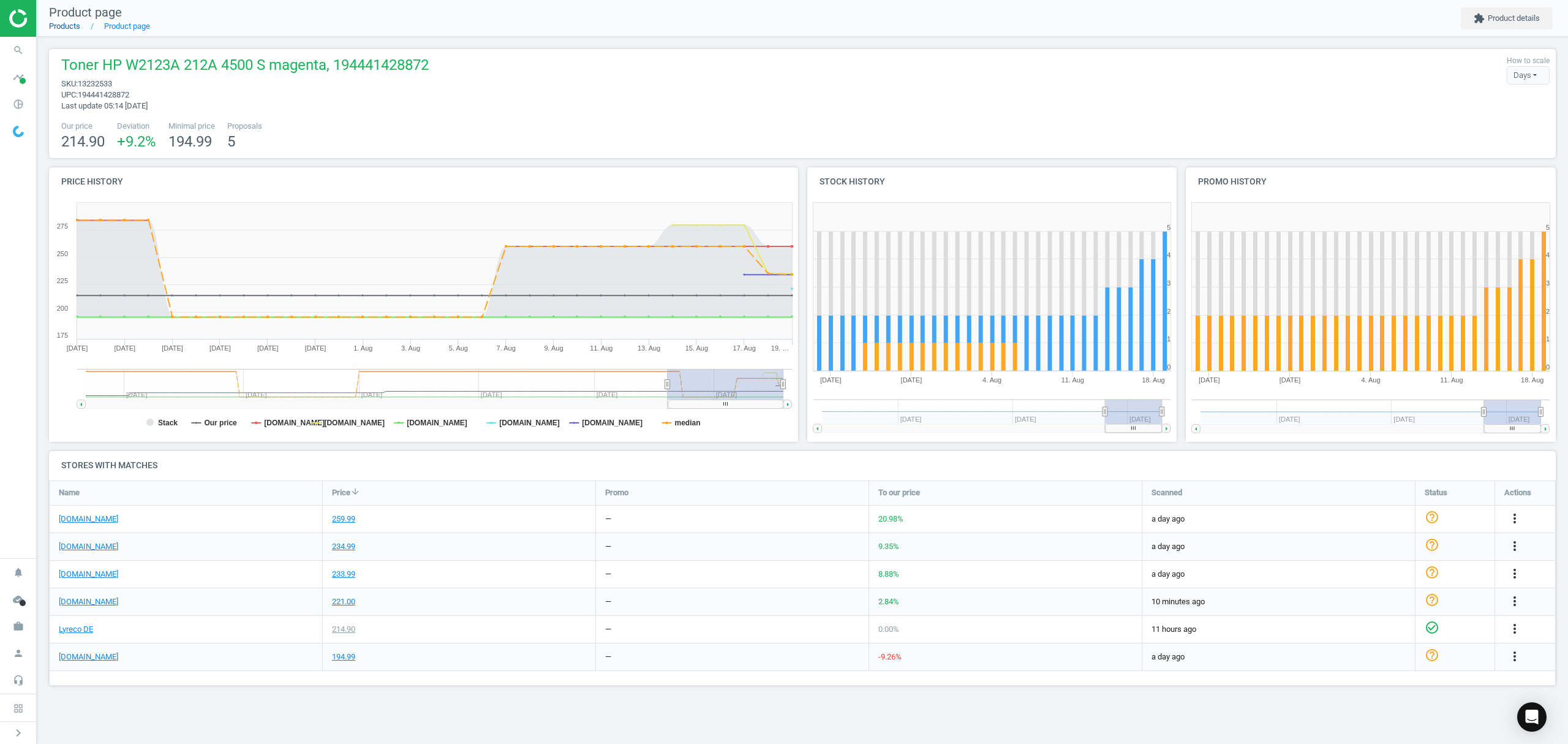
click at [57, 25] on link "Products" at bounding box center [64, 26] width 31 height 9
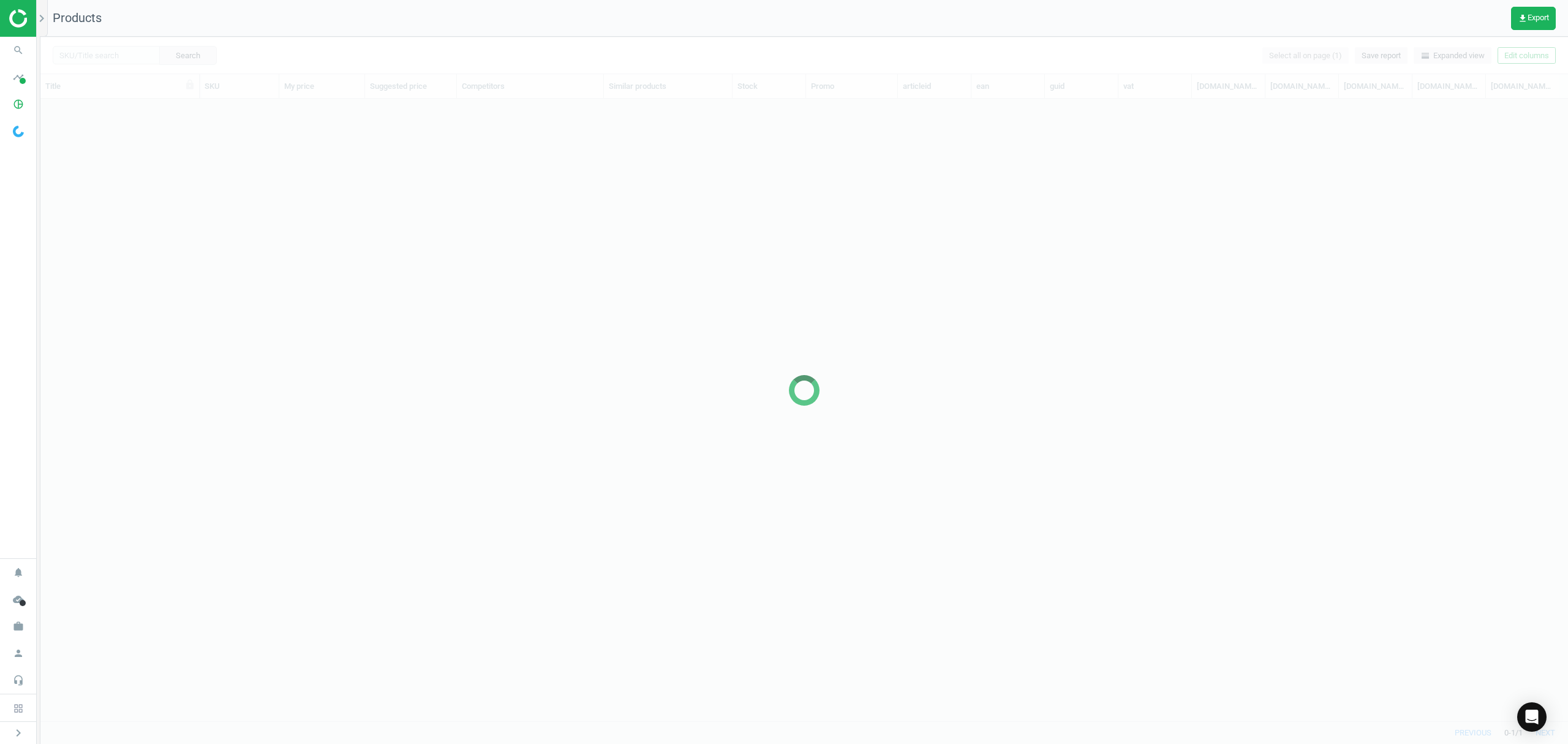
scroll to position [597, 1515]
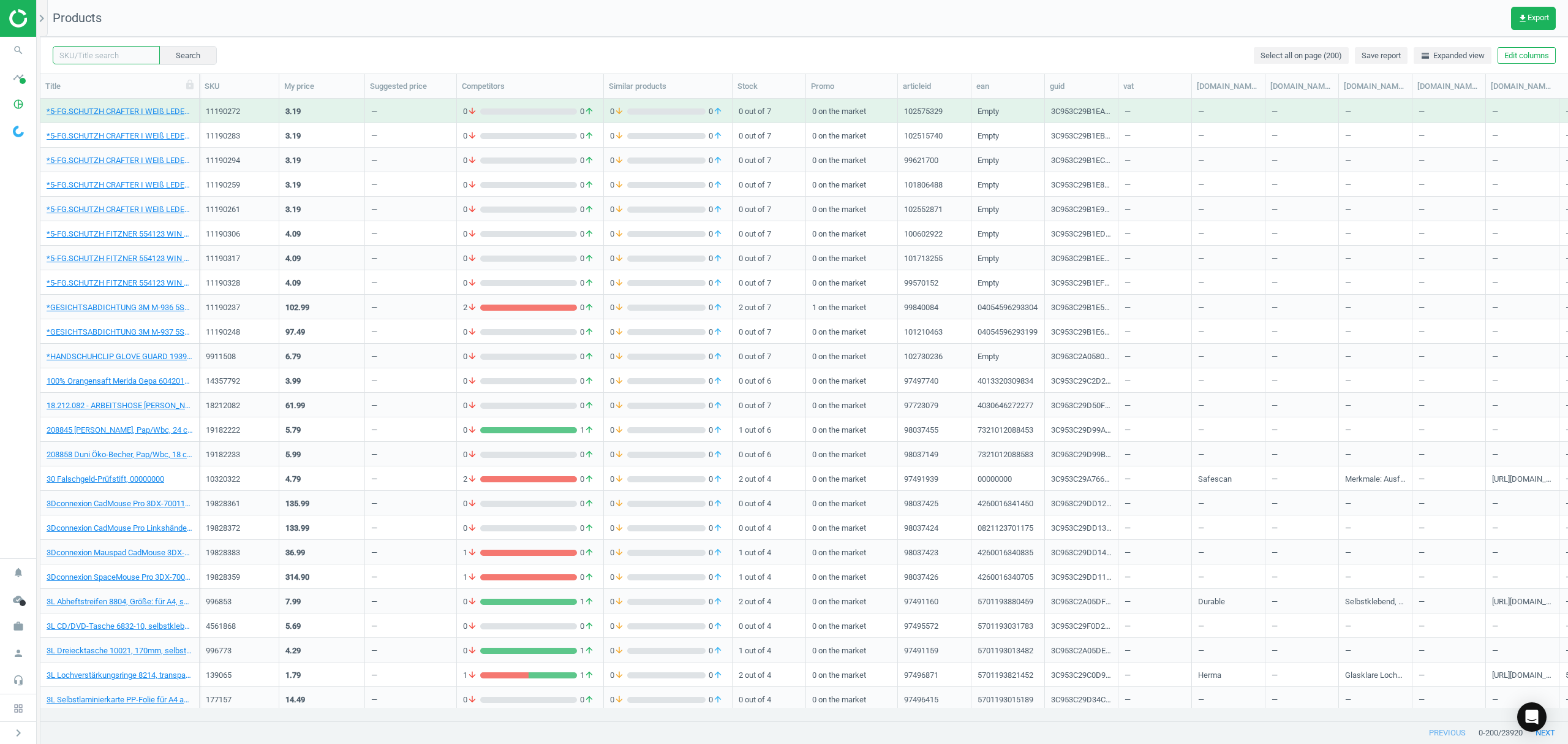
click at [125, 59] on input "text" at bounding box center [106, 55] width 107 height 18
paste input "13232522"
type input "13232522"
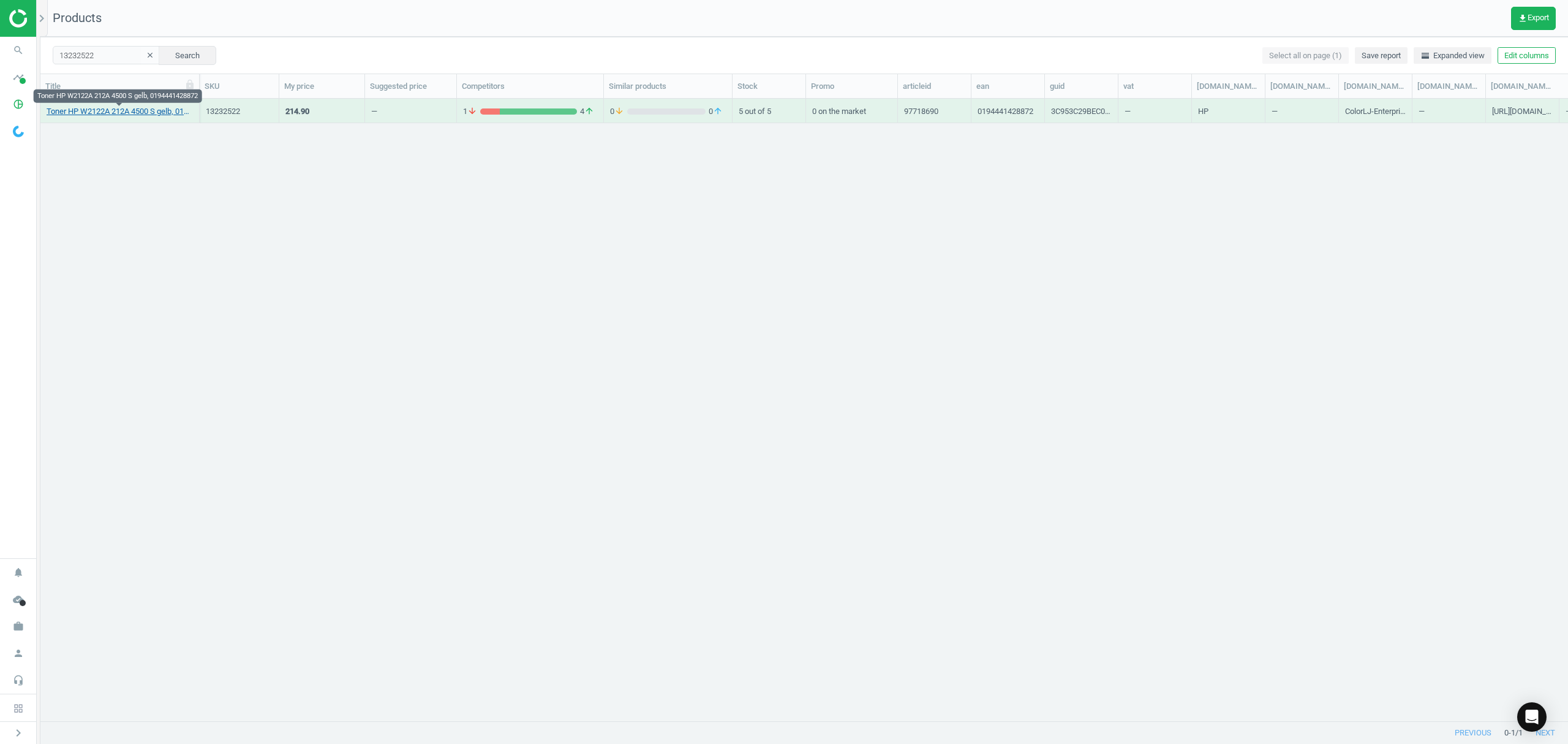
click at [109, 114] on link "Toner HP W2122A 212A 4500 S gelb, 0194441428872" at bounding box center [120, 111] width 147 height 11
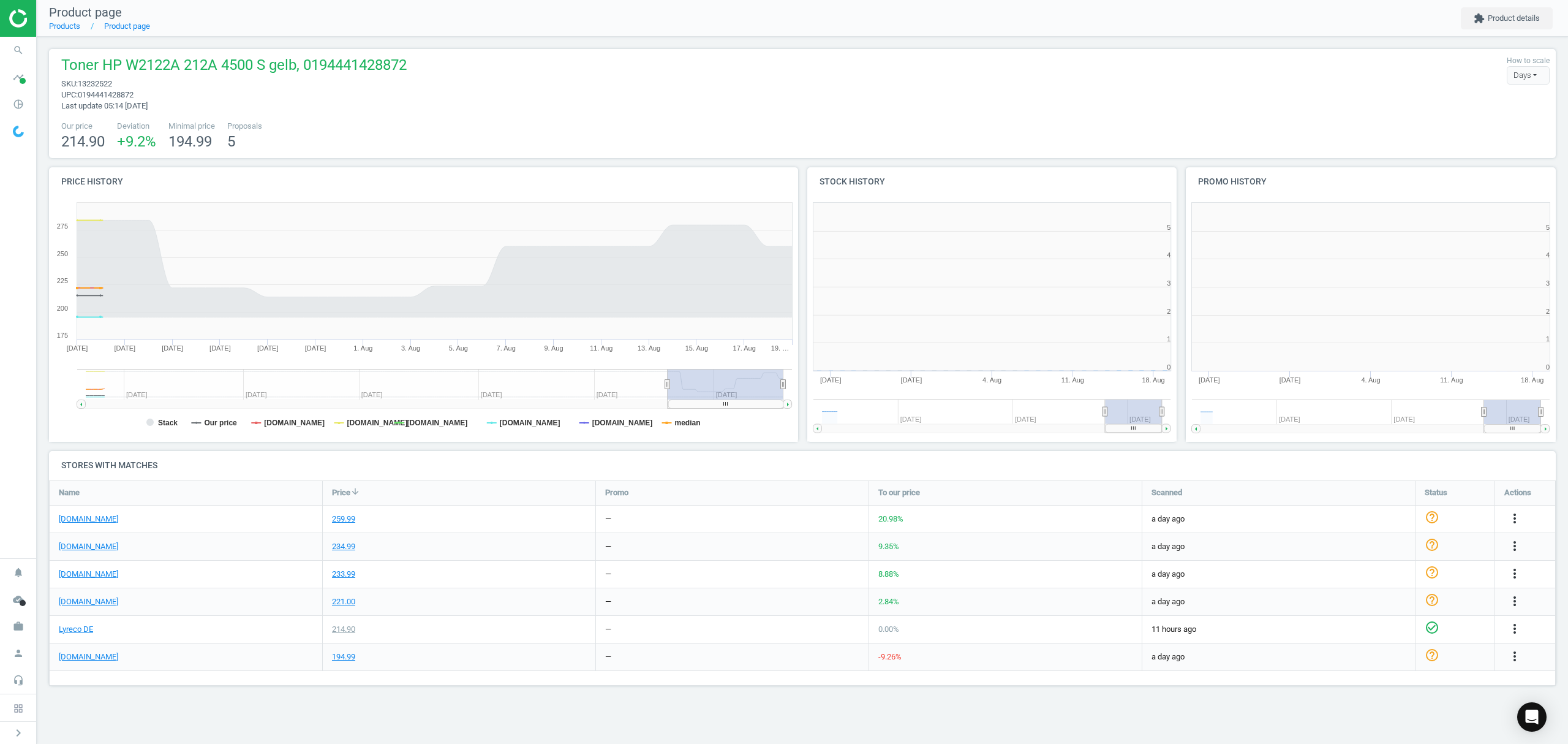
scroll to position [270, 773]
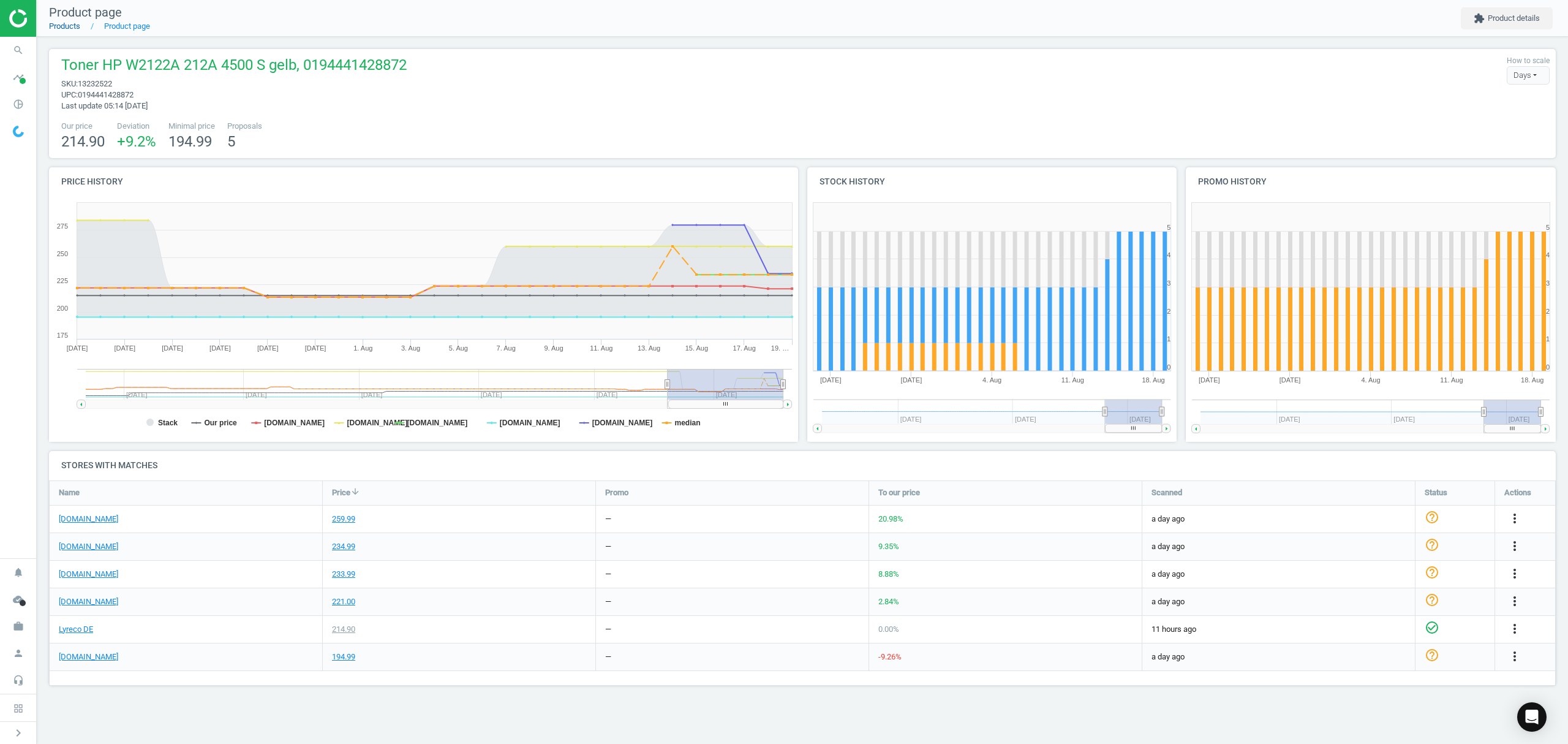
click at [72, 27] on link "Products" at bounding box center [64, 26] width 31 height 9
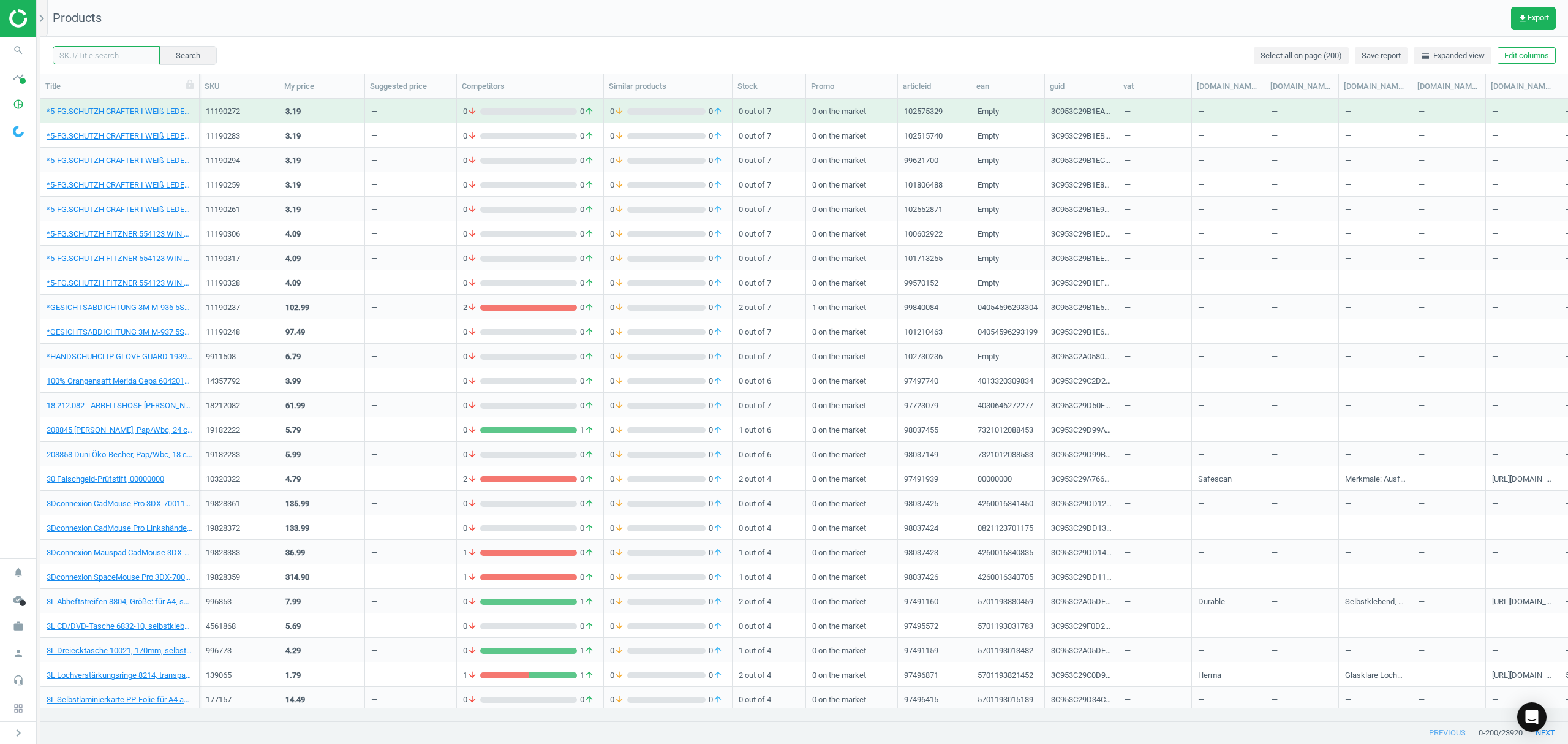
click at [114, 52] on input "text" at bounding box center [106, 55] width 107 height 18
paste input "13232511"
type input "13232511"
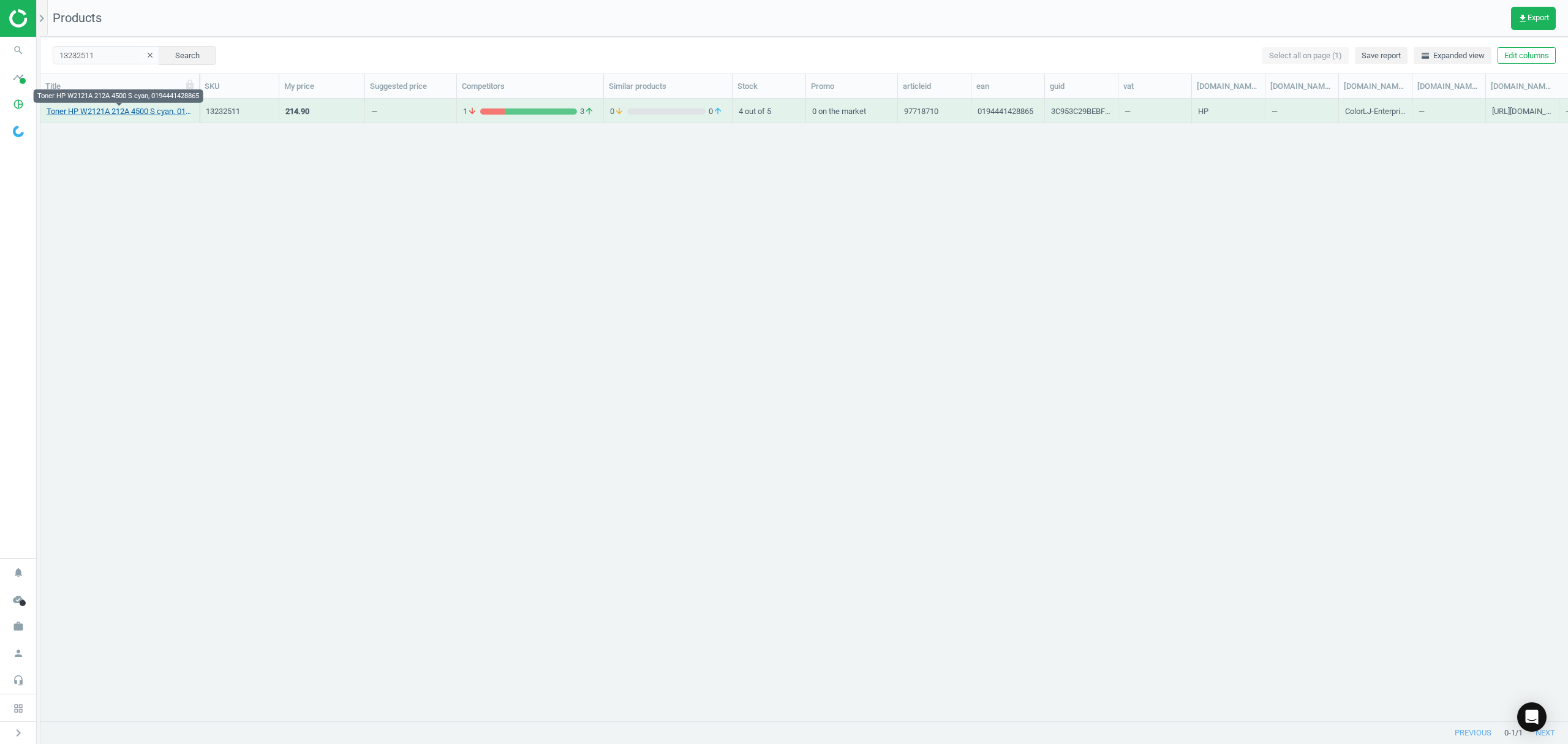
click at [131, 108] on link "Toner HP W2121A 212A 4500 S cyan, 0194441428865" at bounding box center [120, 111] width 147 height 11
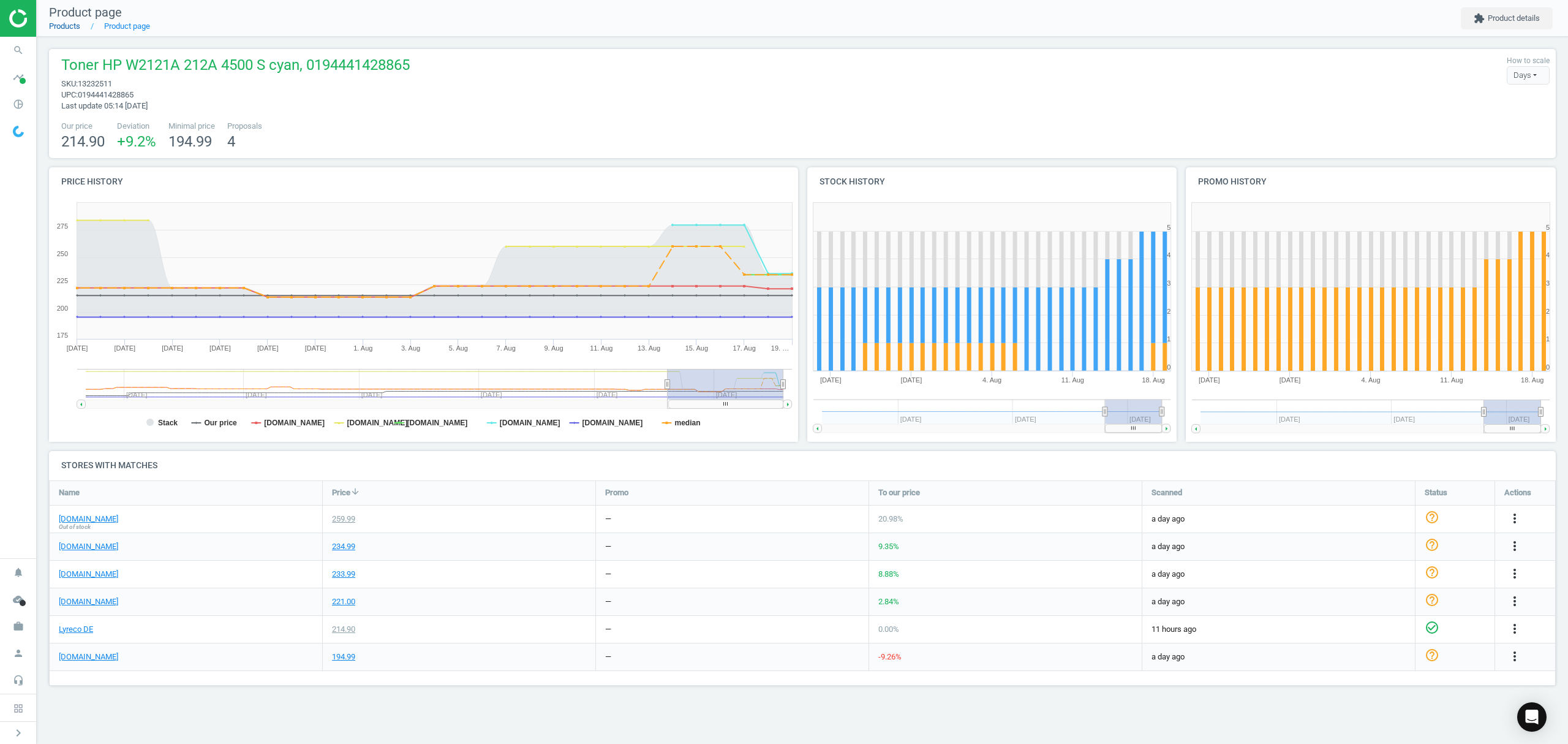
click at [68, 29] on link "Products" at bounding box center [64, 26] width 31 height 9
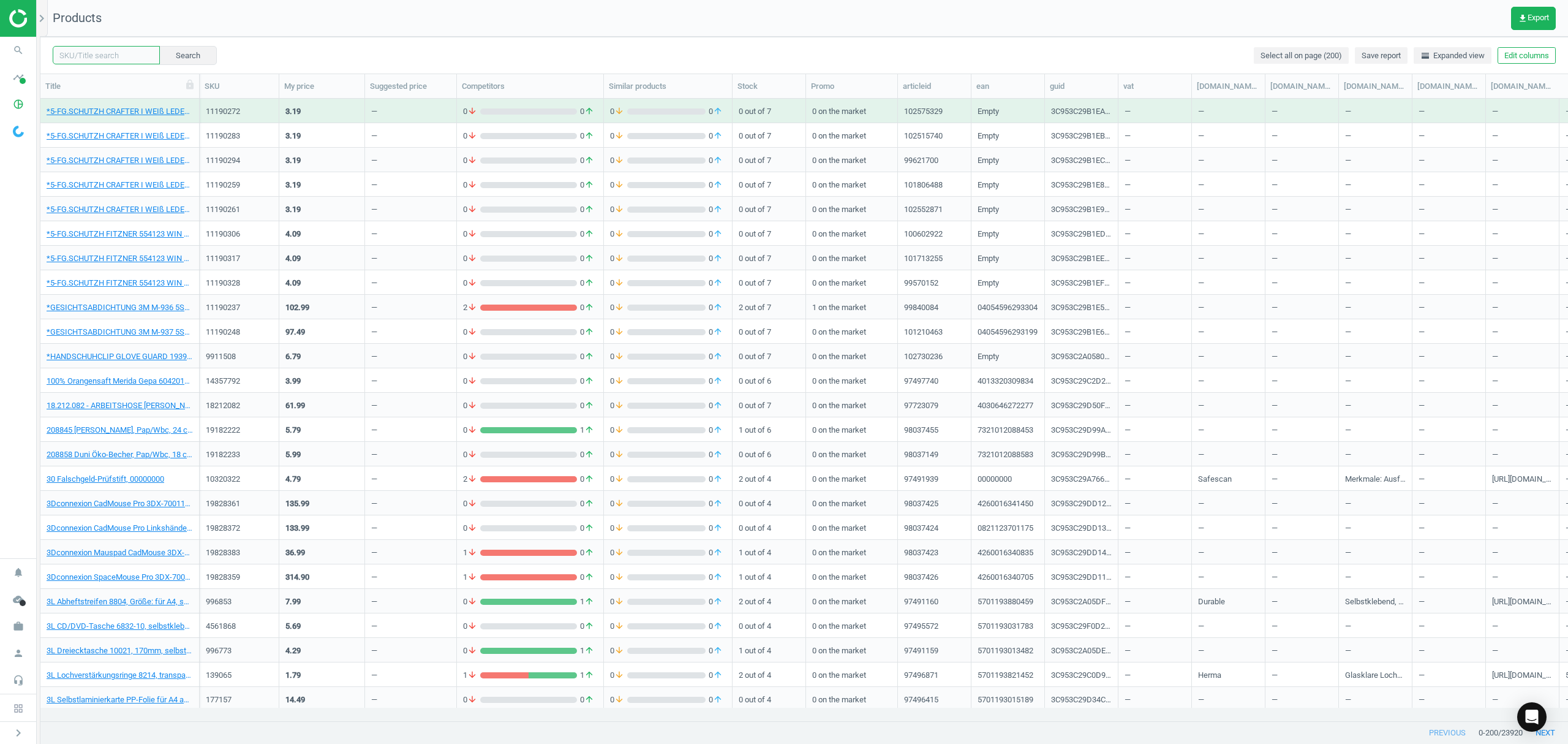
click at [123, 55] on input "text" at bounding box center [106, 55] width 107 height 18
paste input "13232509"
type input "13232509"
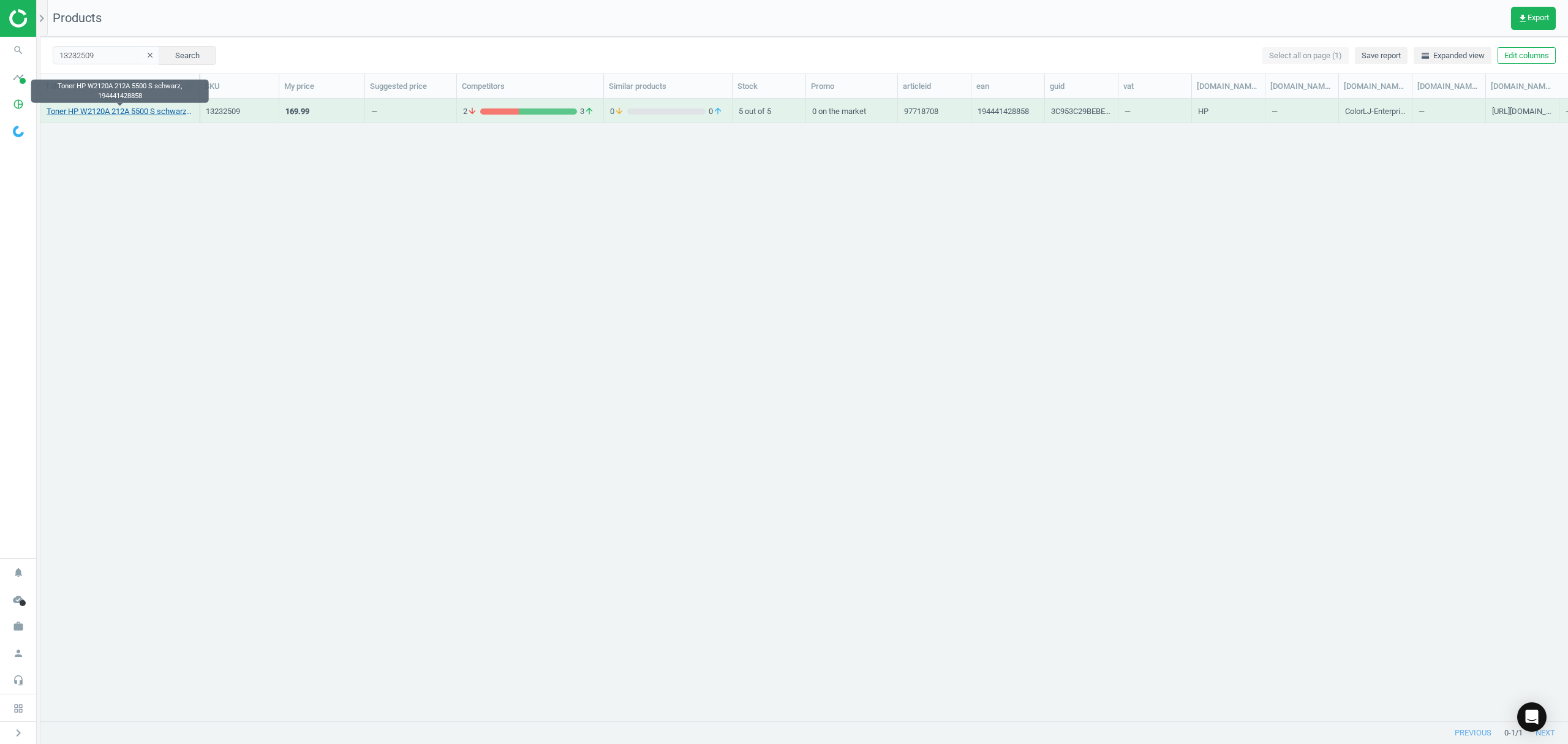
click at [109, 111] on link "Toner HP W2120A 212A 5500 S schwarz, 194441428858" at bounding box center [120, 111] width 147 height 11
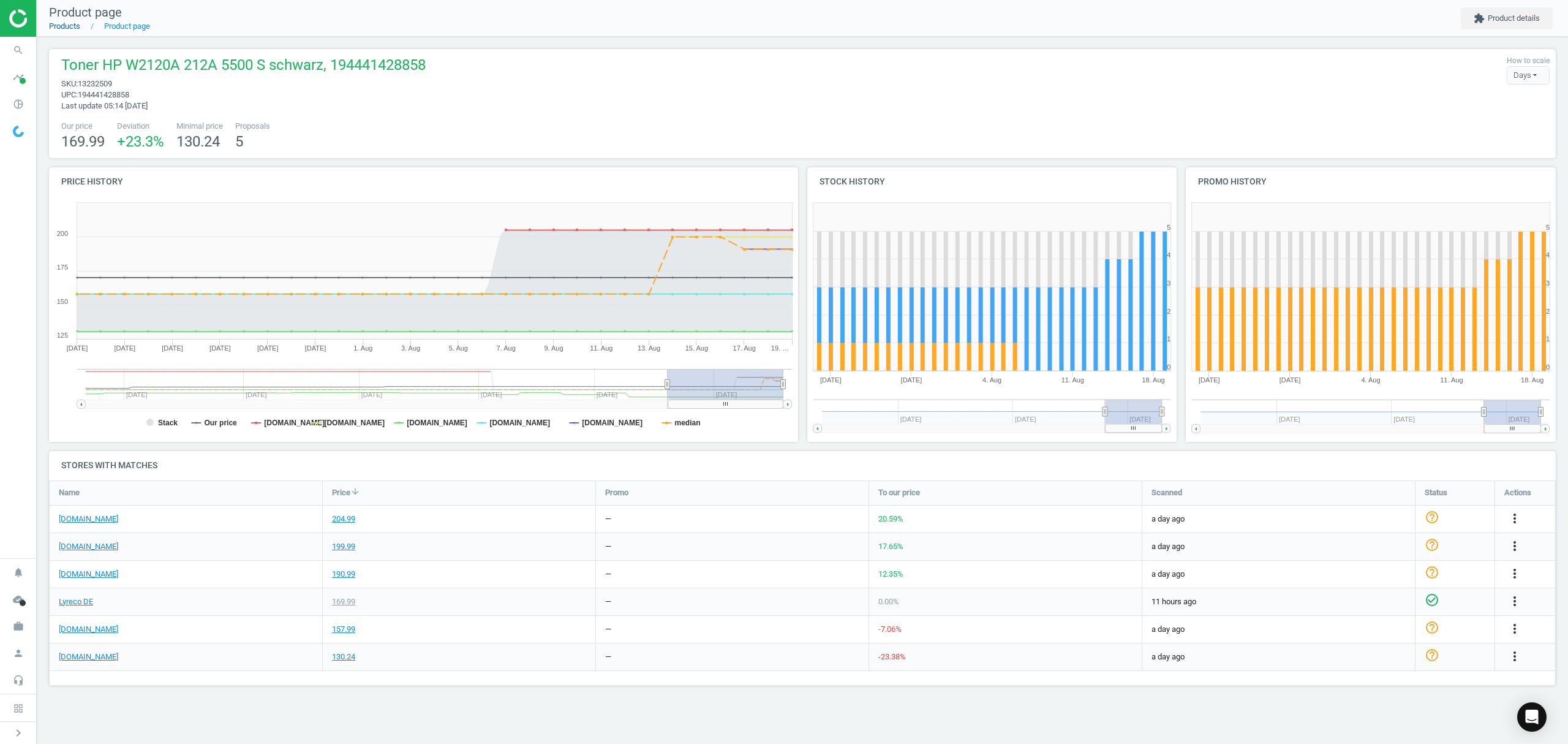
click at [62, 27] on link "Products" at bounding box center [64, 26] width 31 height 9
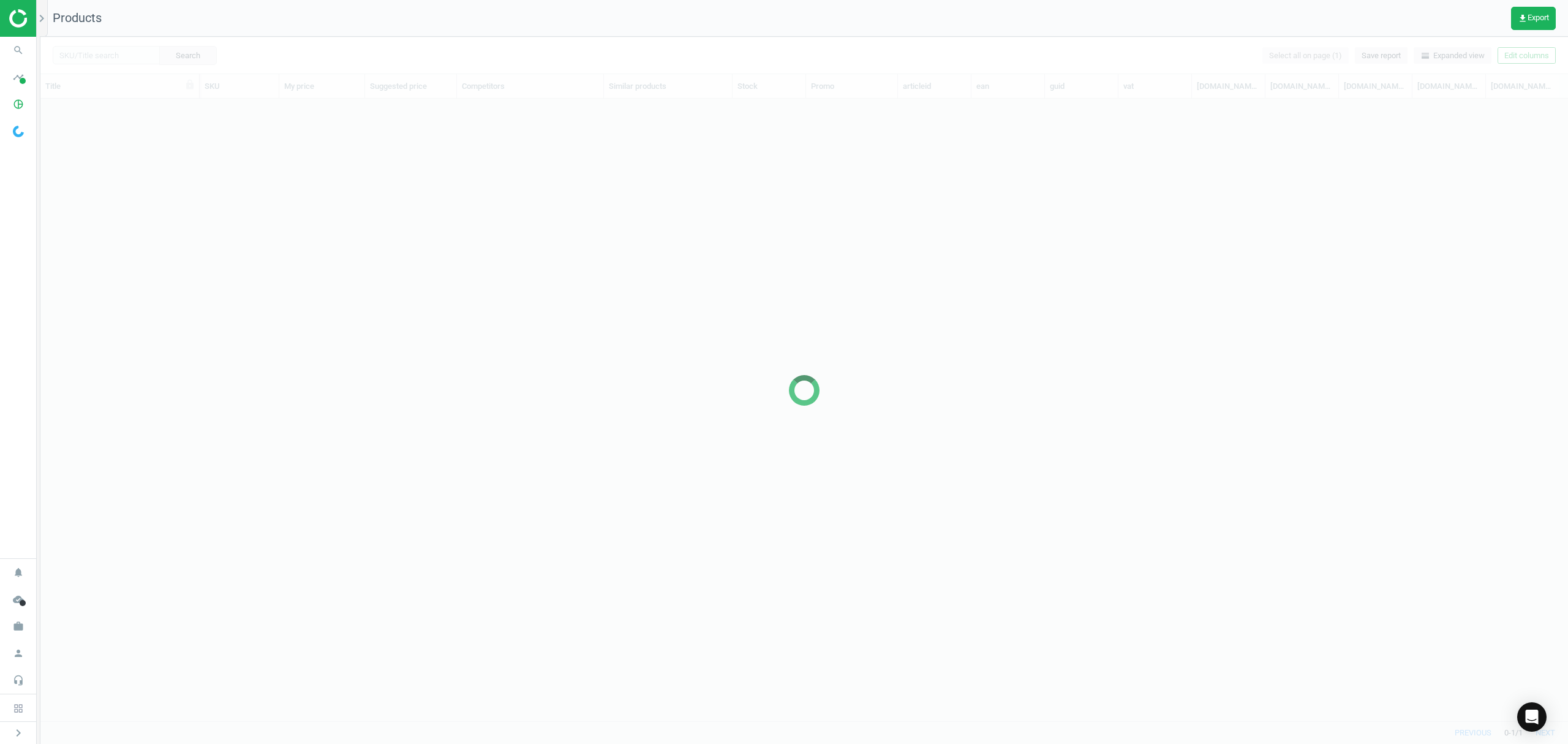
scroll to position [597, 1515]
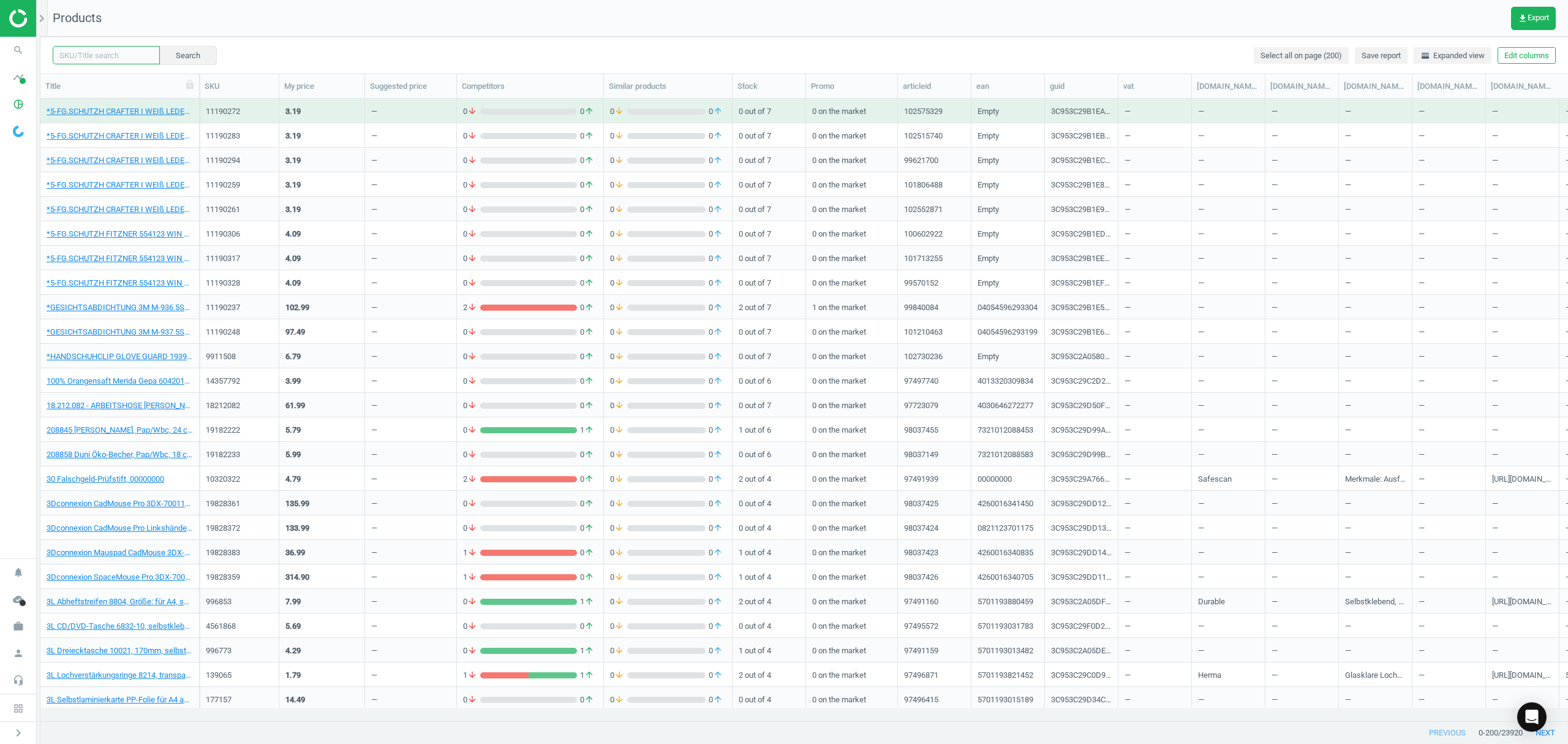
click at [94, 52] on input "text" at bounding box center [106, 55] width 107 height 18
paste input "15290274"
type input "15290274"
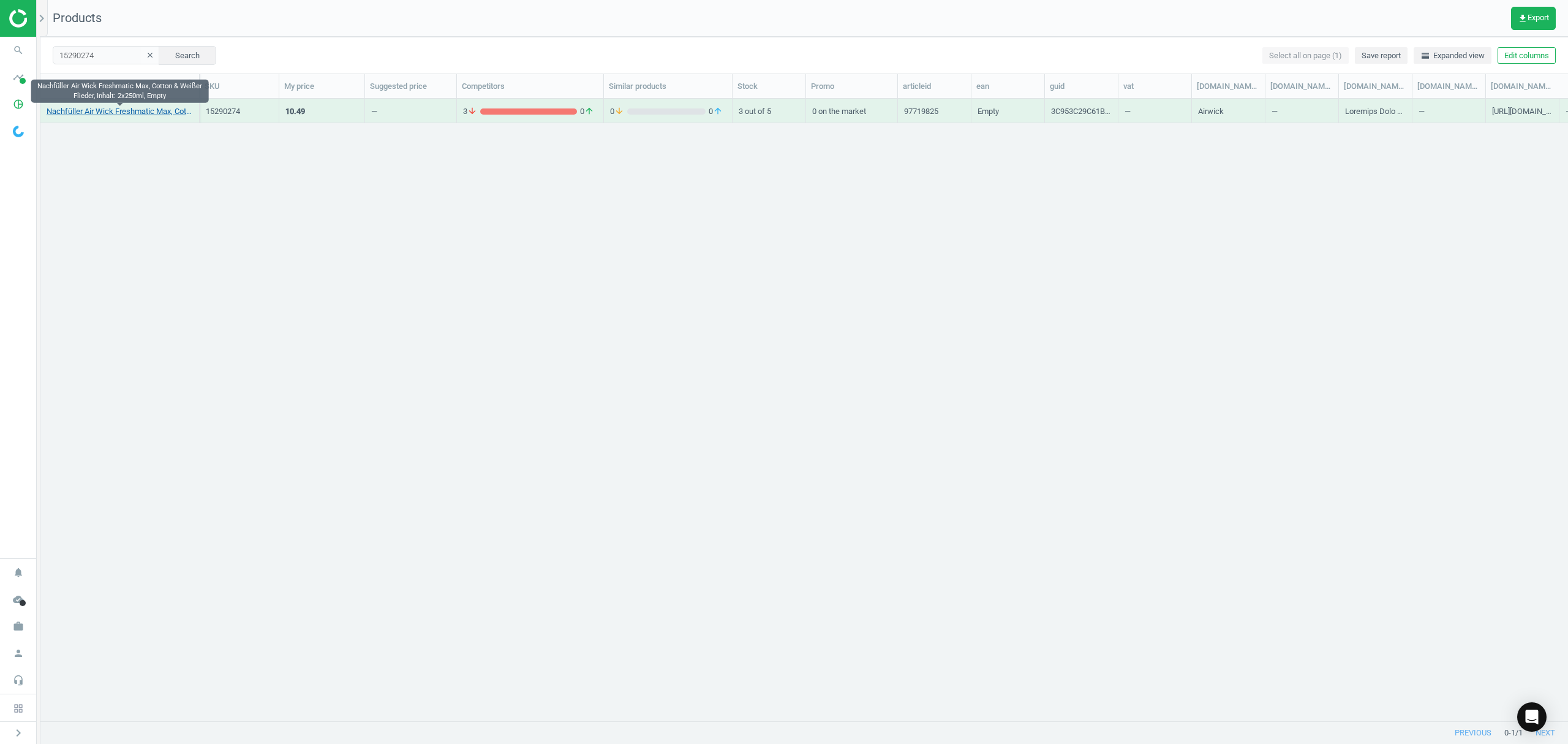
click at [141, 115] on link "Nachfüller Air Wick Freshmatic Max, Cotton & Weißer Flieder, Inhalt: 2x250ml, E…" at bounding box center [120, 111] width 147 height 11
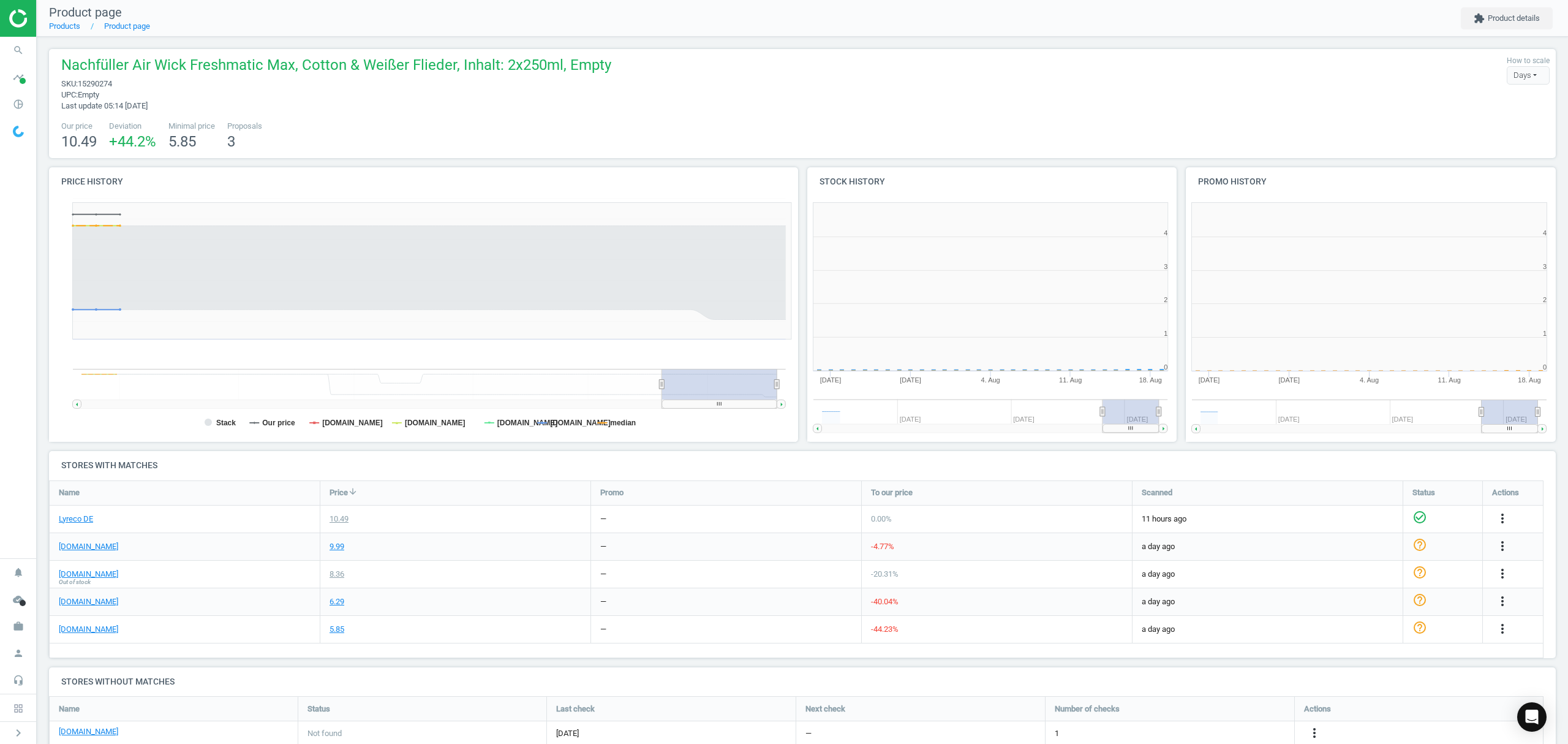
scroll to position [270, 392]
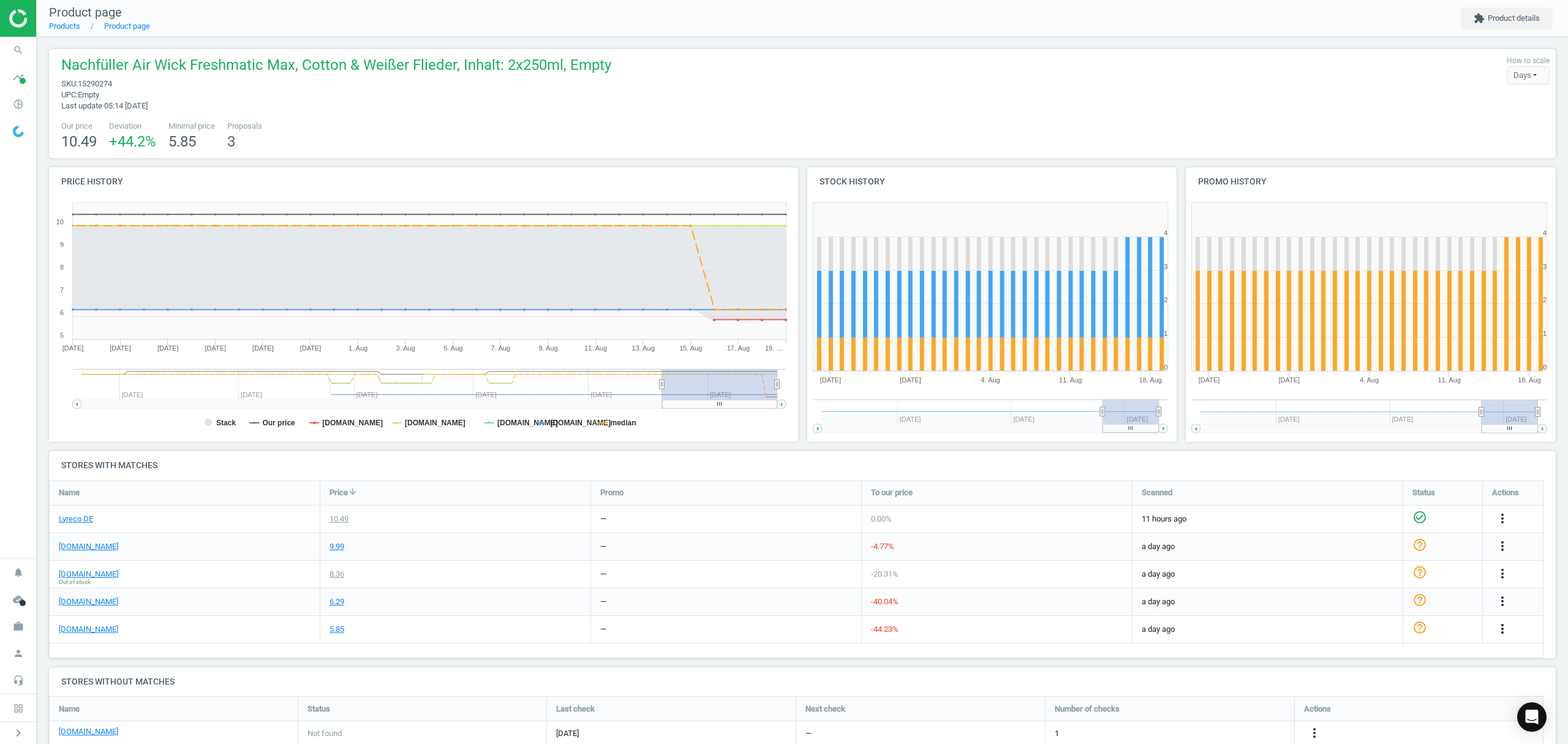
click at [1501, 629] on icon "more_vert" at bounding box center [1502, 629] width 15 height 15
click at [1368, 658] on link "Edit URL/product option" at bounding box center [1407, 658] width 168 height 19
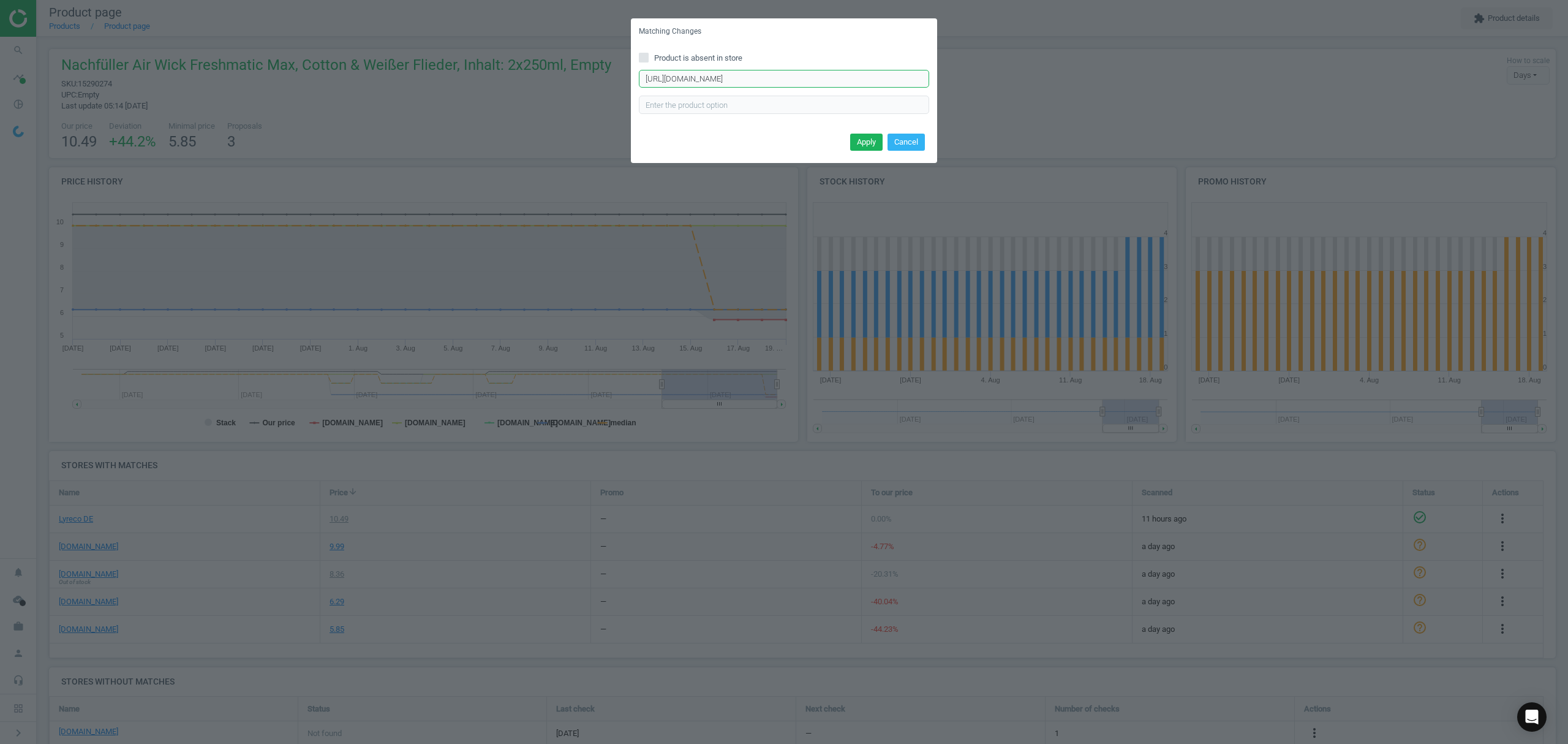
click at [740, 84] on input "[URL][DOMAIN_NAME]" at bounding box center [784, 78] width 291 height 18
click at [738, 83] on input "[URL][DOMAIN_NAME]" at bounding box center [784, 78] width 291 height 18
click at [738, 83] on input "[URL][DOMAIN_NAME]" at bounding box center [784, 78] width 291 height 18
paste input "2x-Raumduft-Nachfueller-Freshmatic-Max-Pure-Cotton-und-Weisser-Flieder/360647/p…"
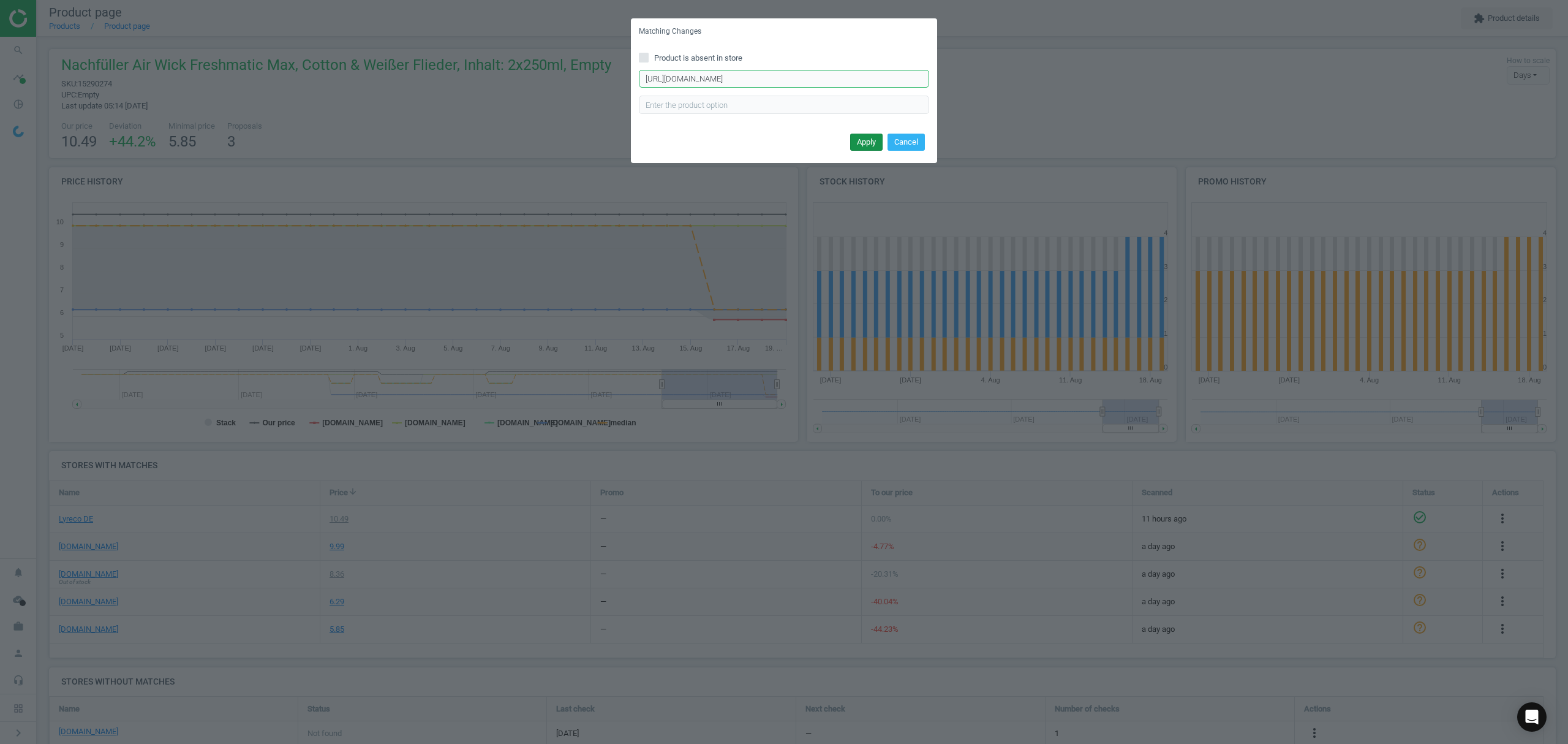
type input "[URL][DOMAIN_NAME]"
click at [871, 140] on button "Apply" at bounding box center [866, 142] width 32 height 17
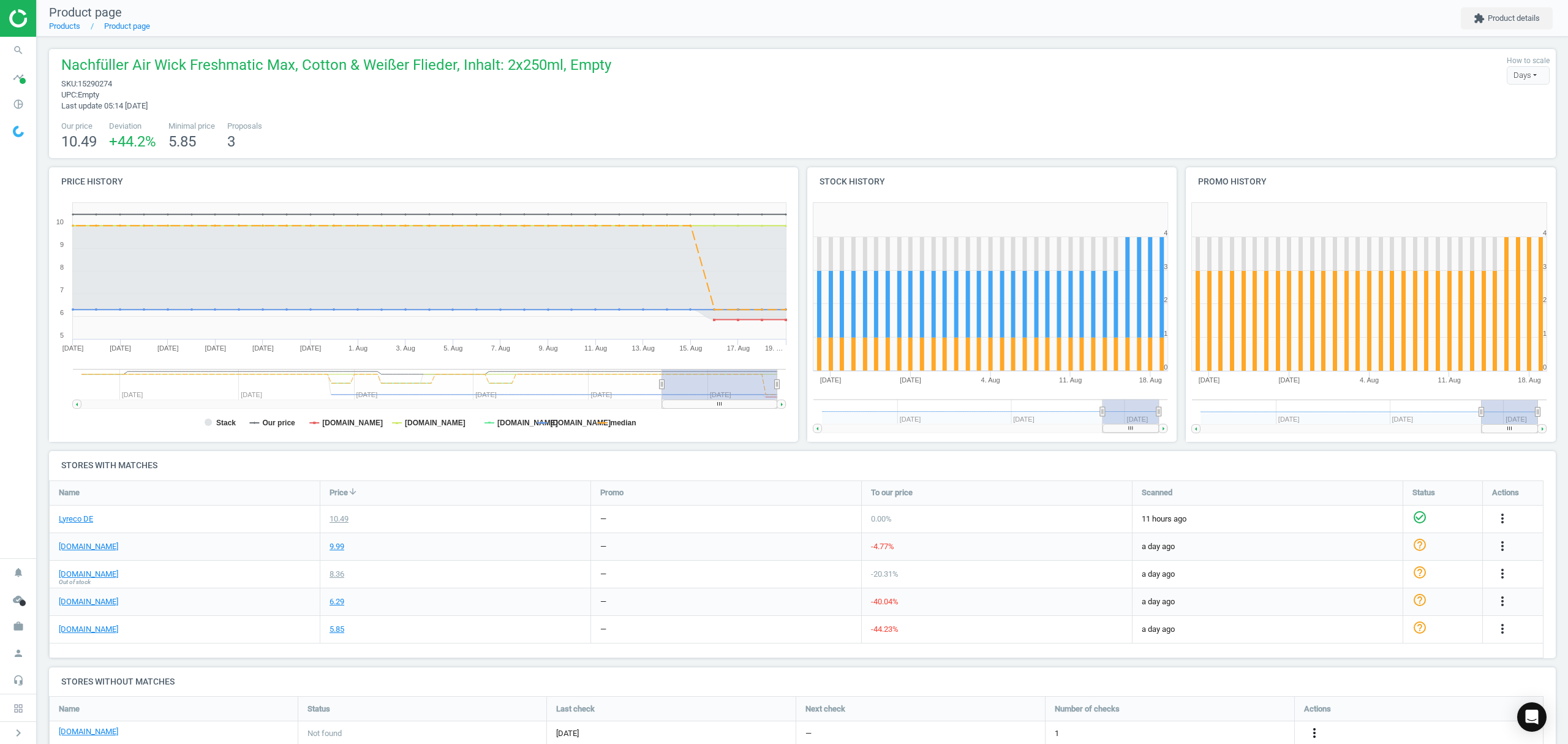
click at [1316, 734] on icon "more_vert" at bounding box center [1314, 733] width 15 height 15
click at [1182, 715] on link "Edit URL/product option" at bounding box center [1219, 715] width 168 height 19
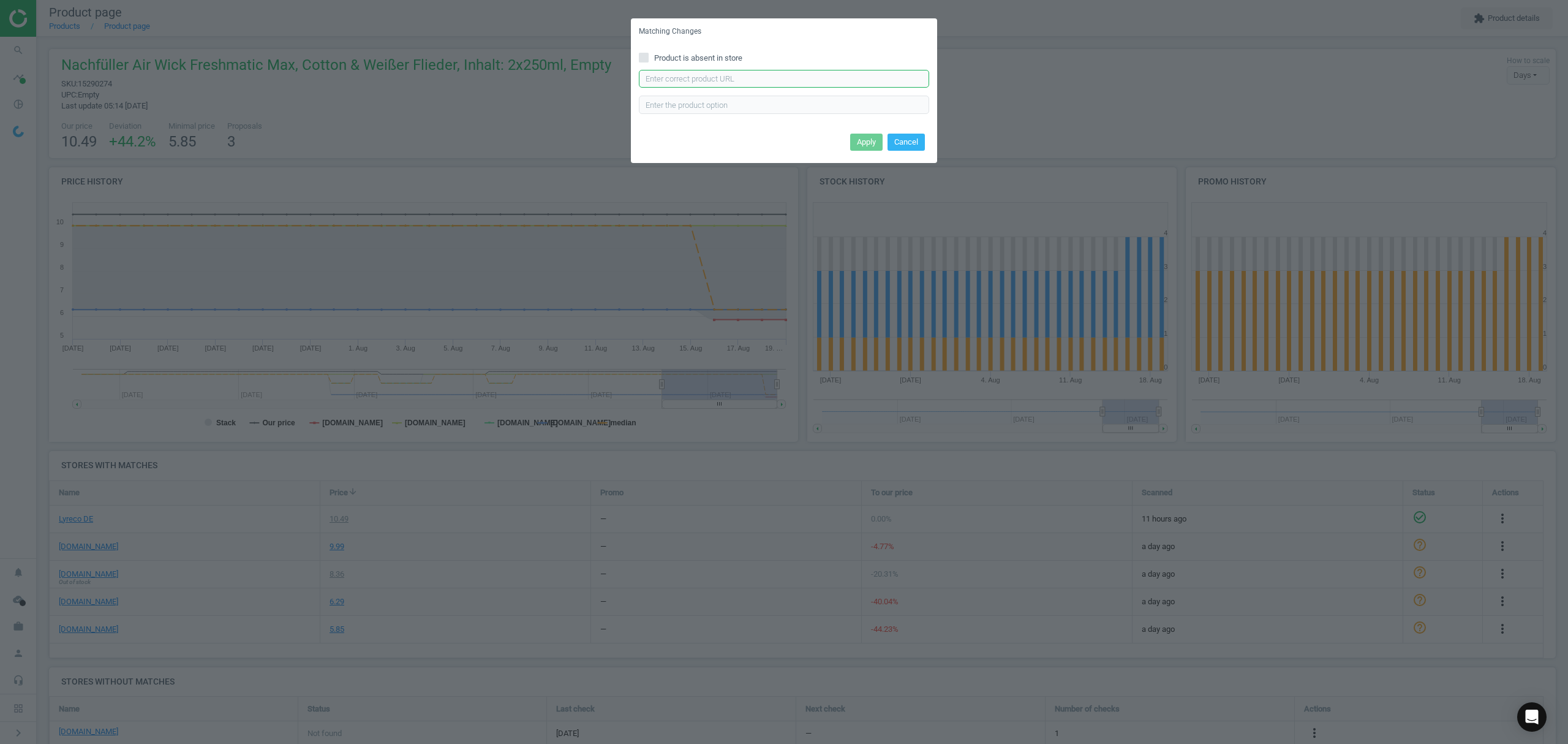
click at [745, 78] on input "text" at bounding box center [784, 78] width 291 height 18
paste input "[URL][DOMAIN_NAME]"
type input "[URL][DOMAIN_NAME]"
click at [860, 141] on button "Apply" at bounding box center [866, 142] width 32 height 17
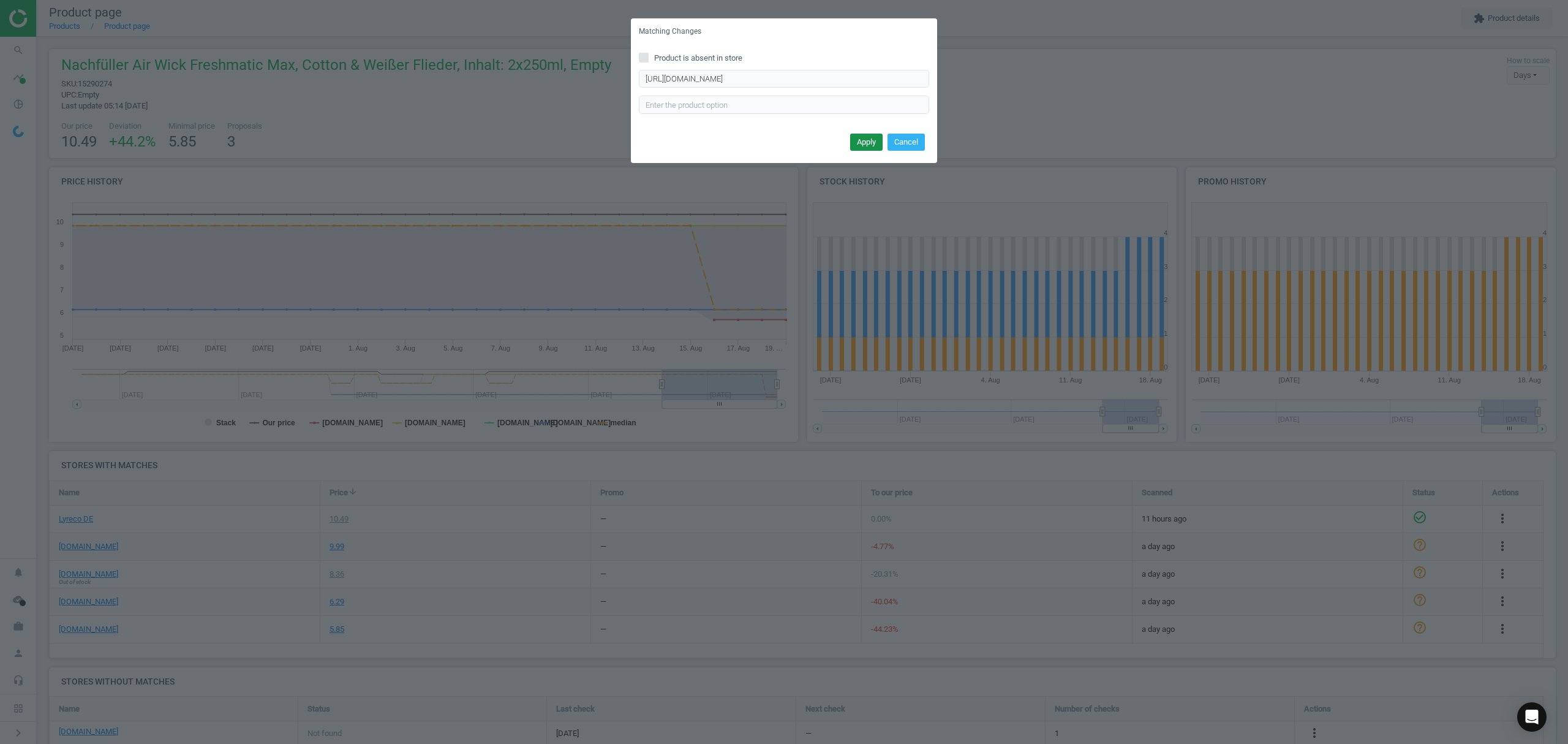
scroll to position [0, 0]
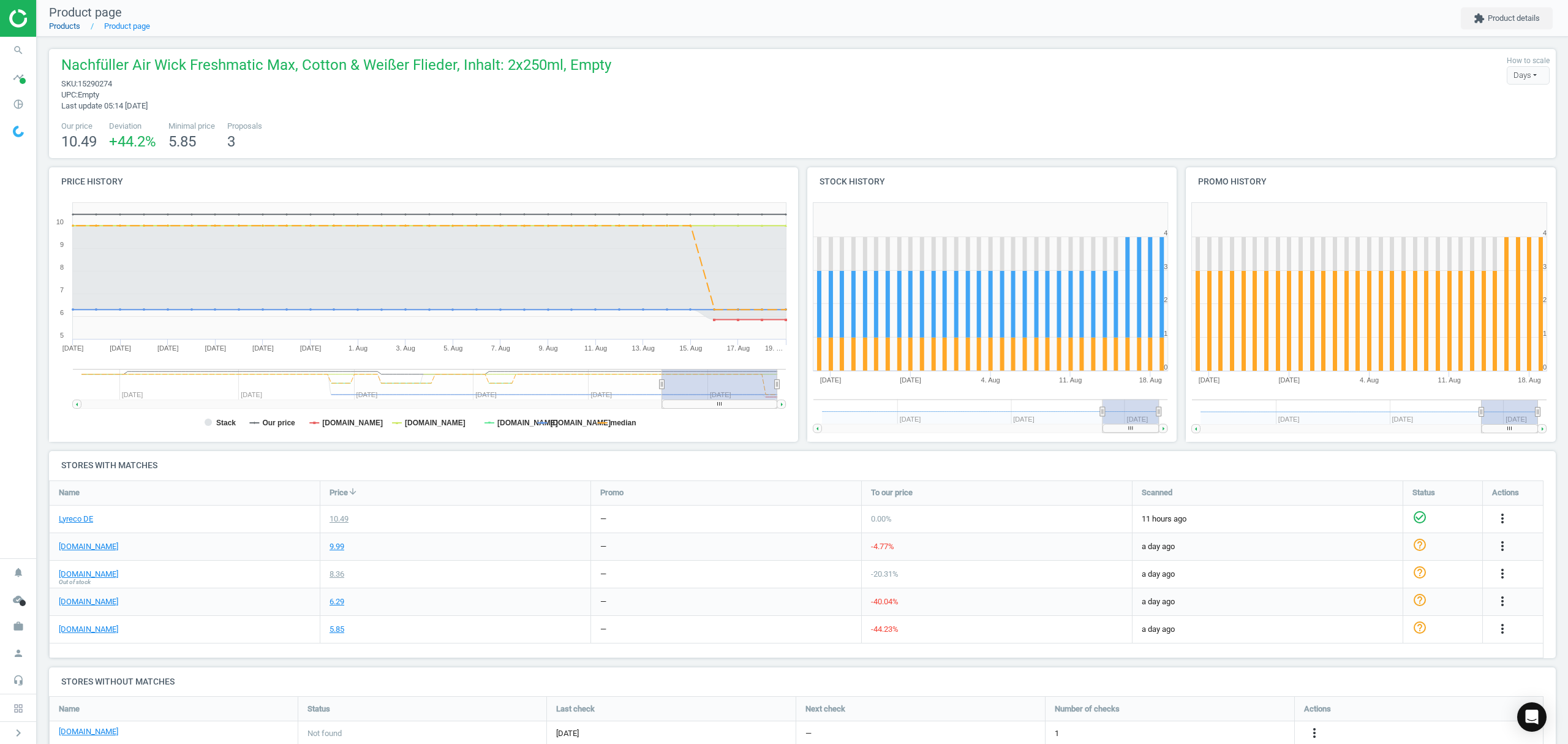
click at [68, 29] on link "Products" at bounding box center [64, 26] width 31 height 9
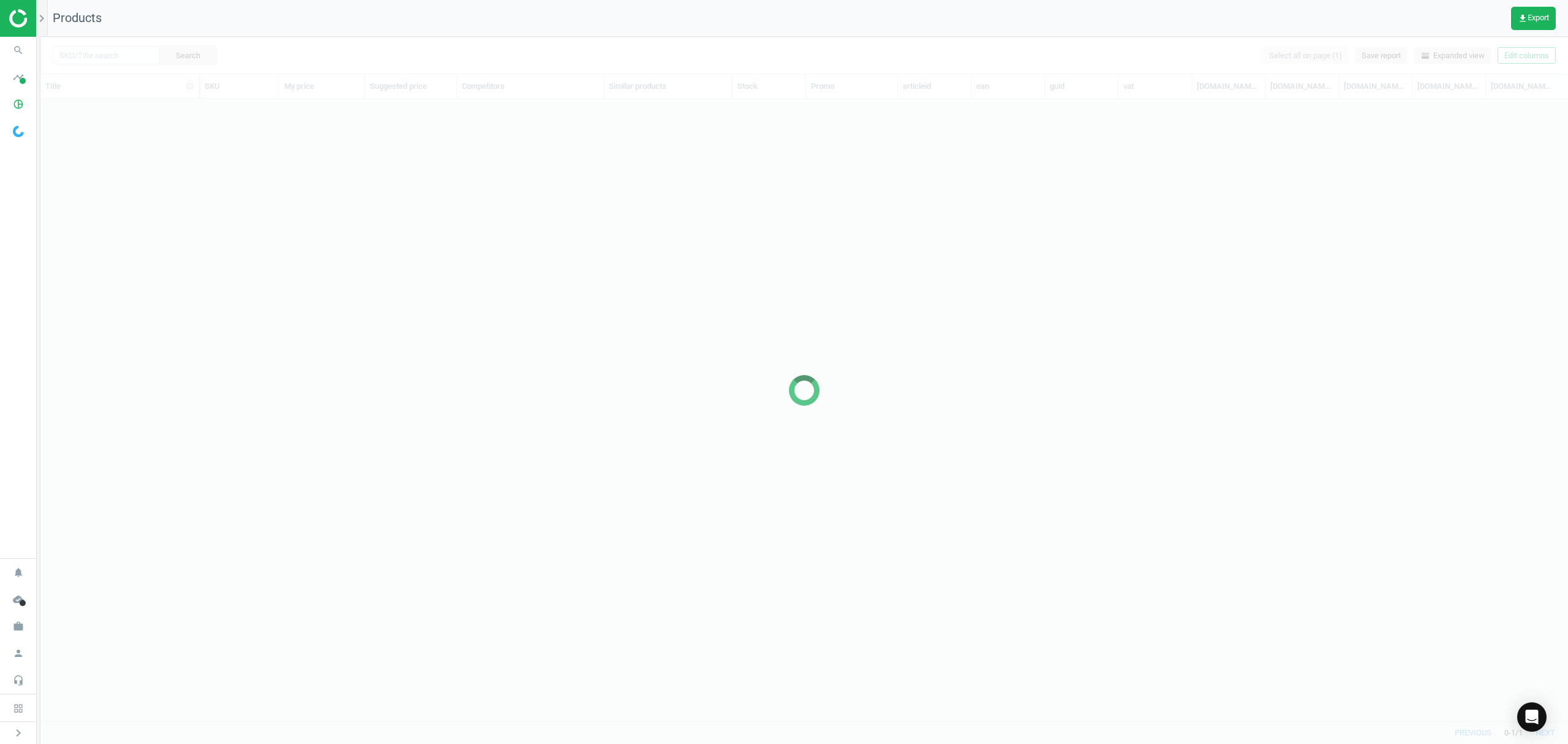
scroll to position [597, 1515]
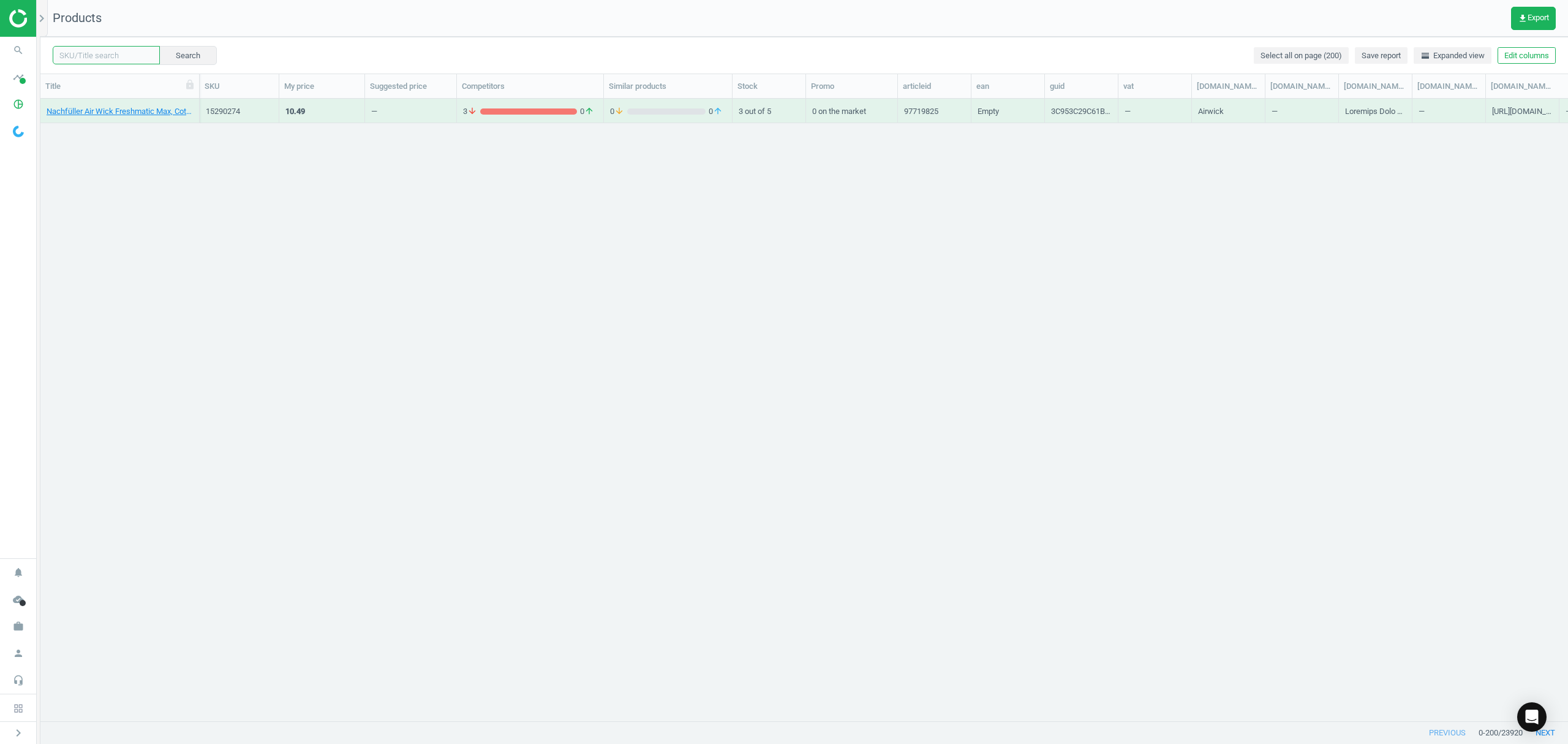
click at [104, 60] on input "text" at bounding box center [106, 55] width 107 height 18
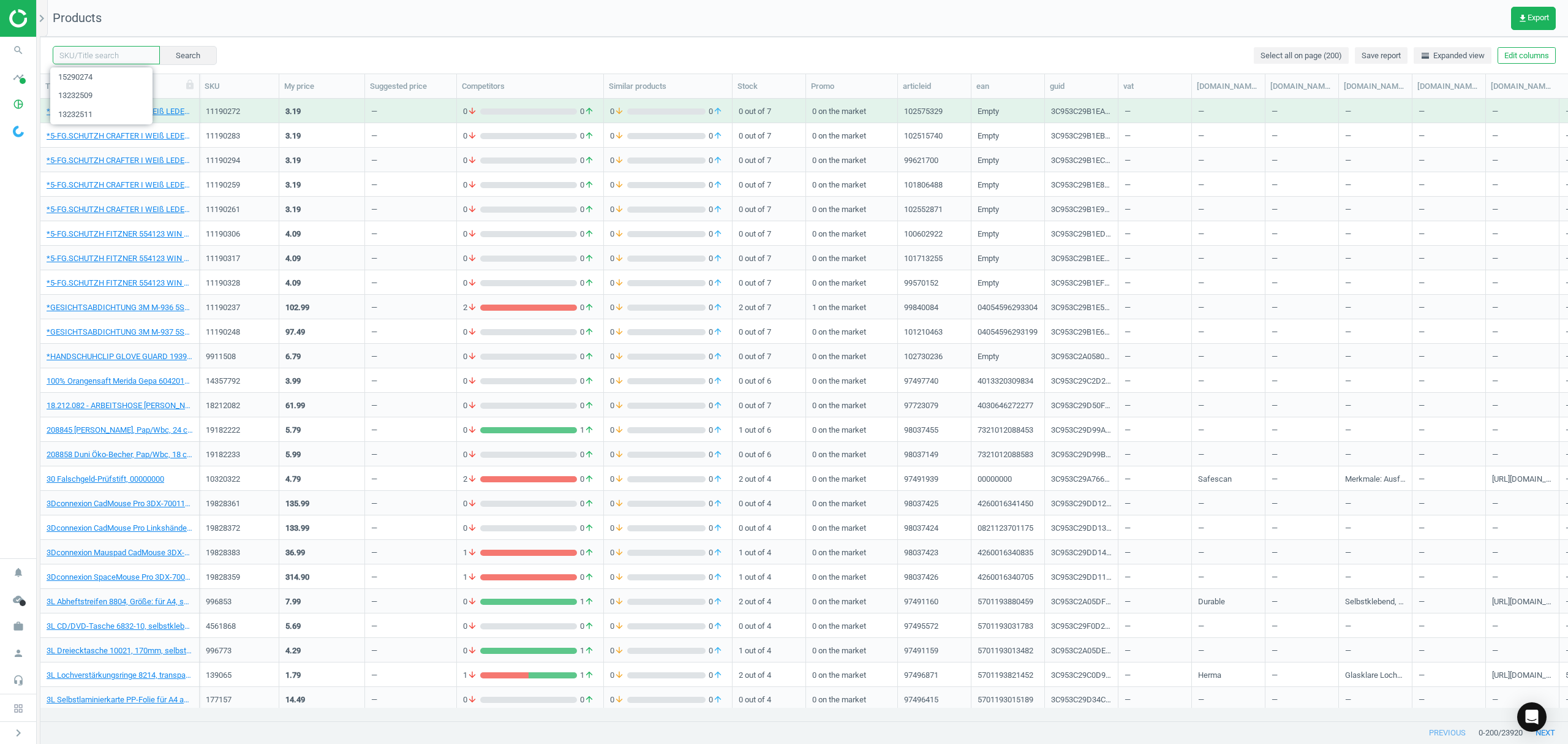
paste input "9419757"
type input "9419757"
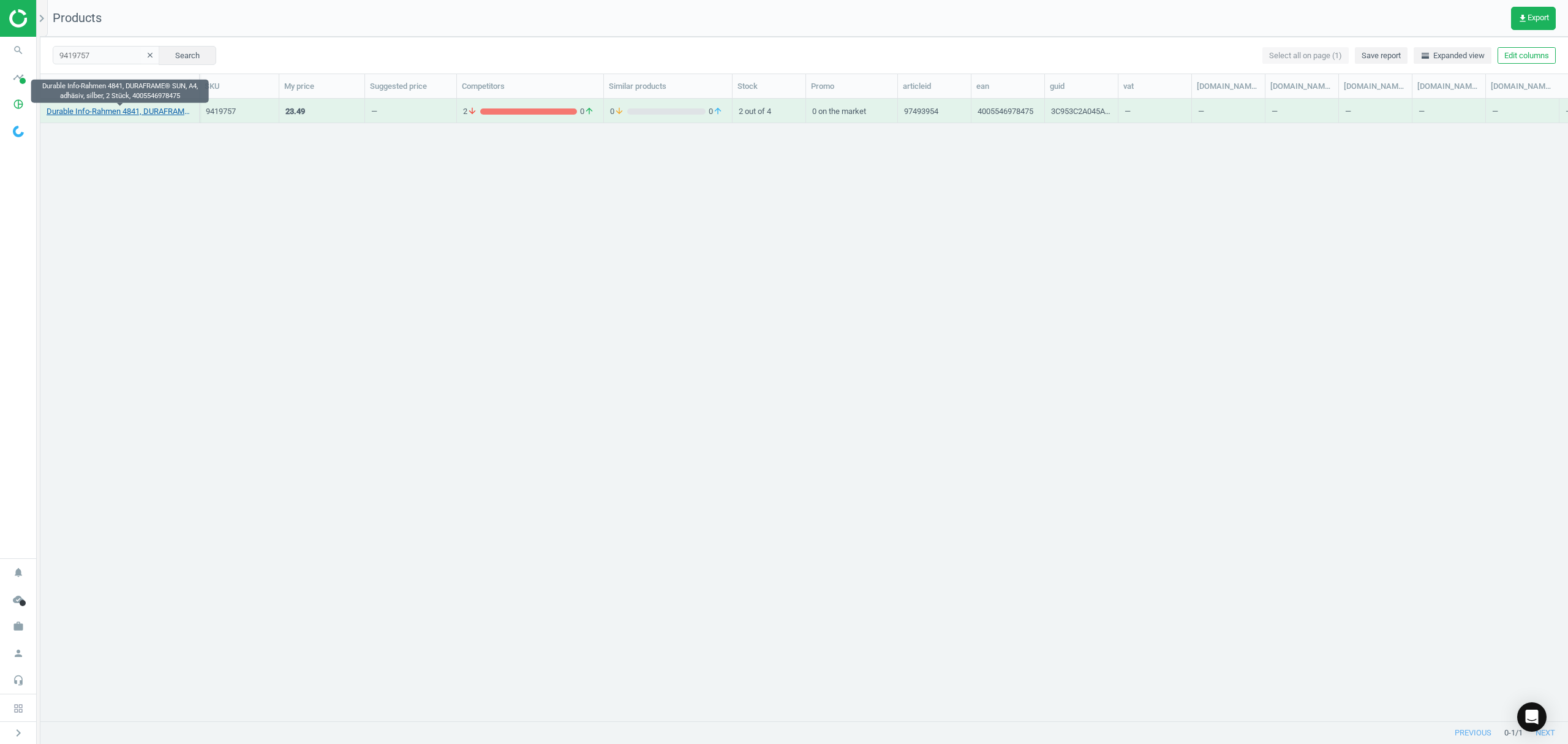
click at [98, 109] on link "Durable Info-Rahmen 4841, DURAFRAME® SUN, A4, adhäsiv, silber, 2 Stück, 4005546…" at bounding box center [120, 111] width 147 height 11
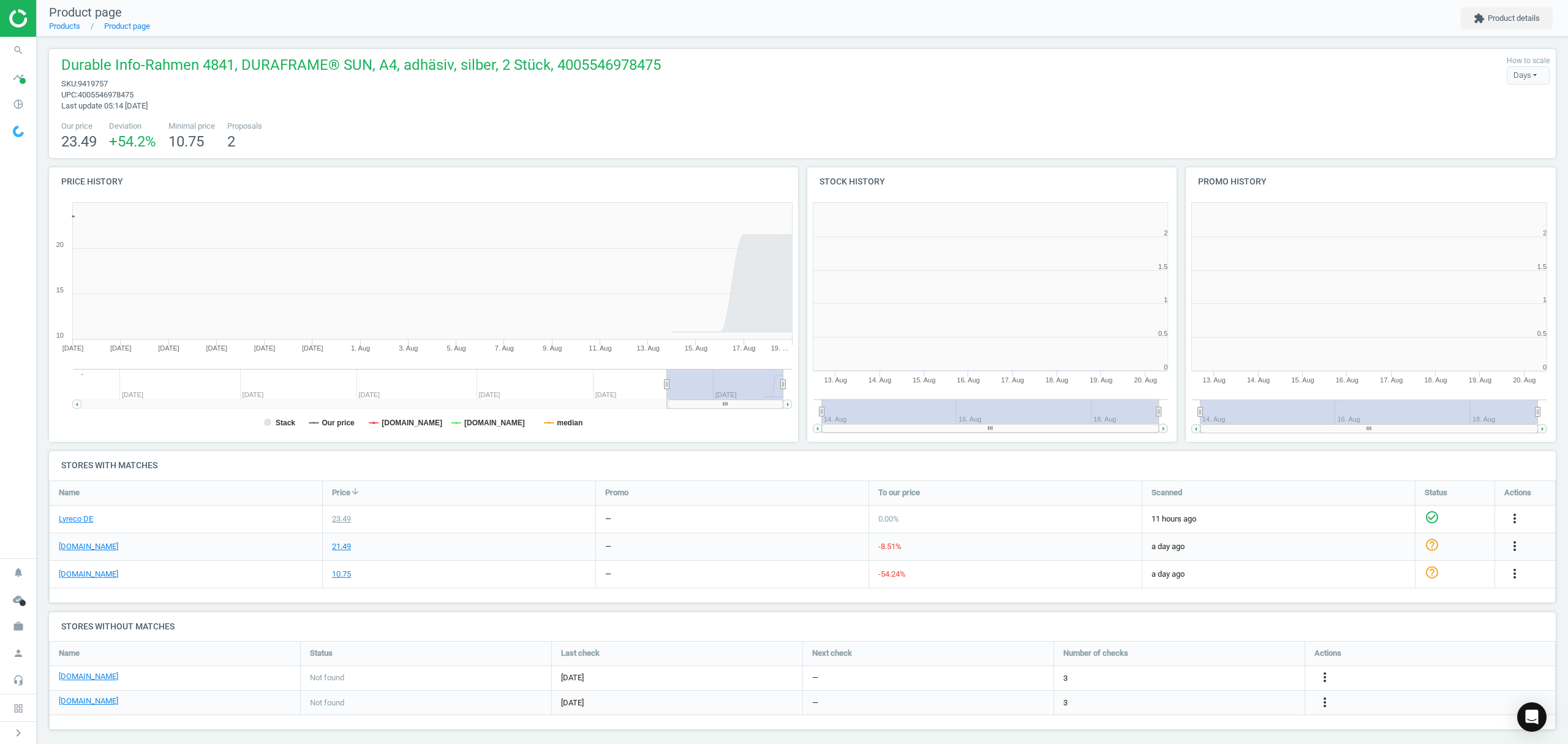
scroll to position [270, 767]
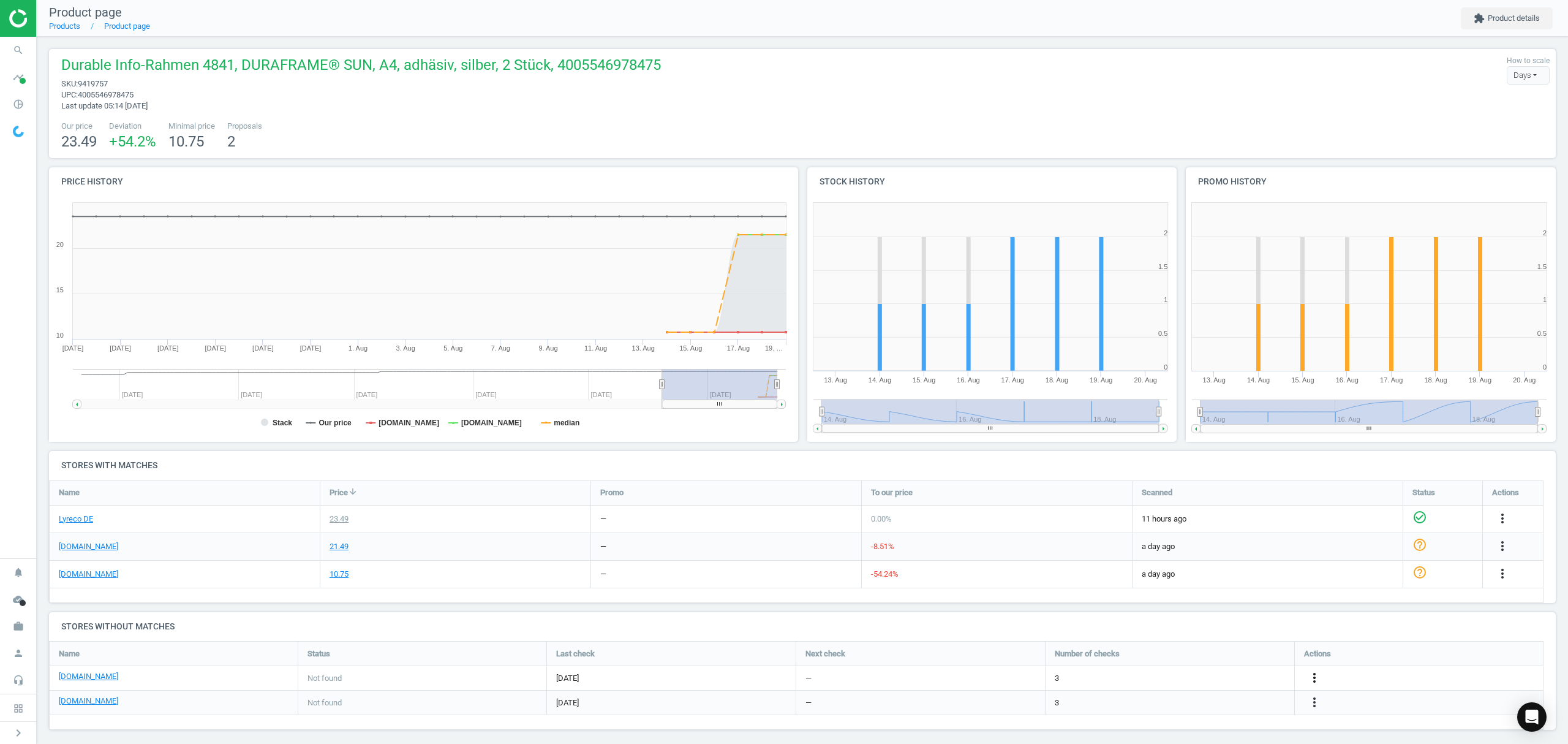
click at [1495, 526] on icon "more_vert" at bounding box center [1502, 518] width 15 height 15
click at [1198, 675] on link "Edit URL/product option" at bounding box center [1219, 678] width 168 height 19
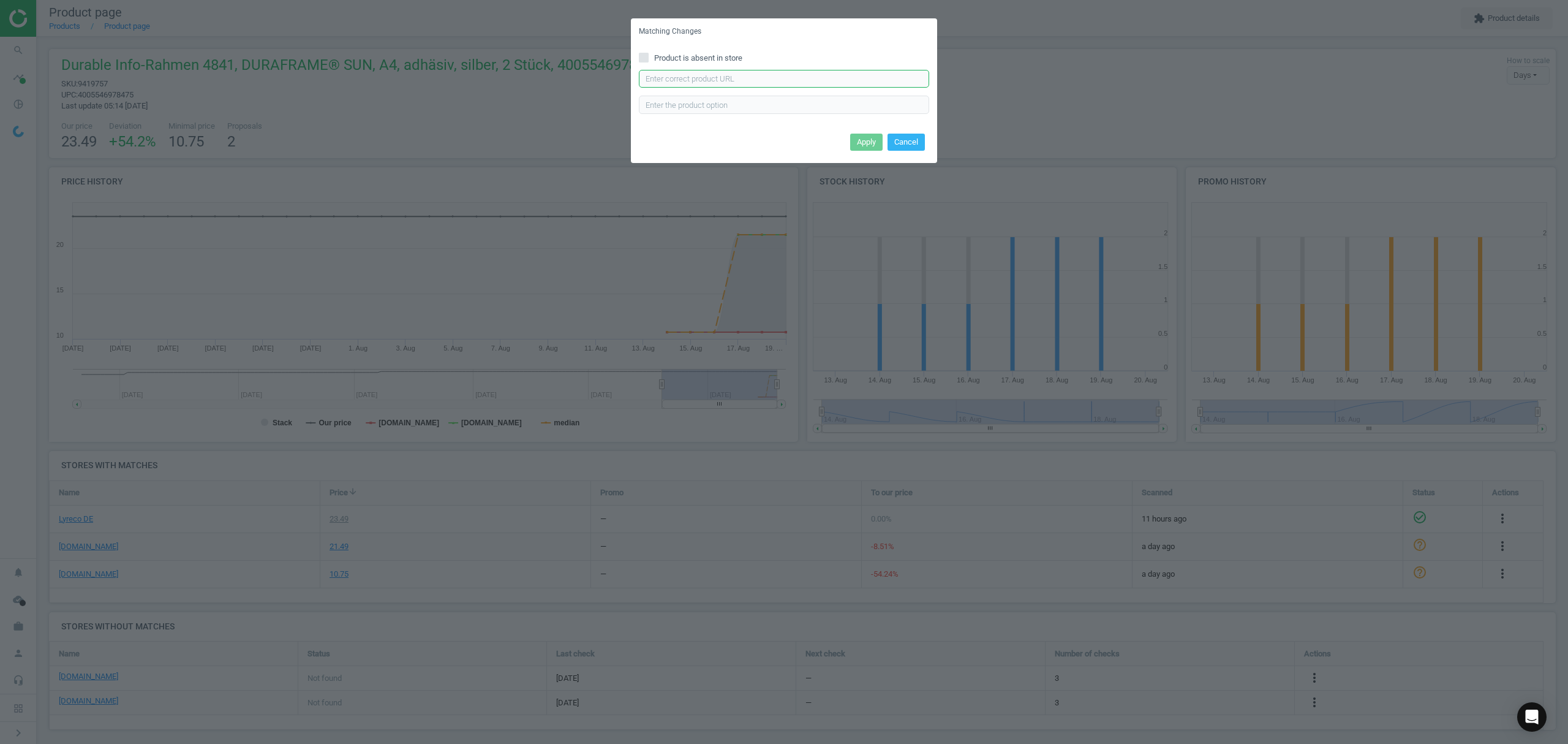
click at [781, 74] on input "text" at bounding box center [784, 78] width 291 height 18
paste input "[URL][DOMAIN_NAME]"
type input "[URL][DOMAIN_NAME]"
click at [873, 143] on button "Apply" at bounding box center [866, 142] width 32 height 17
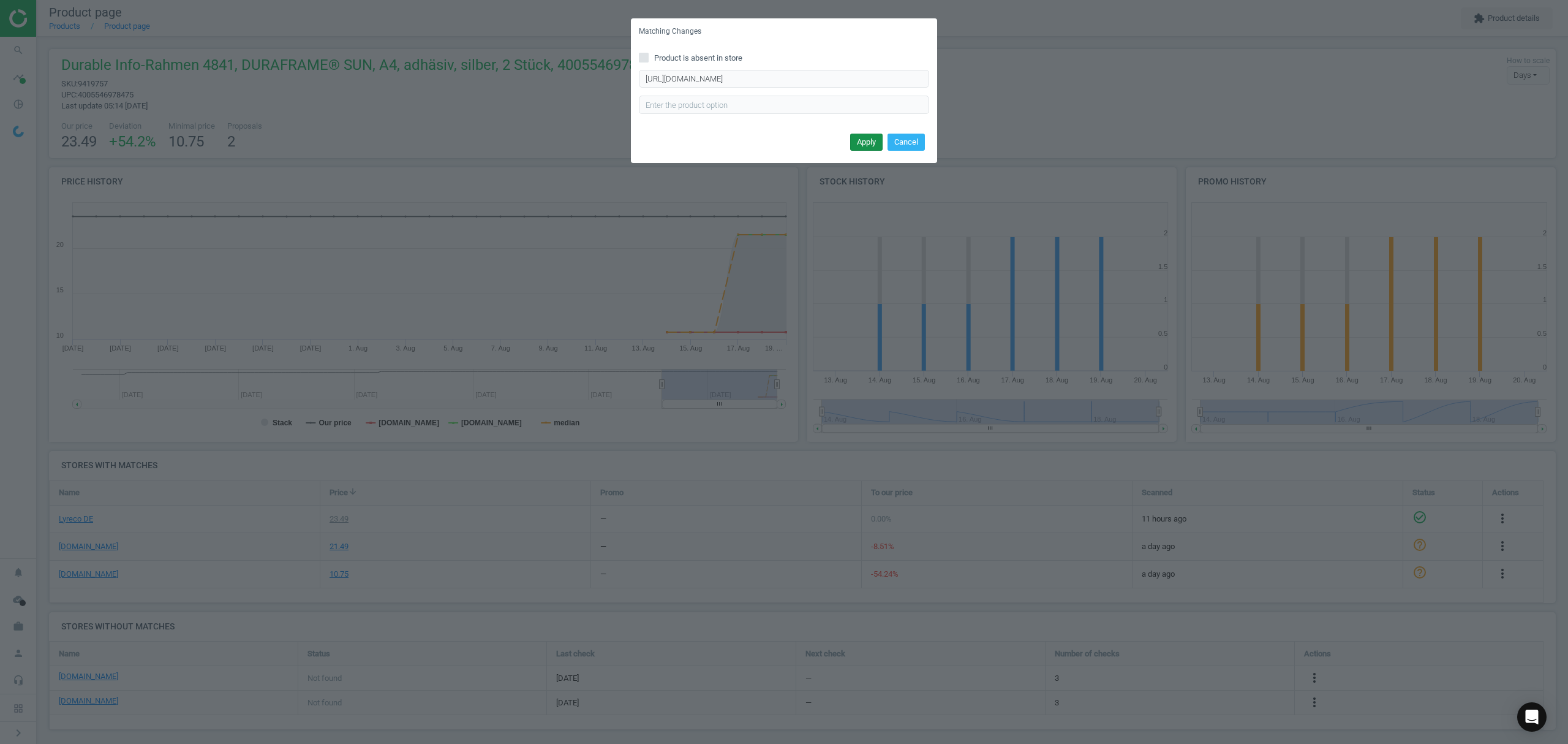
scroll to position [0, 0]
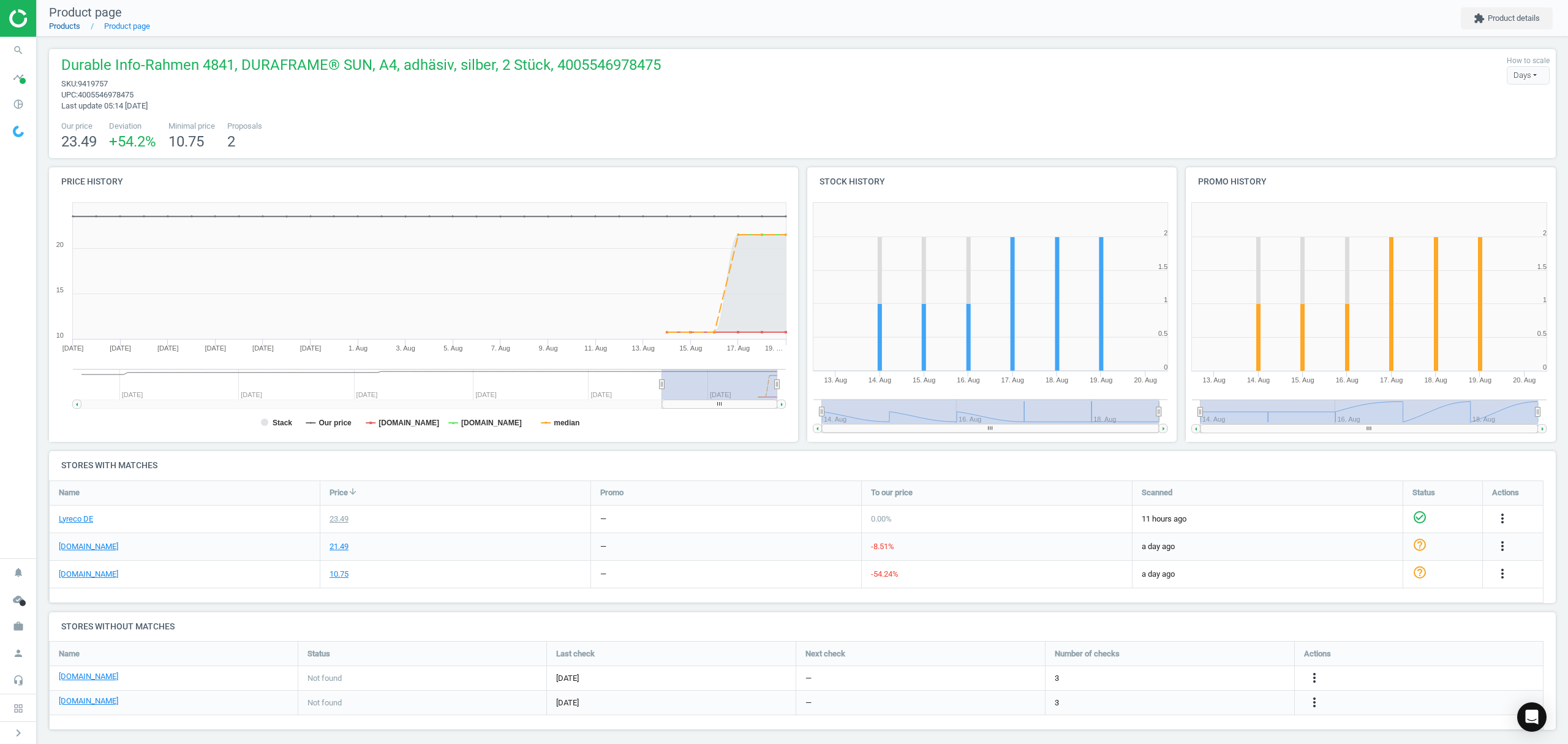
click at [60, 28] on link "Products" at bounding box center [64, 26] width 31 height 9
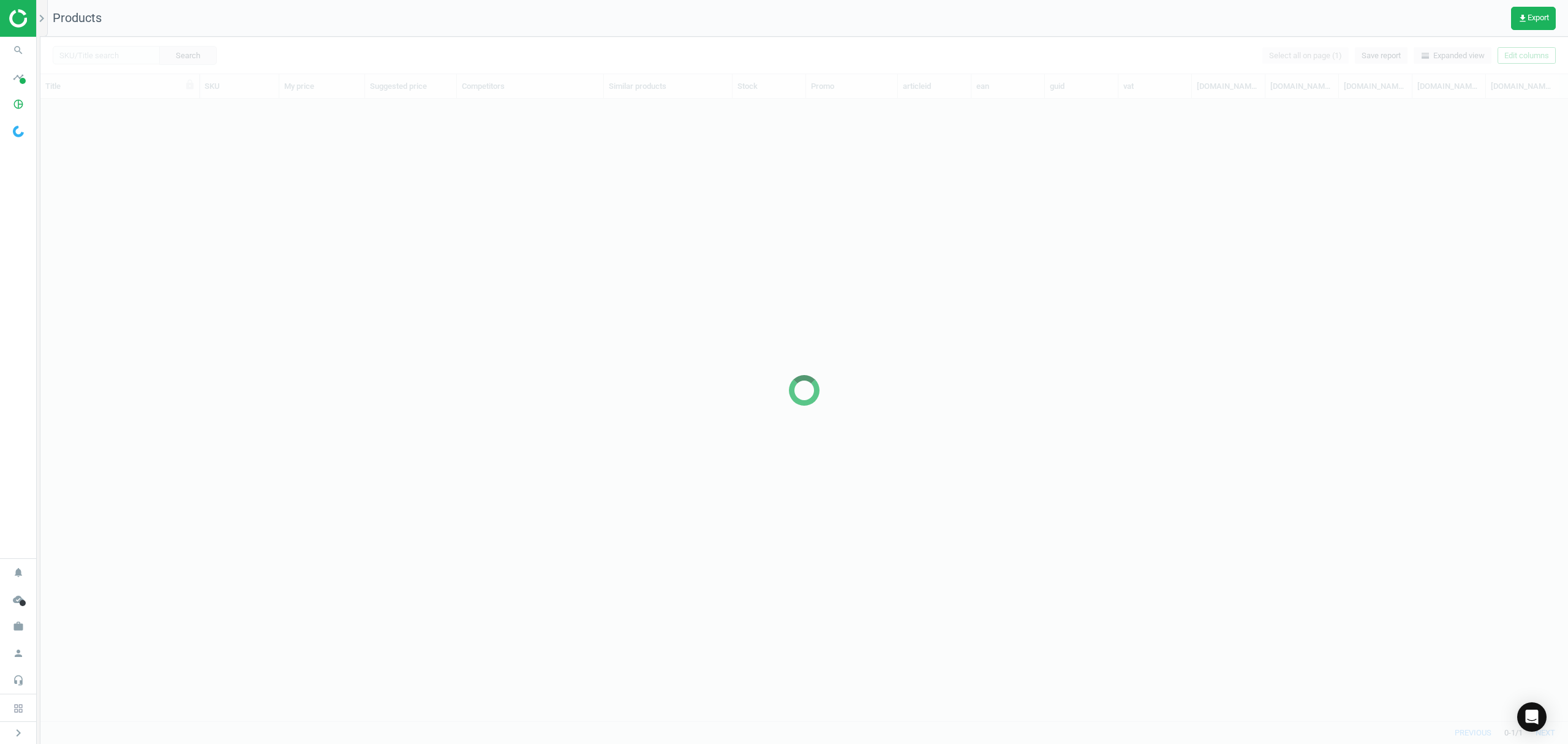
scroll to position [597, 1515]
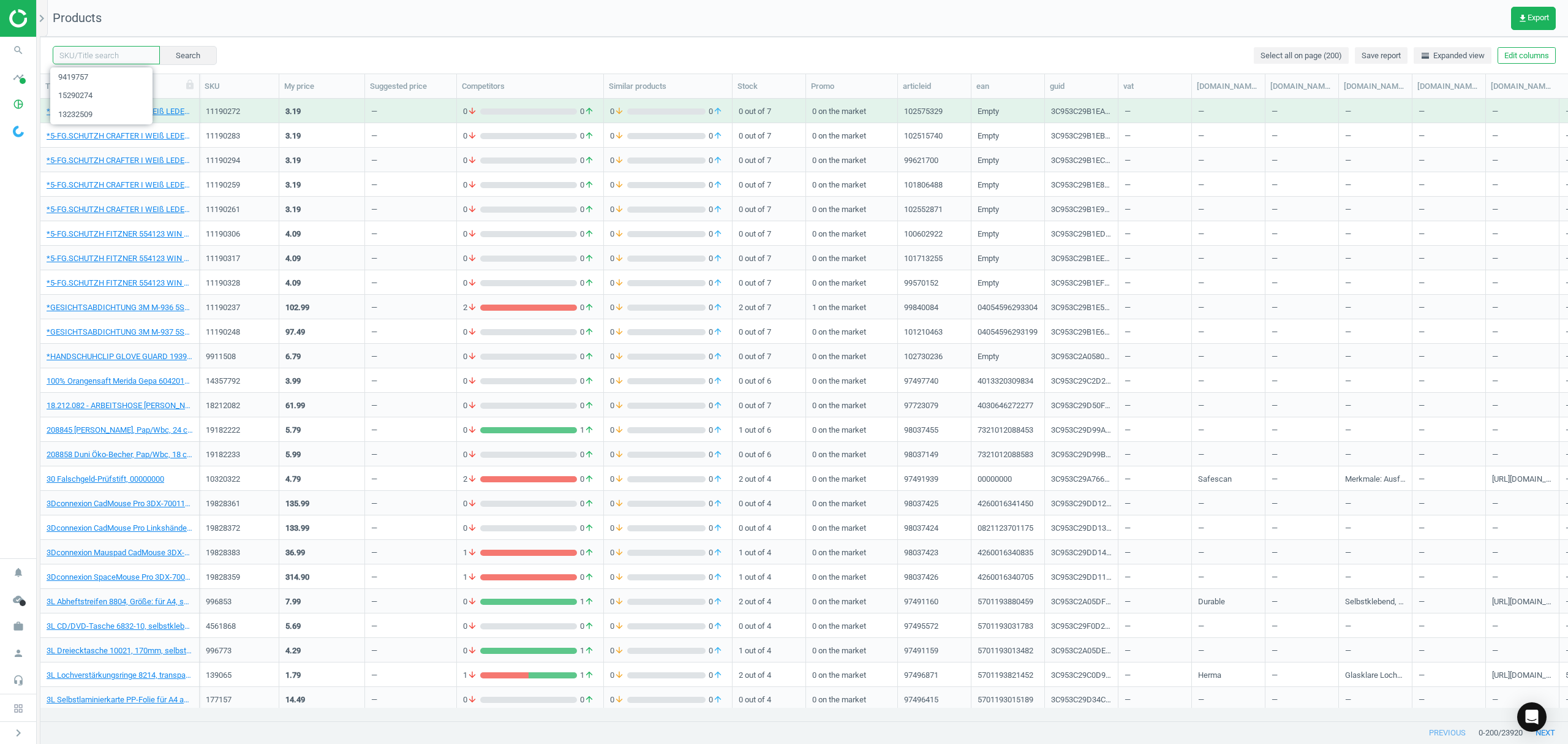
click at [106, 54] on input "text" at bounding box center [106, 55] width 107 height 18
paste input "10059432"
type input "10059432"
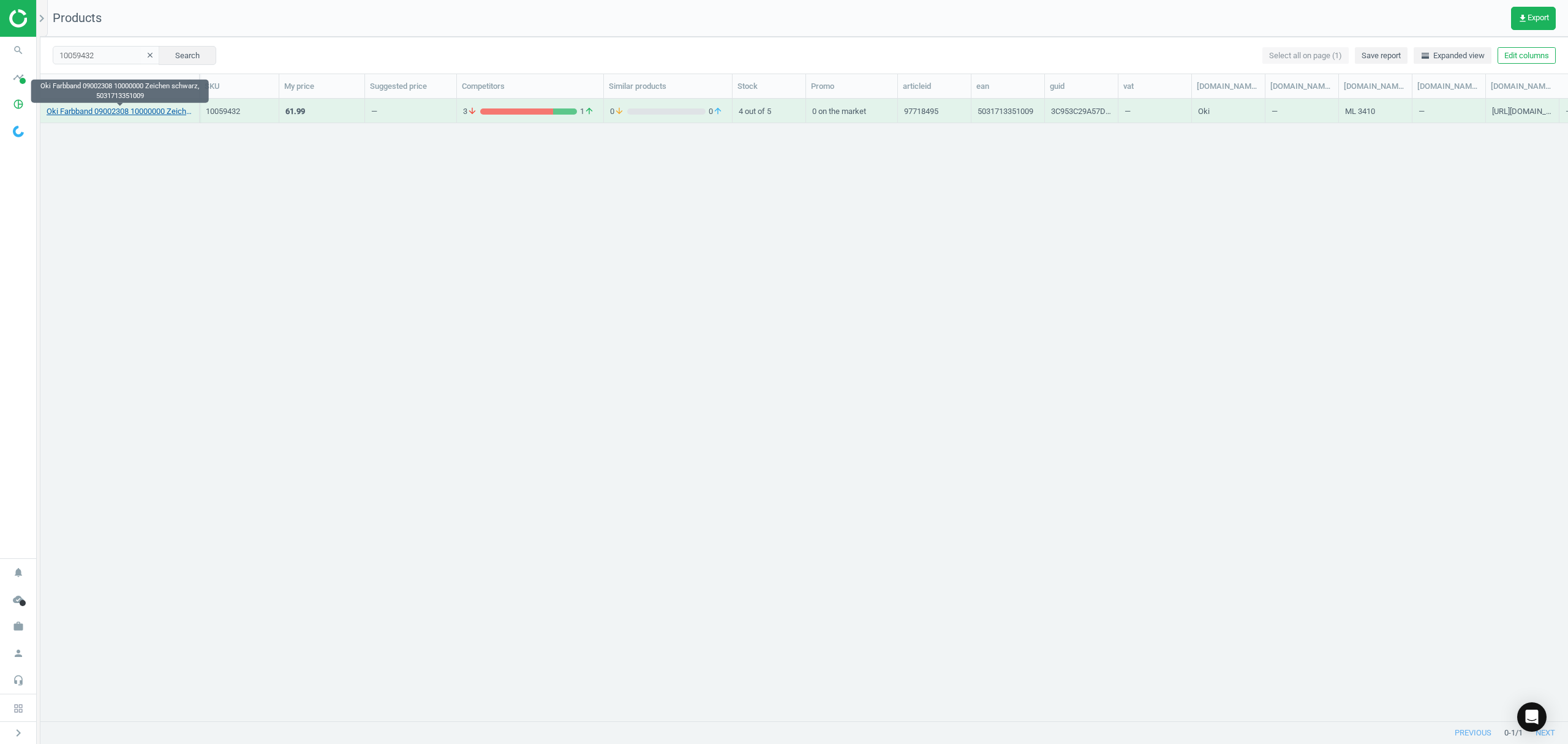
click at [147, 113] on link "Oki Farbband 09002308 10000000 Zeichen schwarz, 5031713351009" at bounding box center [120, 111] width 147 height 11
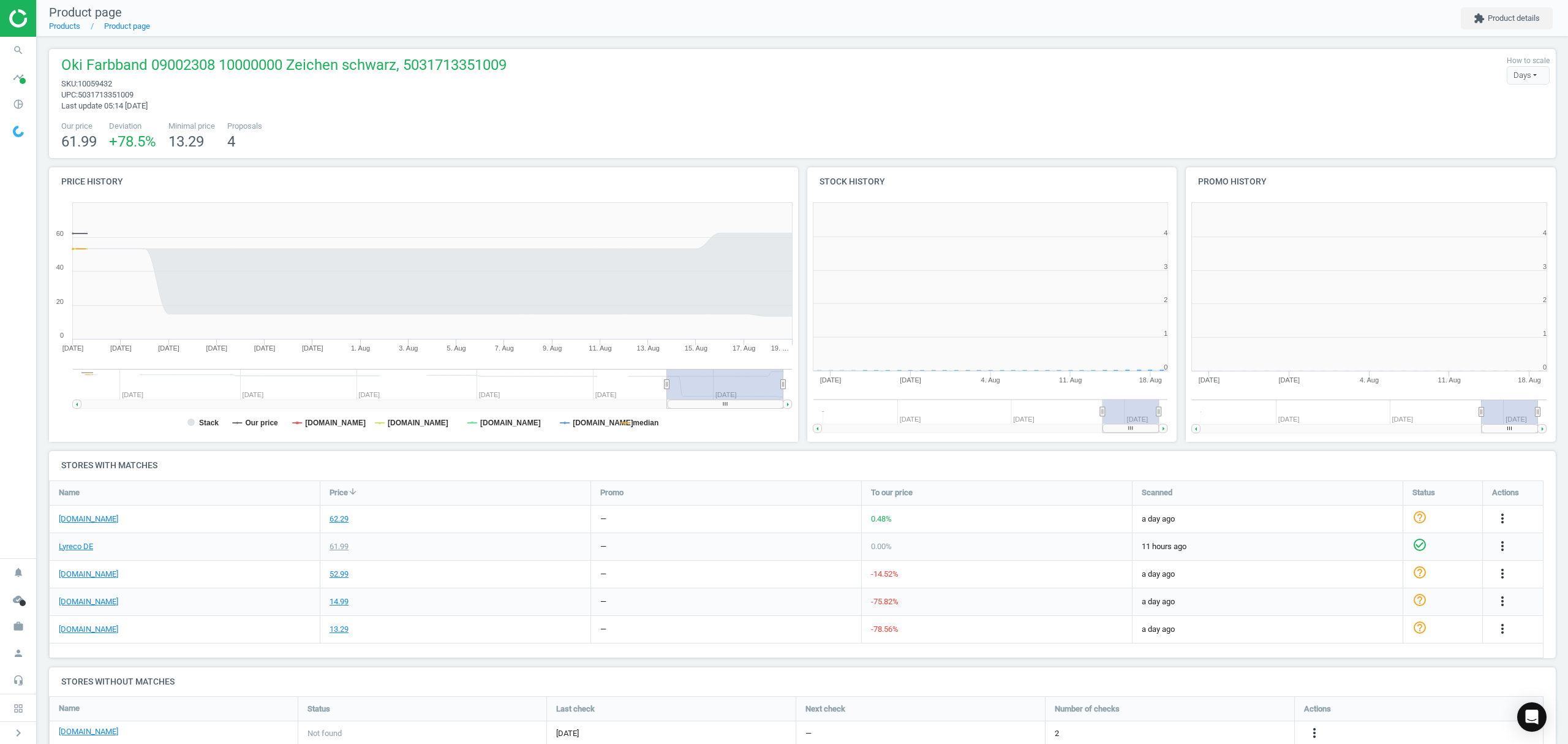
scroll to position [270, 392]
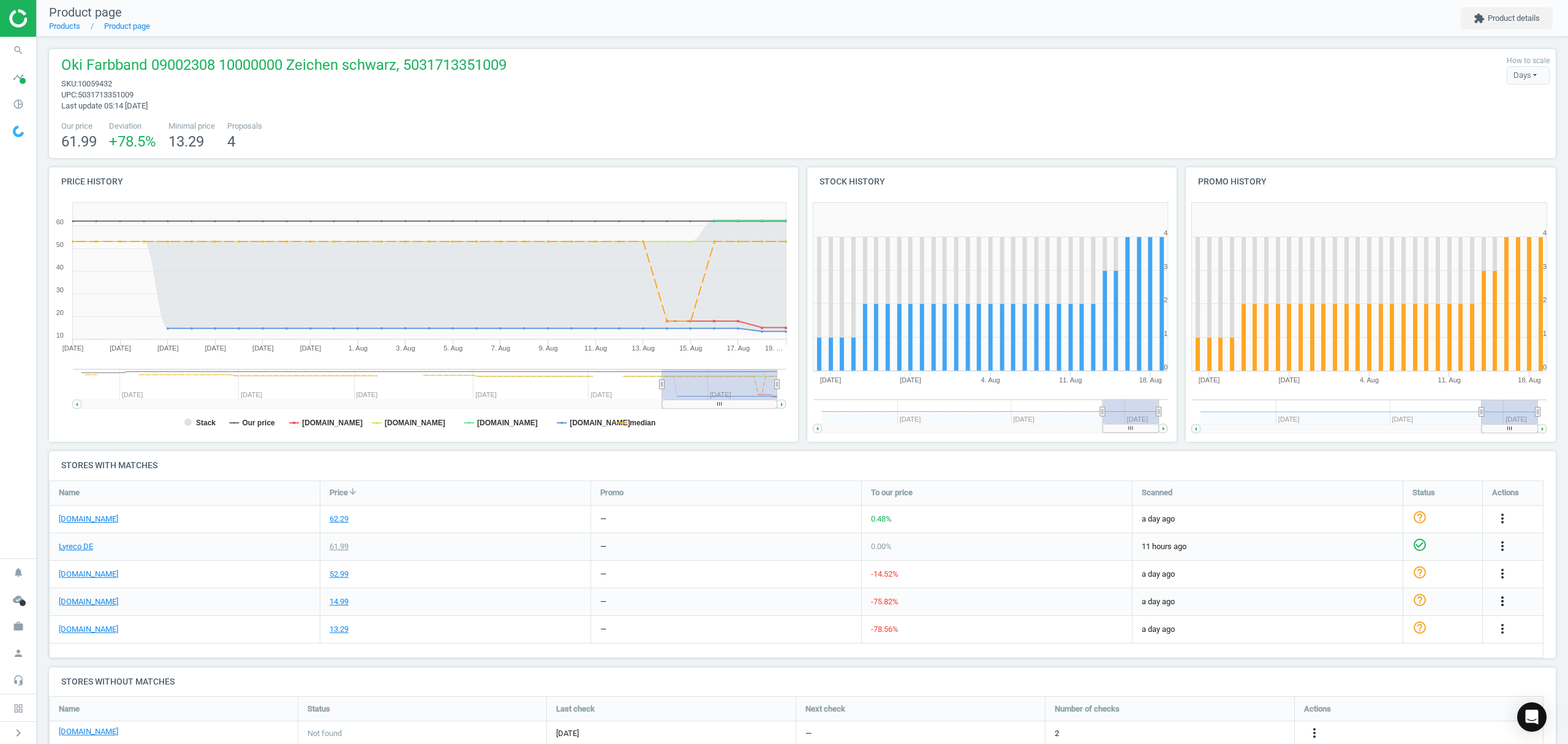
click at [1503, 596] on icon "more_vert" at bounding box center [1502, 601] width 15 height 15
click at [1366, 630] on link "Edit URL/product option" at bounding box center [1407, 630] width 168 height 19
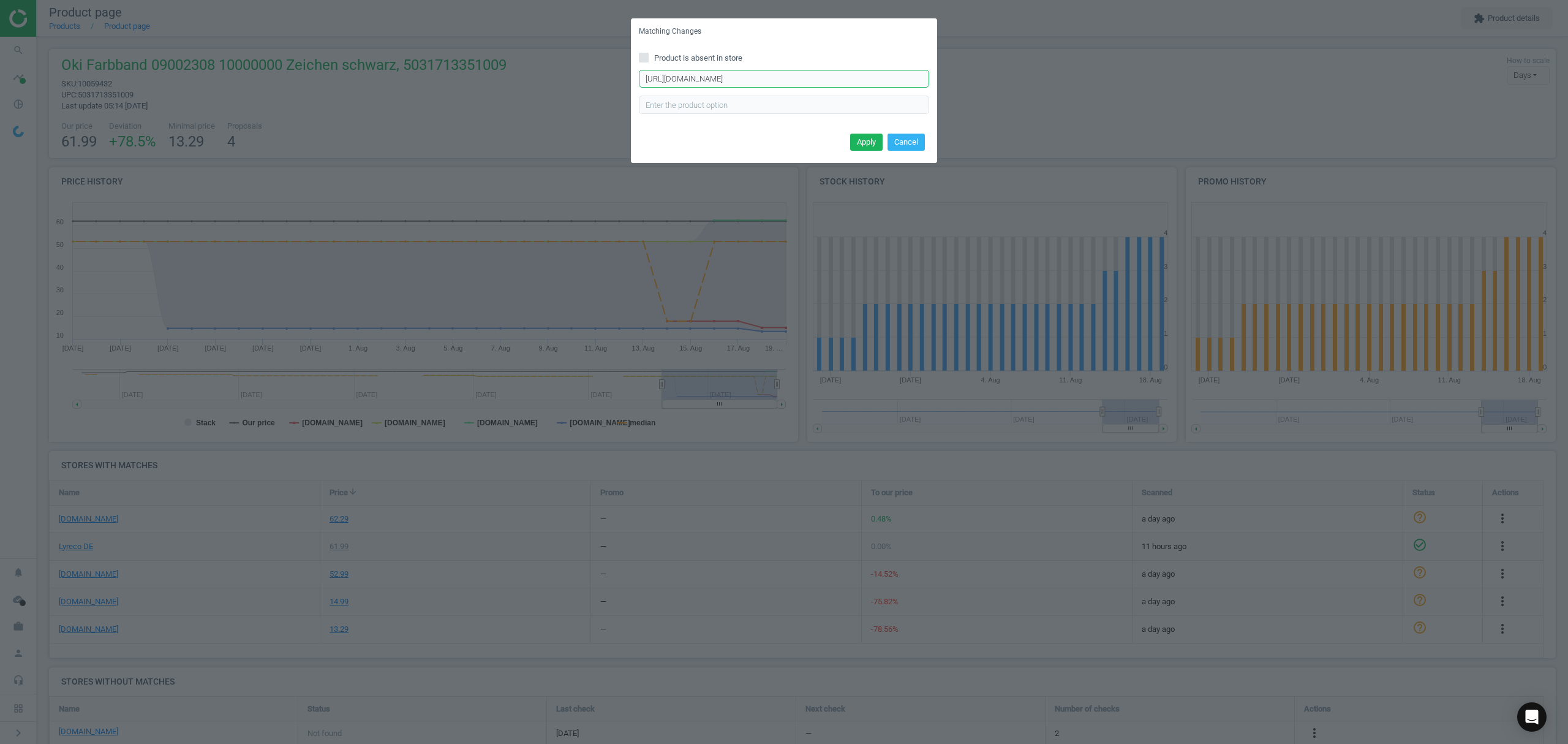
click at [741, 76] on input "[URL][DOMAIN_NAME]" at bounding box center [784, 78] width 291 height 18
paste input "Farbband-09002308-schwarz/366007/p"
type input "[URL][DOMAIN_NAME]"
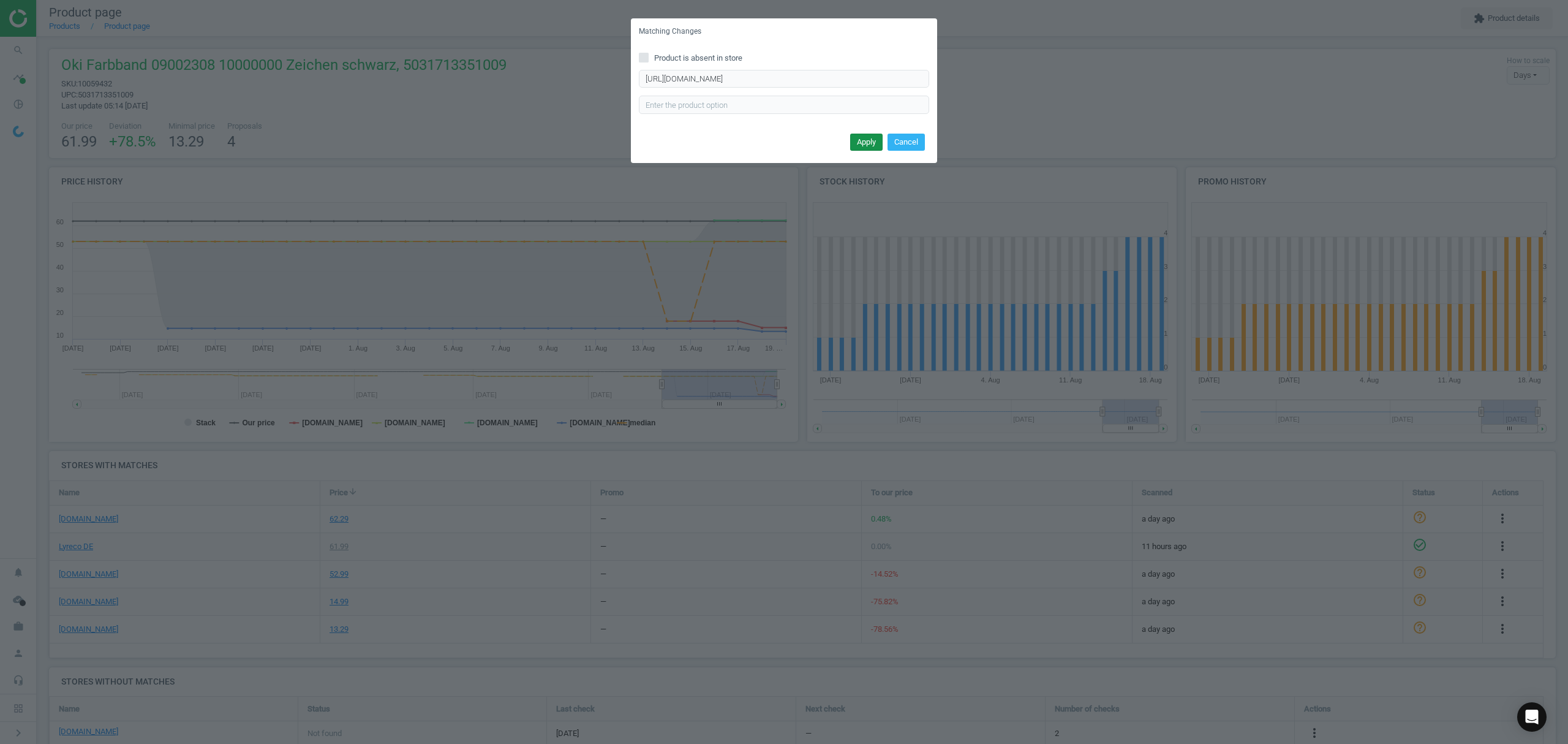
click at [860, 138] on button "Apply" at bounding box center [866, 142] width 32 height 17
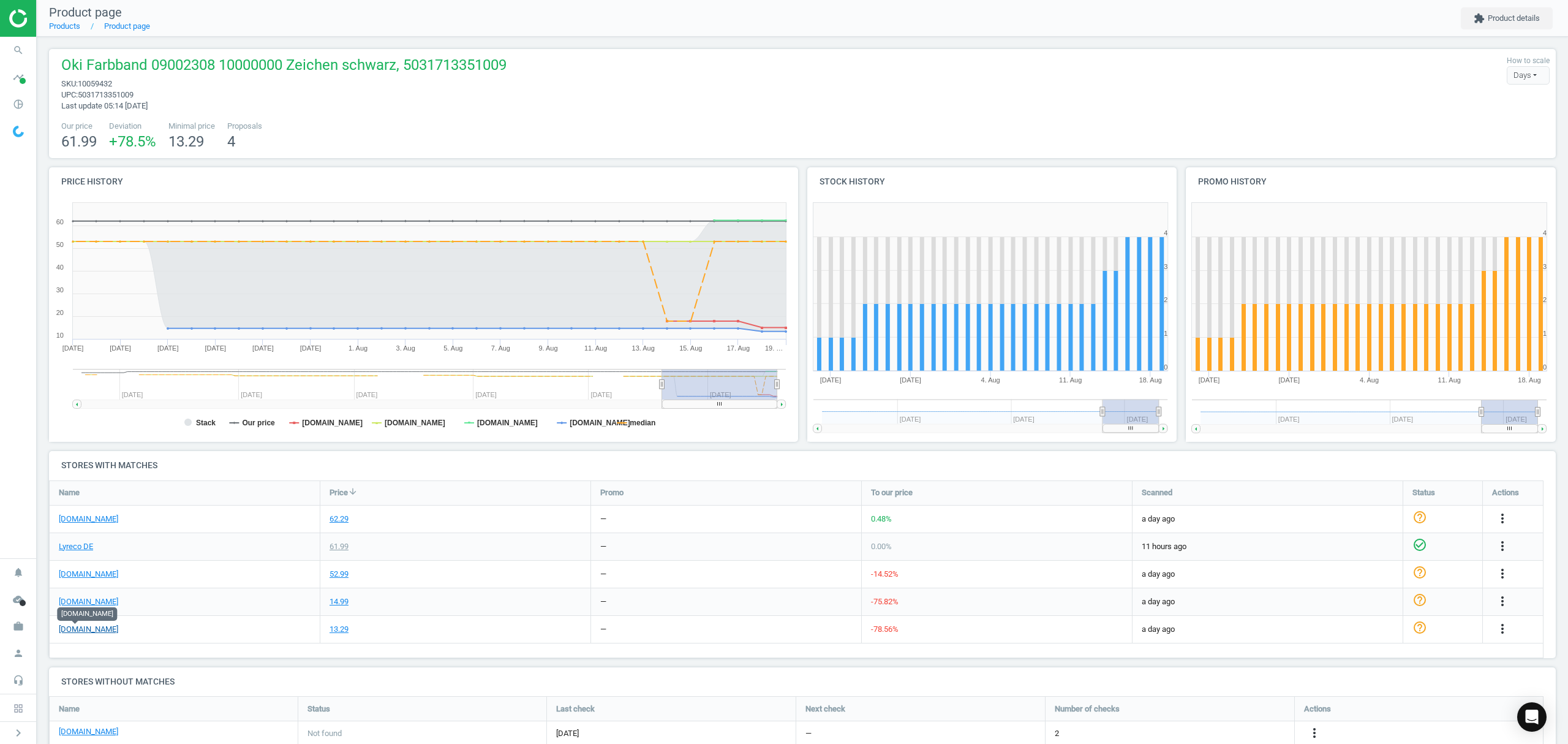
click at [78, 626] on link "[DOMAIN_NAME]" at bounding box center [88, 629] width 60 height 11
click at [1500, 625] on icon "more_vert" at bounding box center [1502, 629] width 15 height 15
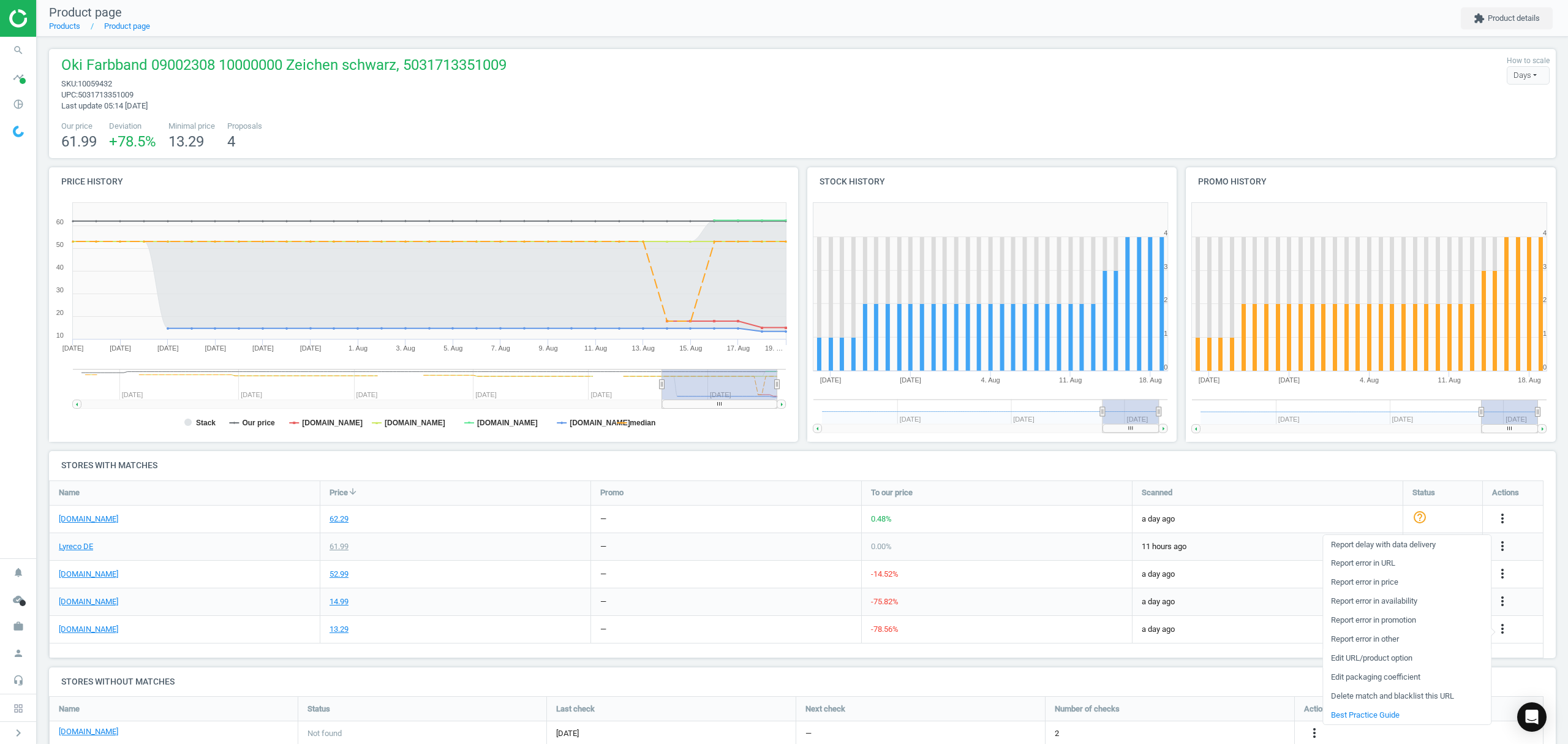
click at [1356, 659] on link "Edit URL/product option" at bounding box center [1407, 658] width 168 height 19
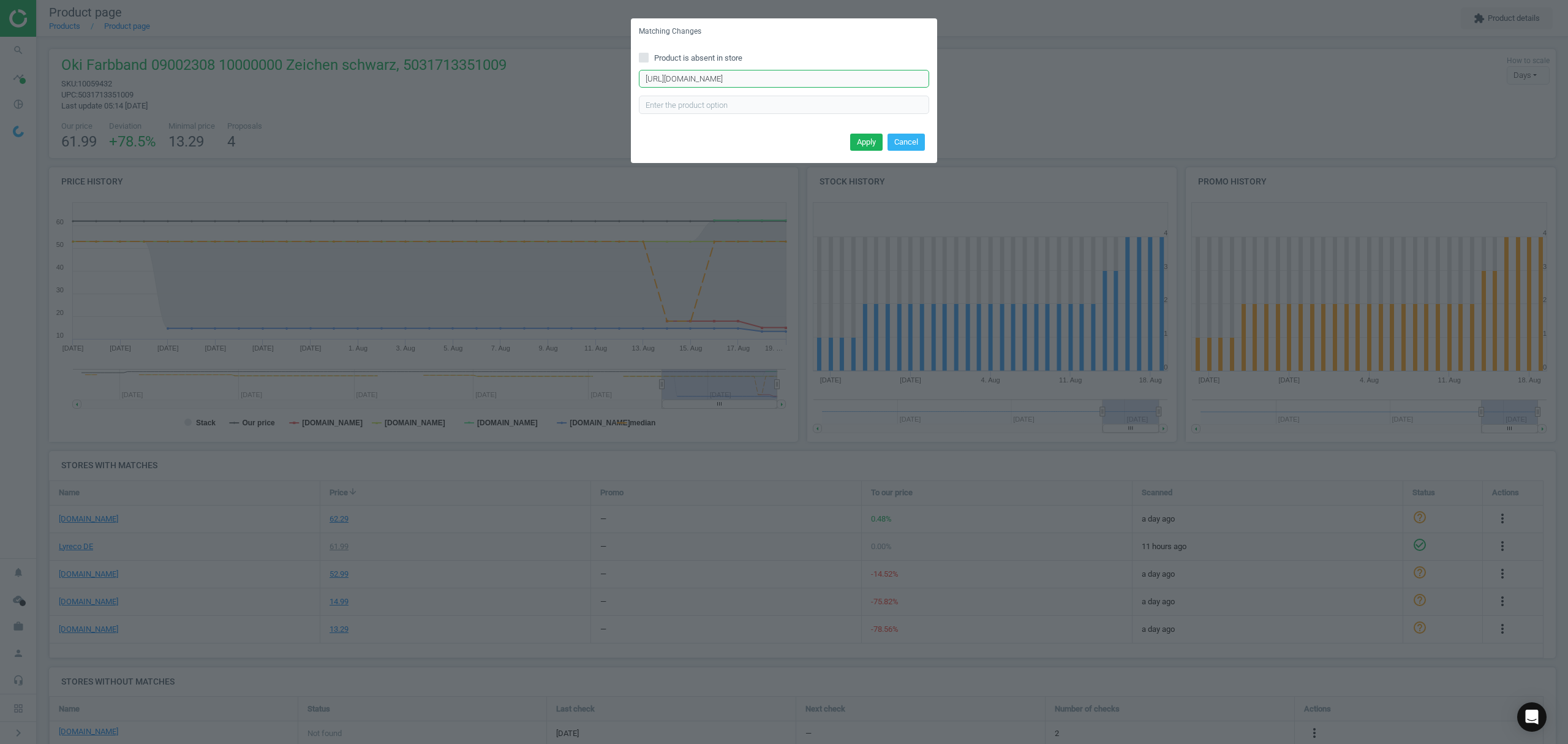
click at [731, 80] on input "[URL][DOMAIN_NAME]" at bounding box center [784, 78] width 291 height 18
click at [647, 54] on input "Product is absent in store" at bounding box center [644, 58] width 8 height 8
checkbox input "true"
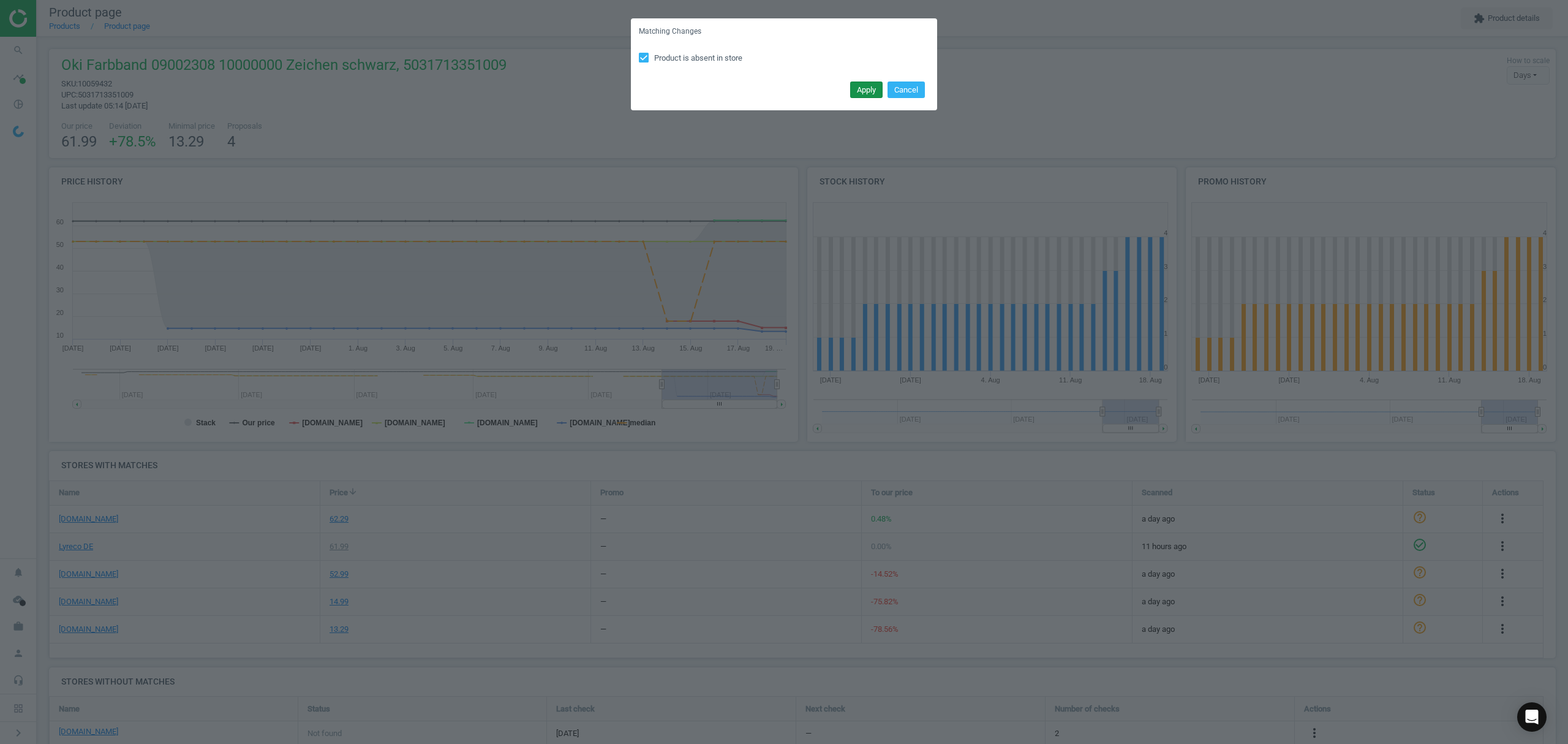
click at [870, 84] on button "Apply" at bounding box center [866, 90] width 32 height 17
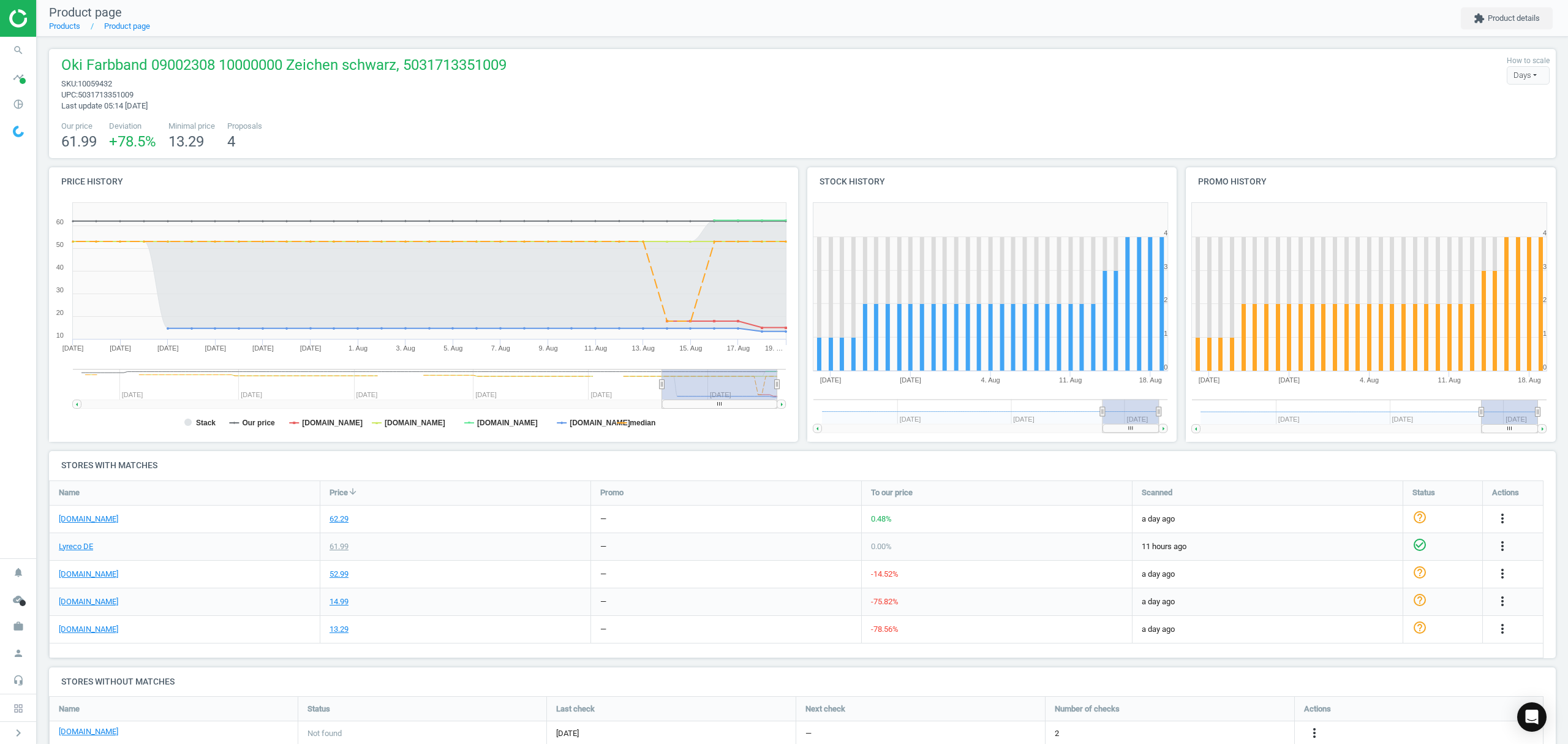
click at [104, 84] on span "10059432" at bounding box center [94, 84] width 34 height 9
click at [104, 84] on span "10059432" at bounding box center [94, 84] width 34 height 9
copy span "10059432"
